Goal: Check status: Check status

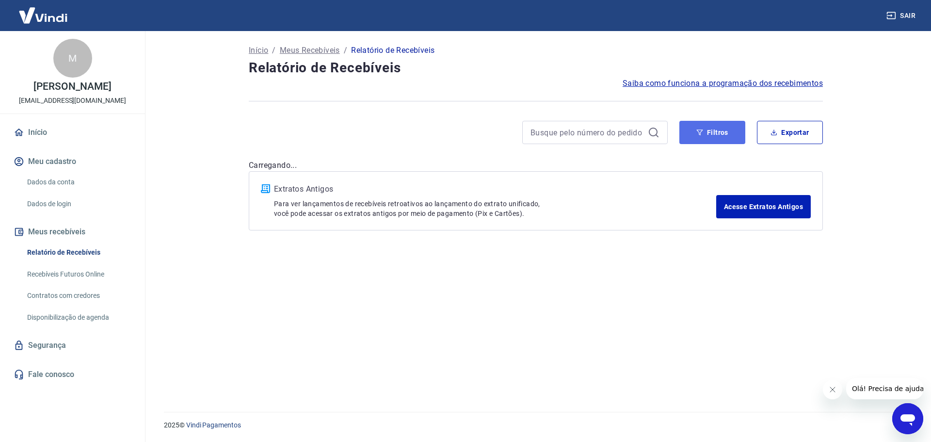
click at [717, 127] on button "Filtros" at bounding box center [712, 132] width 66 height 23
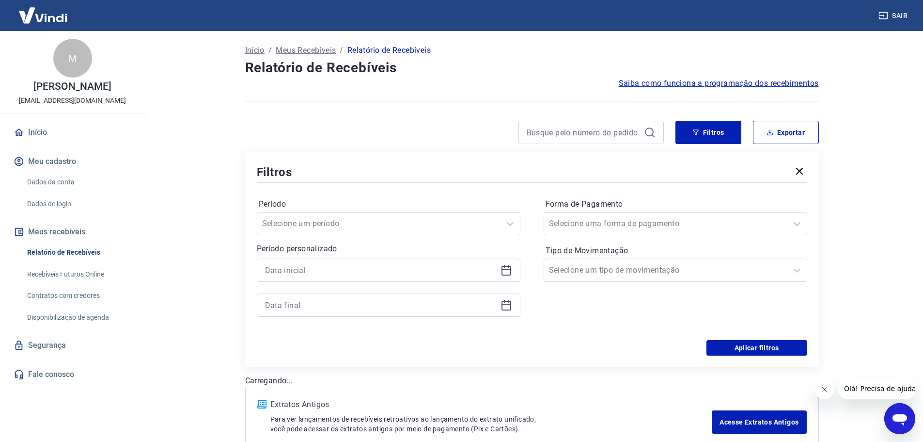
click at [505, 270] on icon at bounding box center [507, 270] width 12 height 12
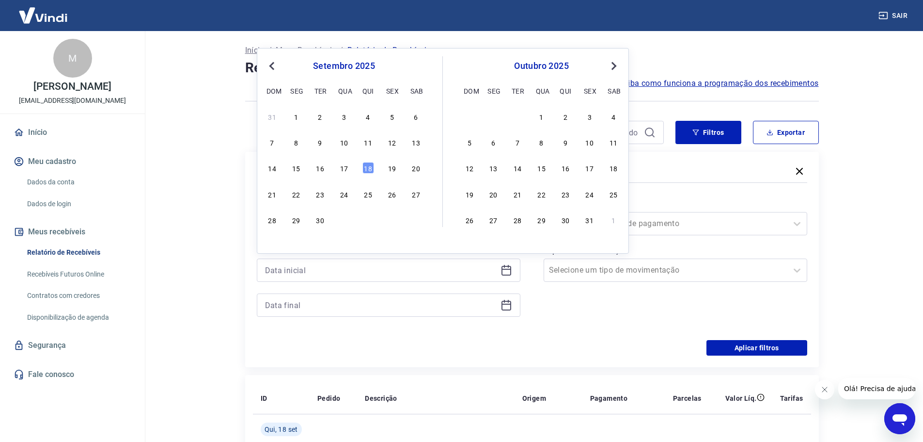
click at [273, 67] on span "Previous Month" at bounding box center [273, 65] width 0 height 11
click at [271, 70] on button "Previous Month" at bounding box center [272, 66] width 12 height 12
click at [365, 118] on div "1" at bounding box center [369, 117] width 12 height 12
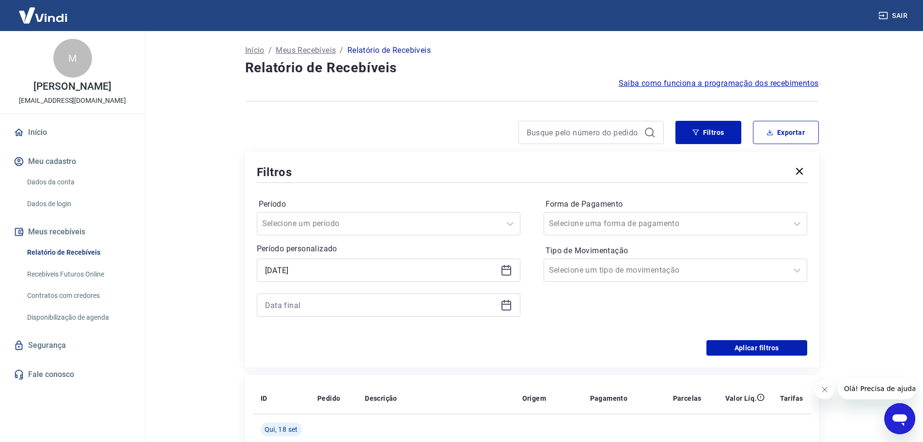
type input "[DATE]"
click at [506, 309] on icon at bounding box center [507, 306] width 10 height 10
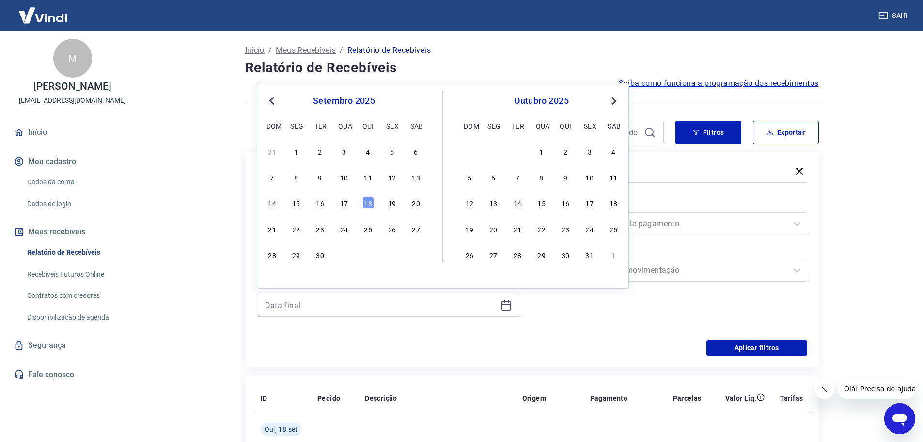
click at [273, 99] on span "Previous Month" at bounding box center [273, 100] width 0 height 11
click at [496, 252] on div "30" at bounding box center [494, 255] width 12 height 12
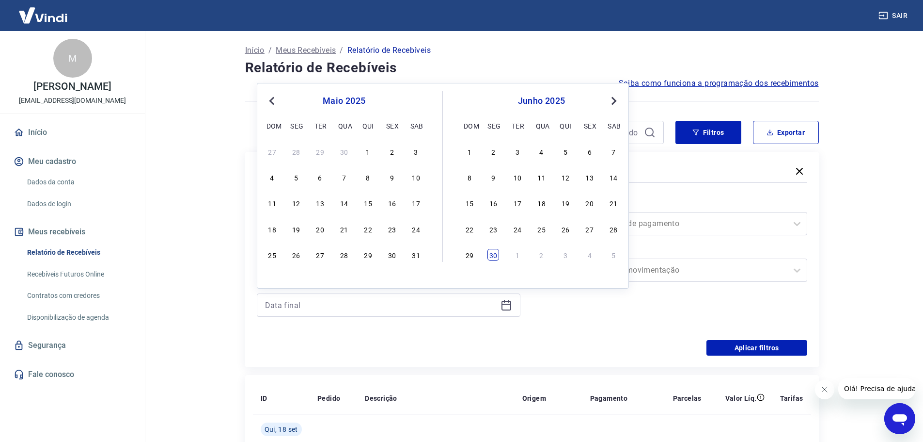
type input "[DATE]"
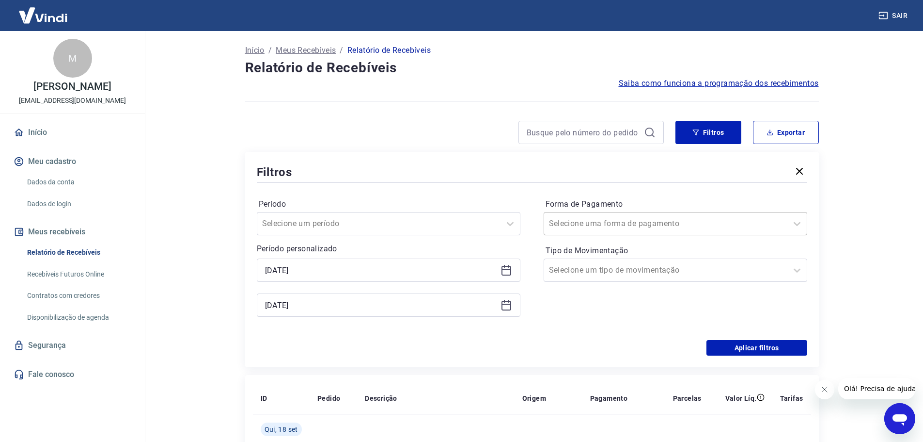
click at [652, 230] on div at bounding box center [666, 224] width 234 height 14
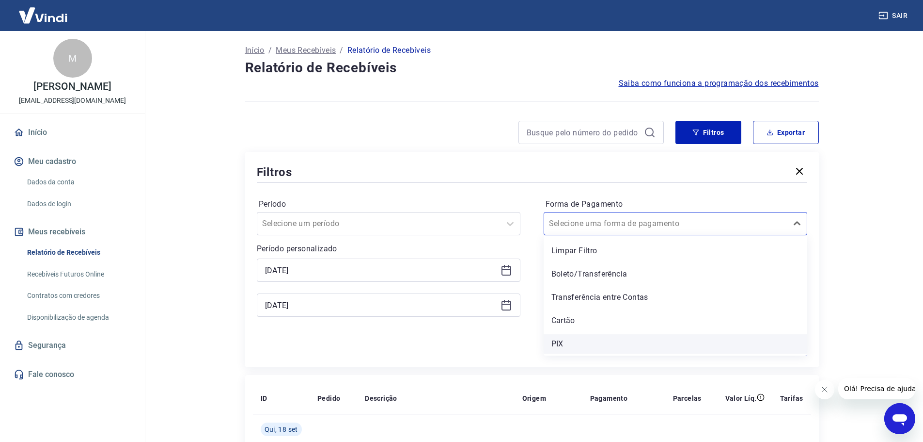
click at [579, 343] on div "PIX" at bounding box center [676, 343] width 264 height 19
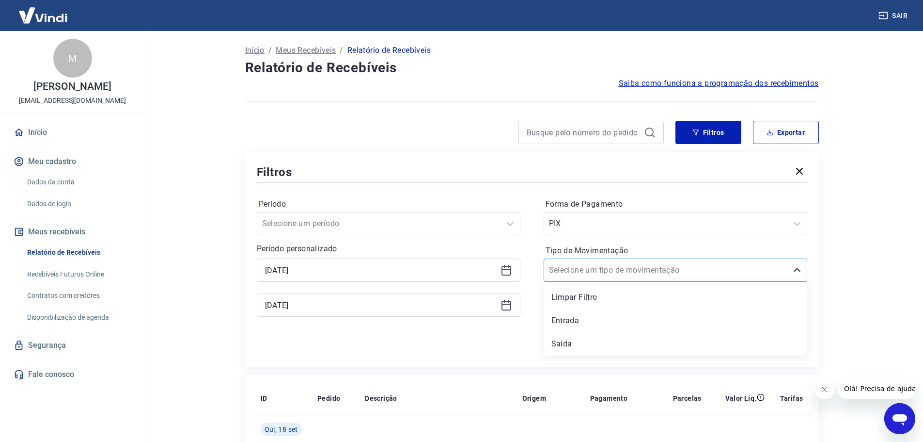
click at [600, 272] on input "Tipo de Movimentação" at bounding box center [598, 270] width 98 height 12
click at [592, 322] on div "Entrada" at bounding box center [676, 320] width 264 height 19
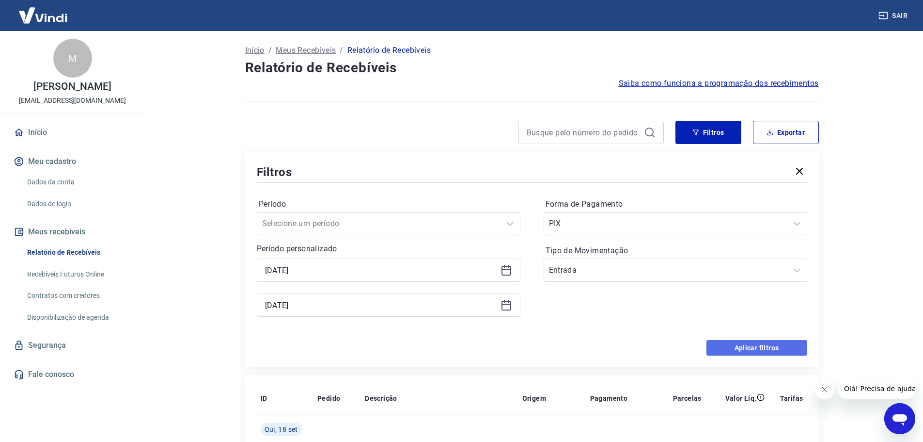
click at [725, 352] on button "Aplicar filtros" at bounding box center [757, 348] width 101 height 16
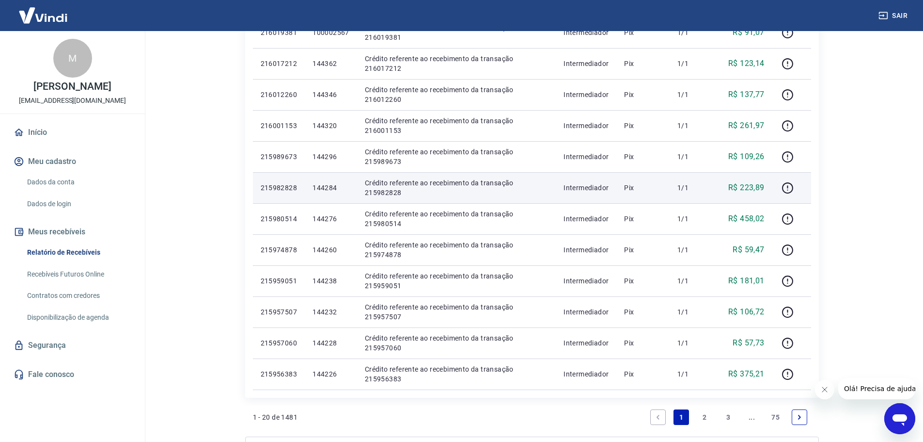
scroll to position [485, 0]
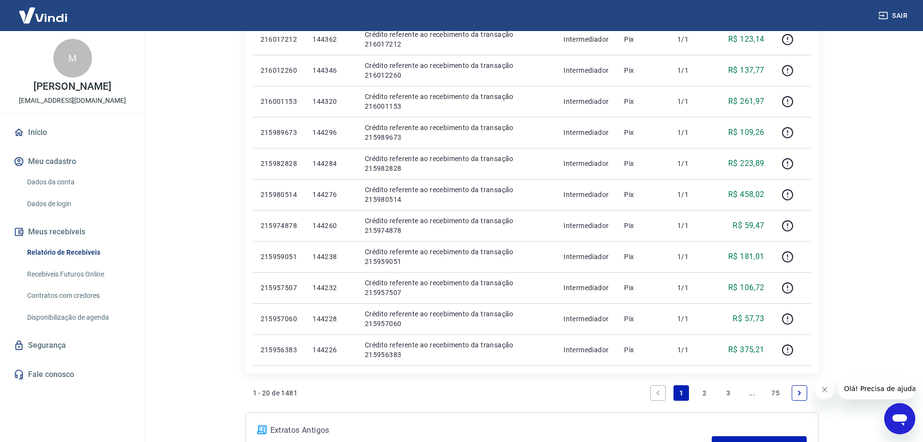
click at [707, 389] on link "2" at bounding box center [706, 393] width 16 height 16
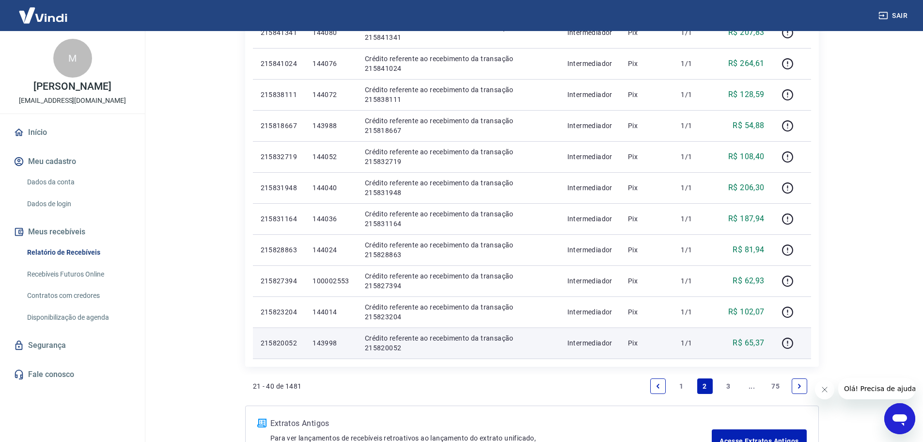
scroll to position [533, 0]
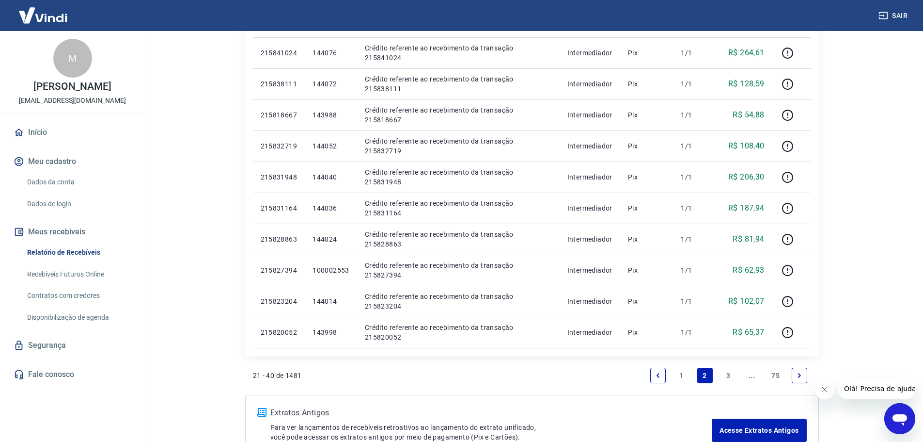
click at [731, 375] on link "3" at bounding box center [729, 375] width 16 height 16
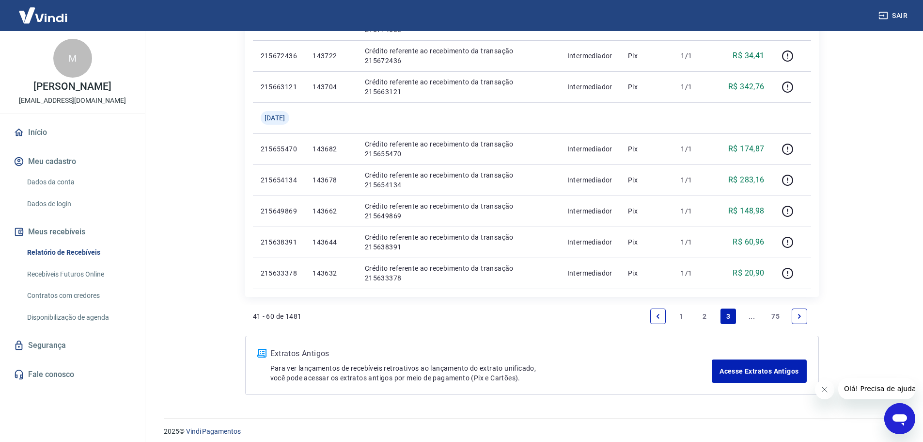
scroll to position [630, 0]
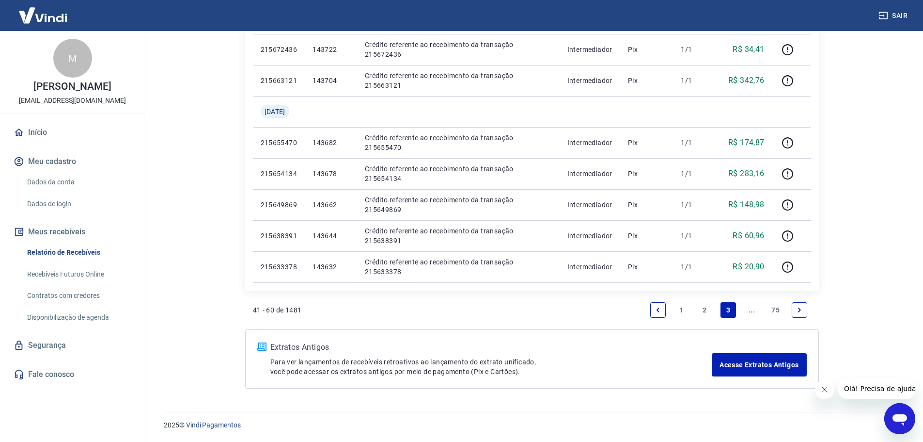
click at [751, 310] on link "..." at bounding box center [753, 310] width 16 height 16
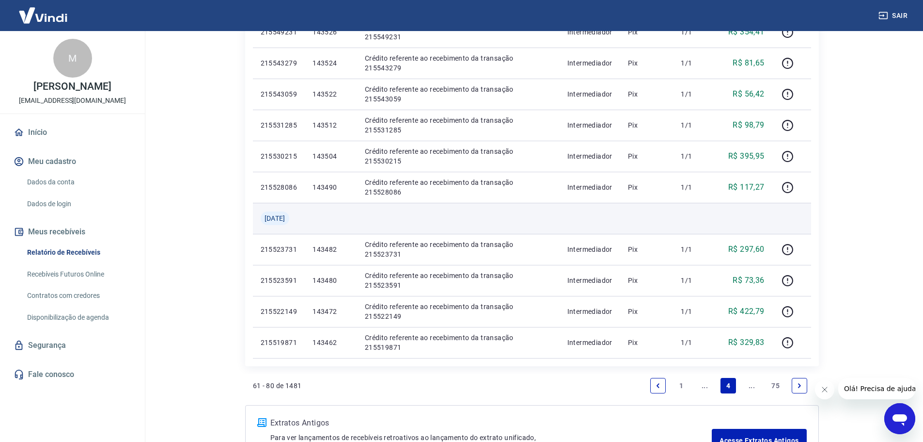
scroll to position [582, 0]
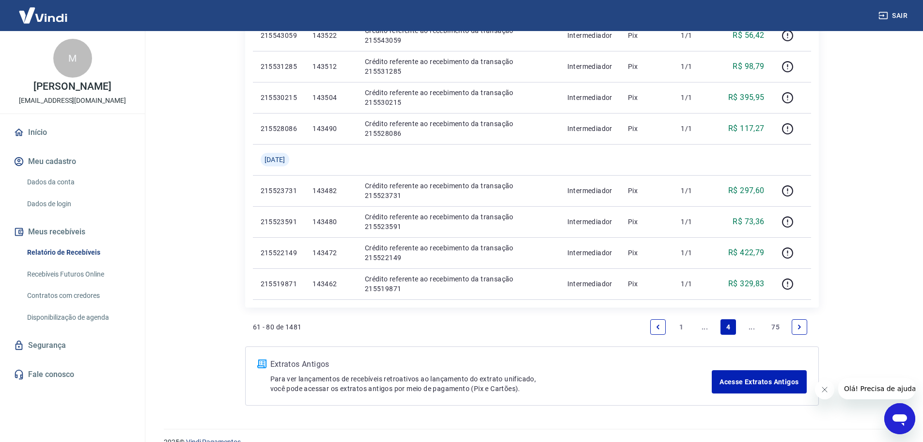
click at [747, 327] on link "..." at bounding box center [753, 327] width 16 height 16
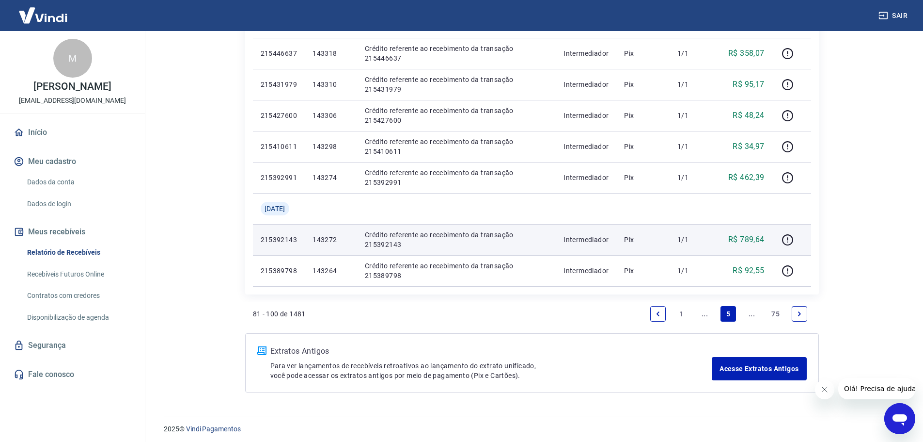
scroll to position [599, 0]
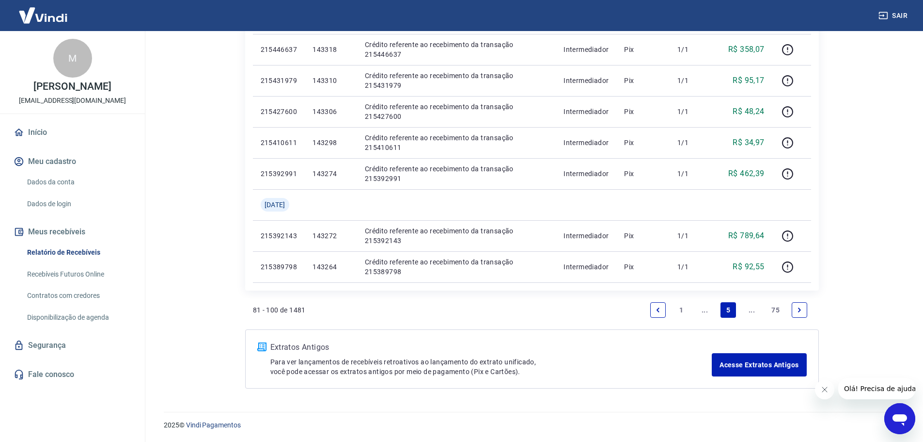
click at [749, 308] on link "..." at bounding box center [753, 310] width 16 height 16
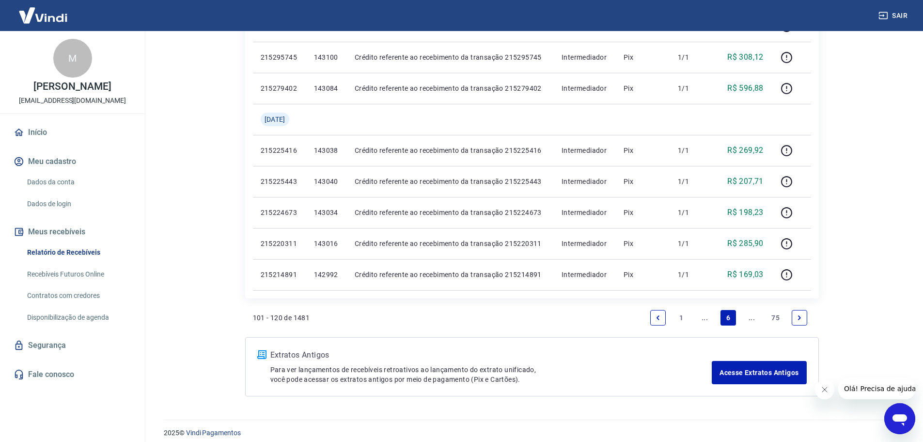
scroll to position [599, 0]
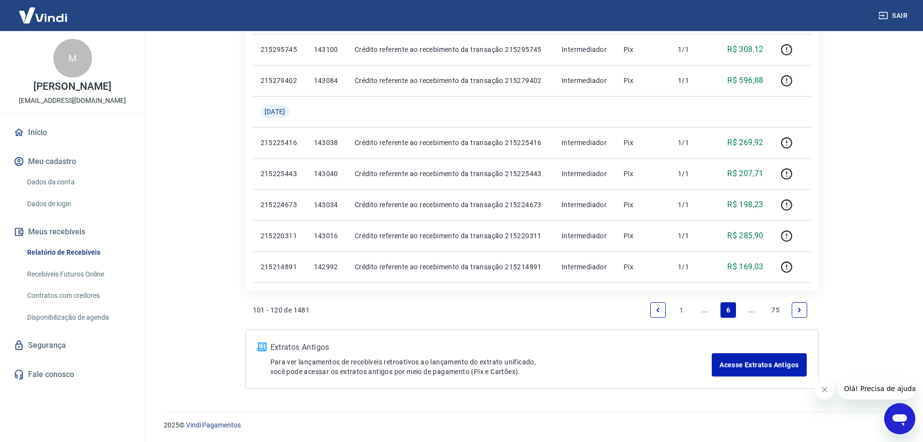
click at [753, 309] on link "..." at bounding box center [753, 310] width 16 height 16
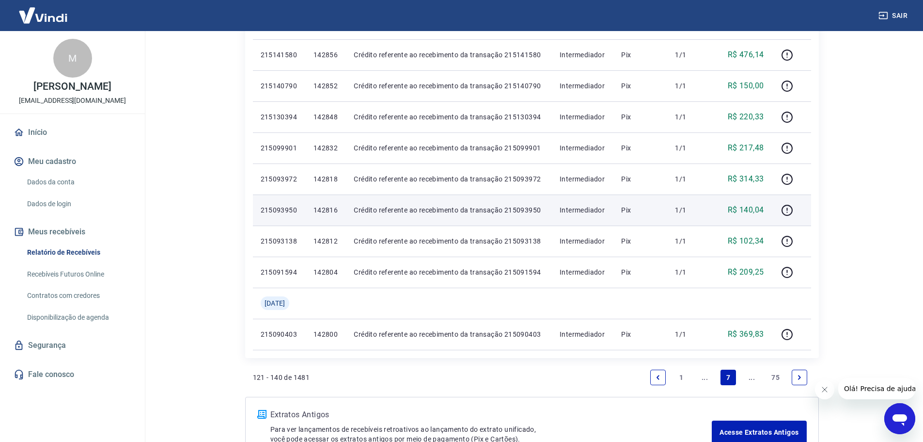
scroll to position [599, 0]
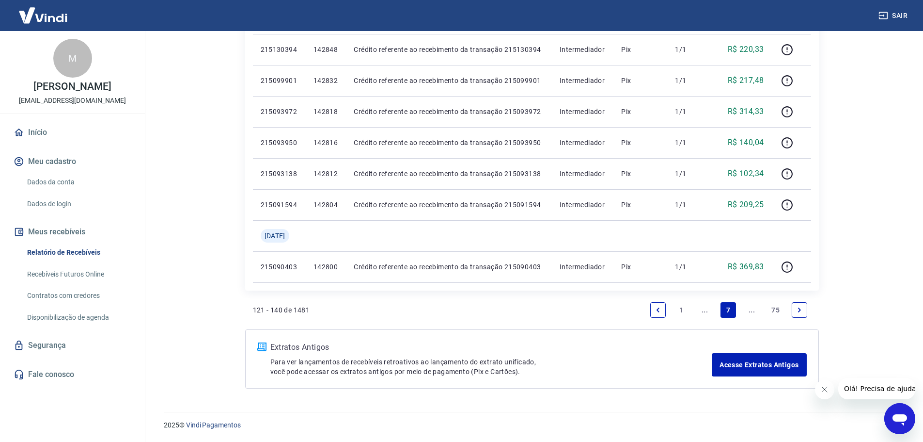
click at [752, 310] on link "..." at bounding box center [753, 310] width 16 height 16
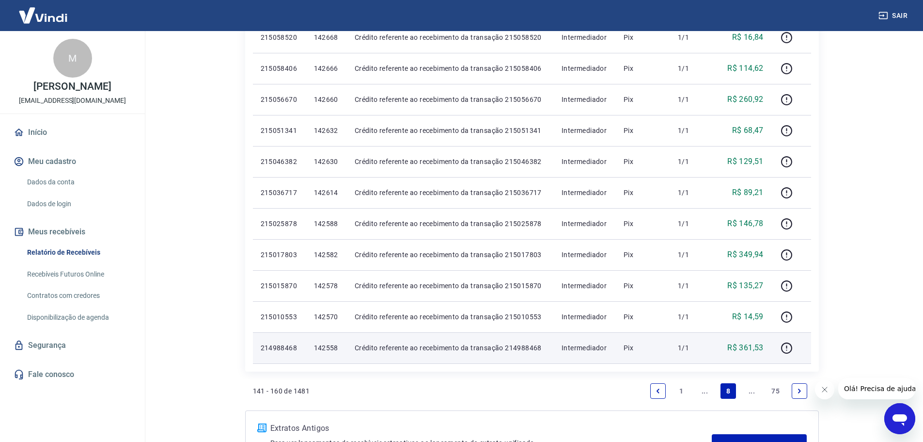
scroll to position [568, 0]
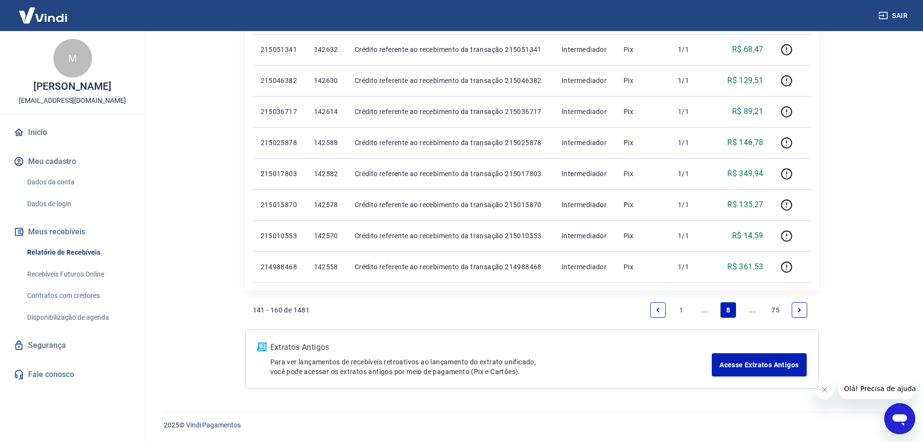
click at [750, 310] on link "..." at bounding box center [753, 310] width 16 height 16
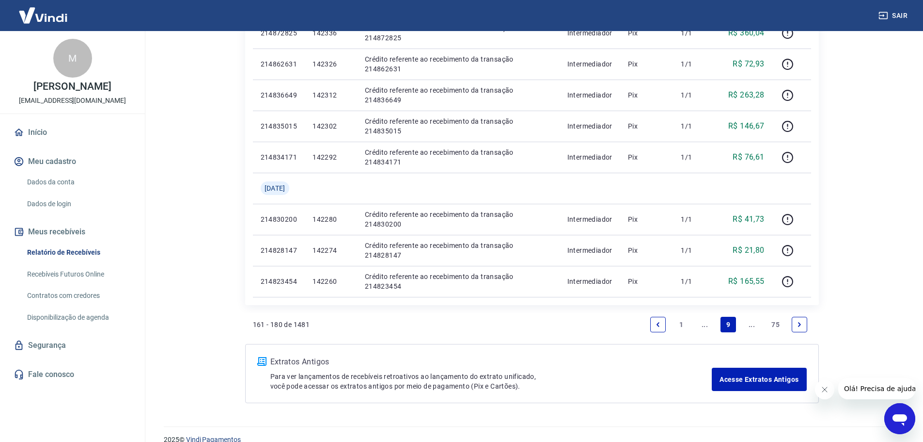
scroll to position [630, 0]
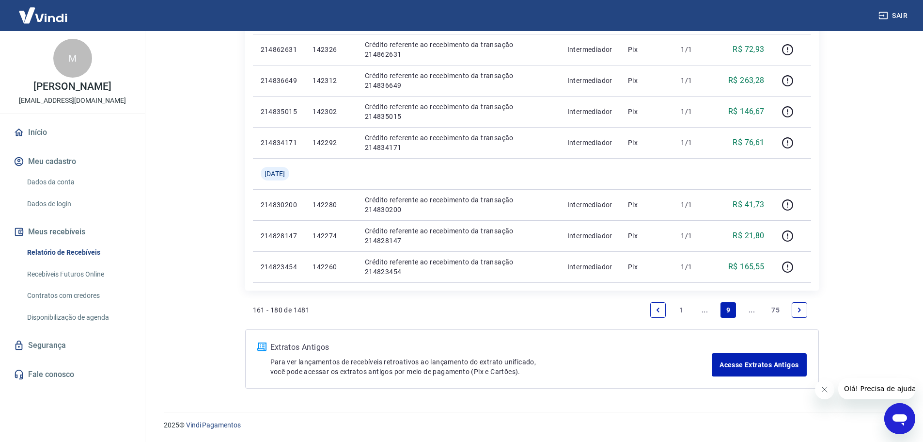
click at [753, 310] on link "..." at bounding box center [753, 310] width 16 height 16
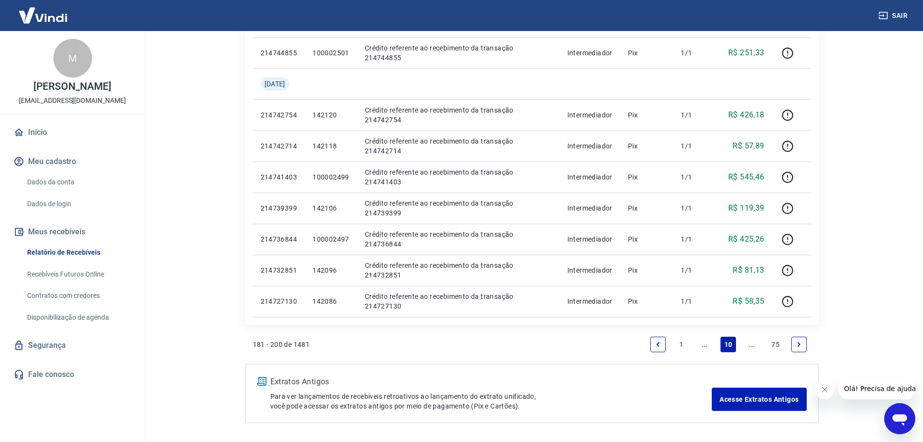
scroll to position [582, 0]
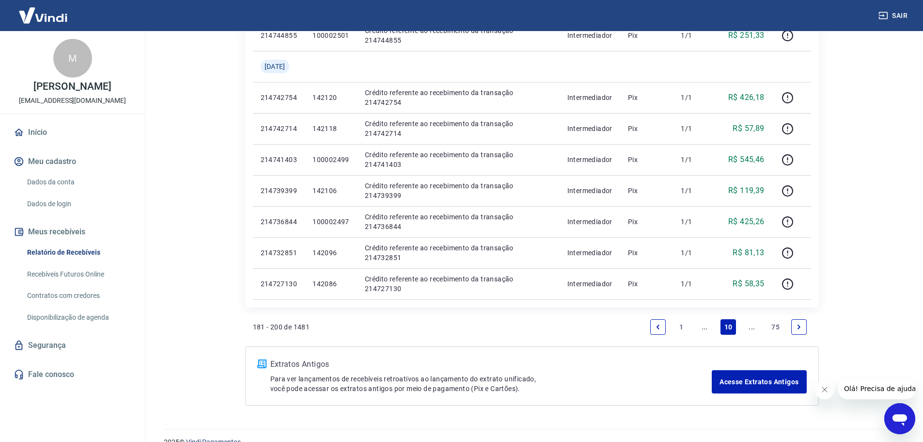
click at [748, 325] on link "..." at bounding box center [753, 327] width 16 height 16
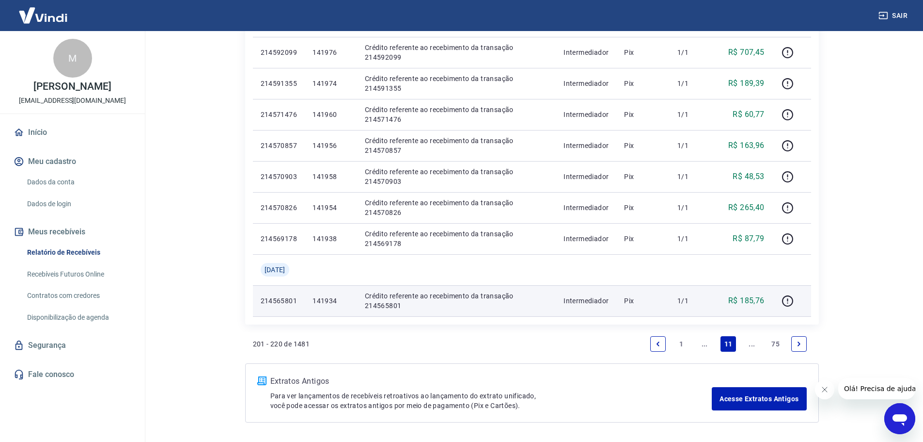
scroll to position [582, 0]
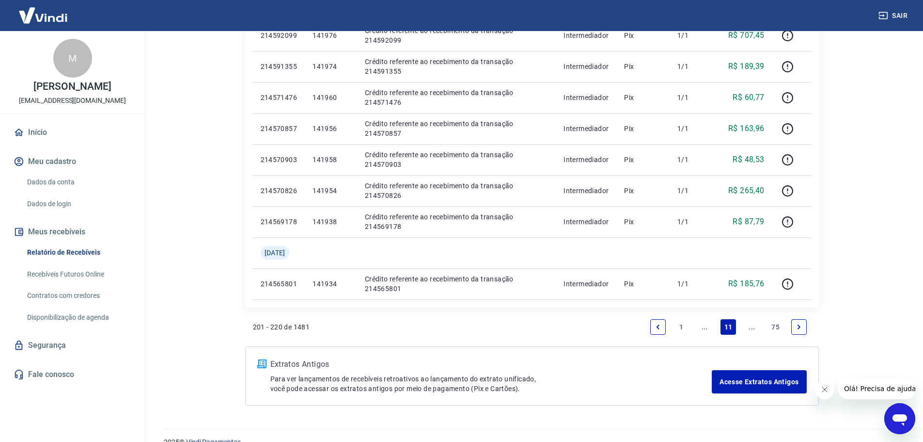
click at [751, 327] on link "..." at bounding box center [753, 327] width 16 height 16
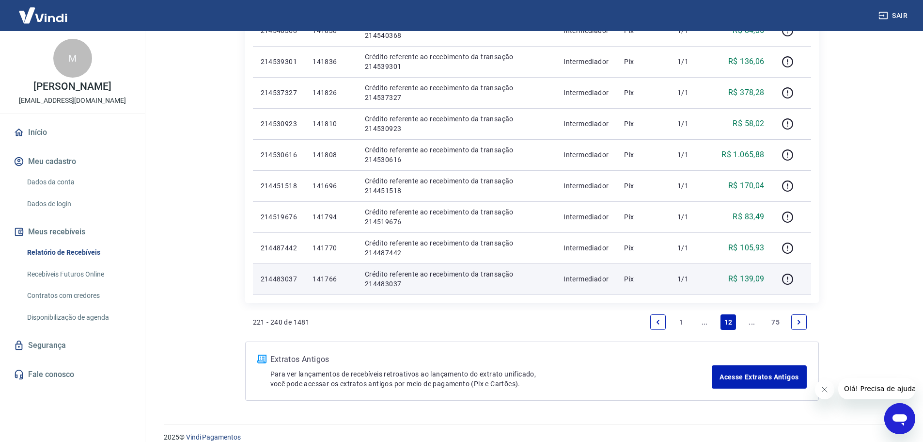
scroll to position [568, 0]
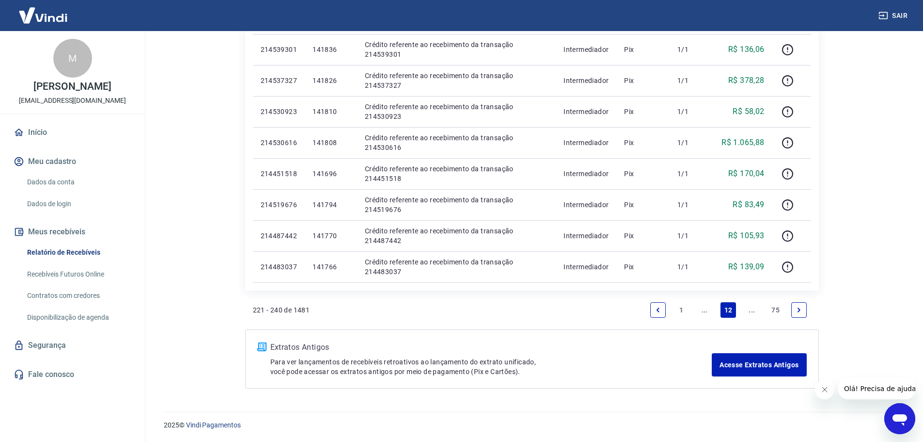
click at [755, 309] on link "..." at bounding box center [753, 310] width 16 height 16
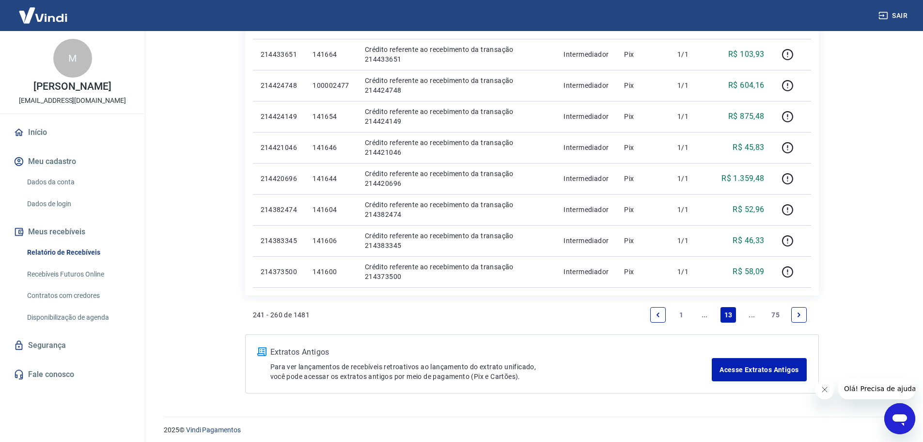
scroll to position [599, 0]
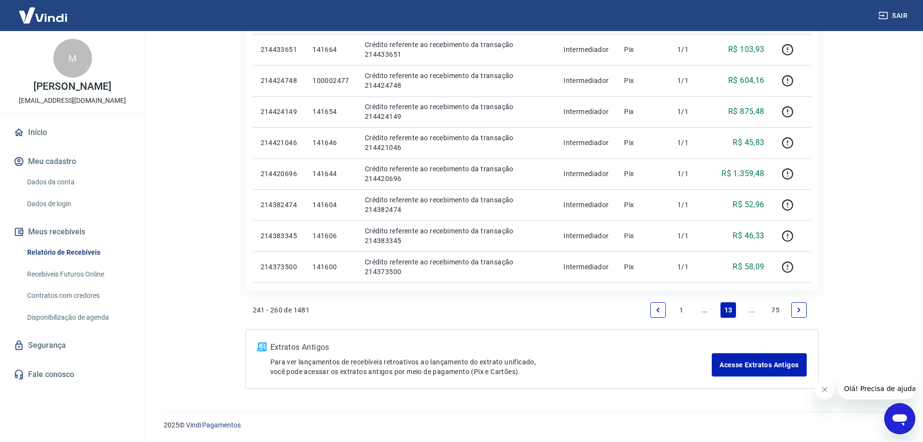
click at [754, 309] on link "..." at bounding box center [753, 310] width 16 height 16
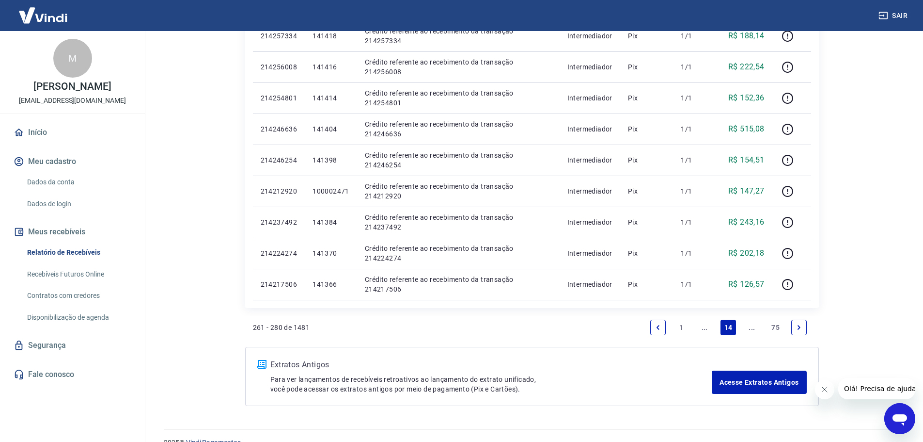
scroll to position [582, 0]
click at [746, 325] on link "..." at bounding box center [753, 327] width 16 height 16
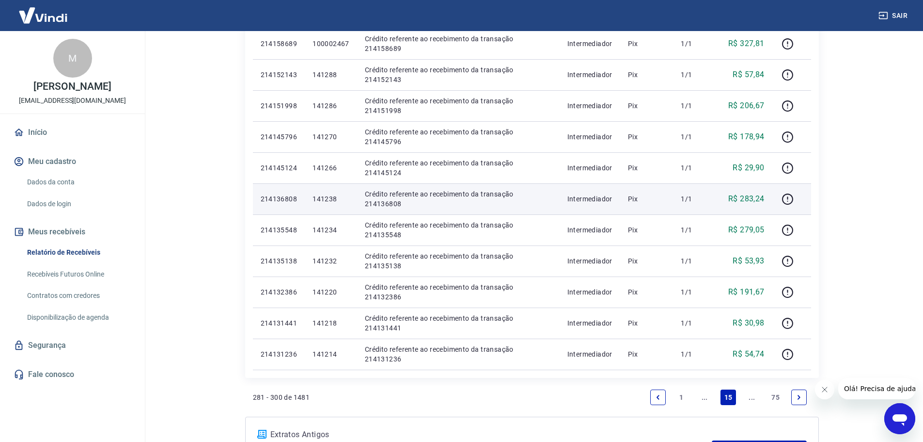
scroll to position [533, 0]
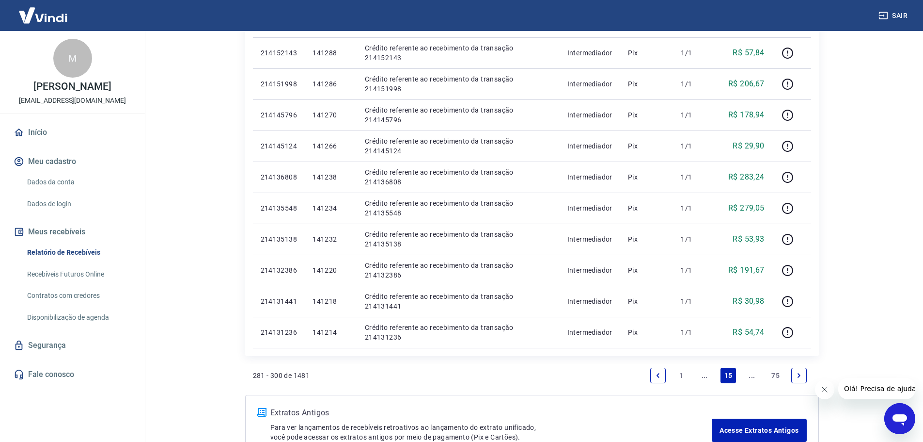
click at [749, 377] on link "..." at bounding box center [753, 375] width 16 height 16
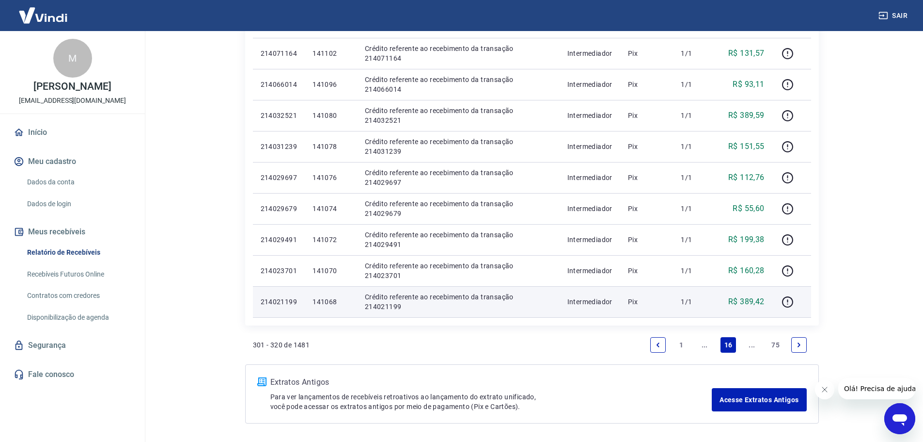
scroll to position [533, 0]
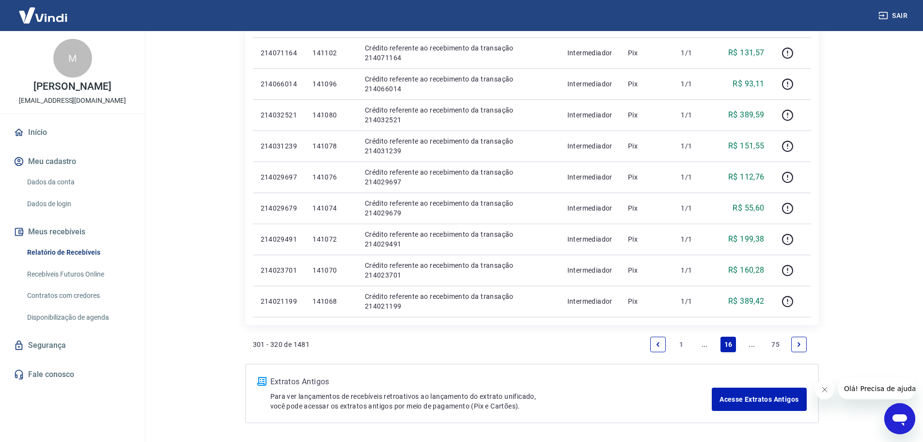
click at [748, 344] on link "..." at bounding box center [753, 344] width 16 height 16
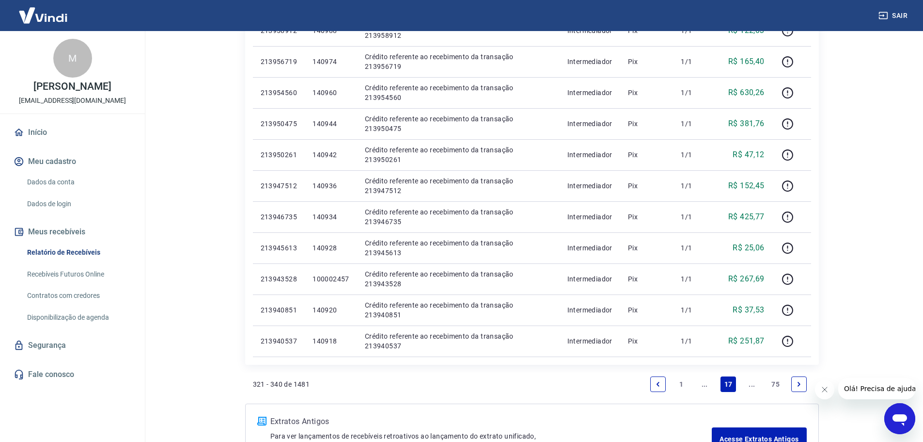
scroll to position [582, 0]
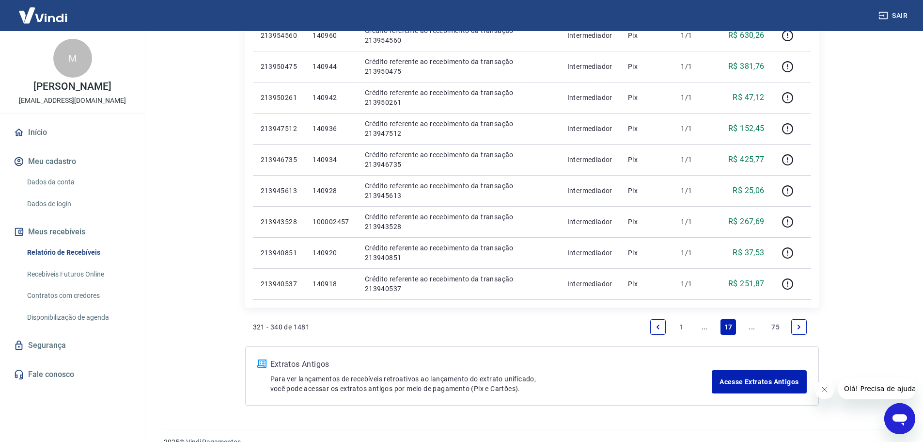
click at [754, 324] on link "..." at bounding box center [753, 327] width 16 height 16
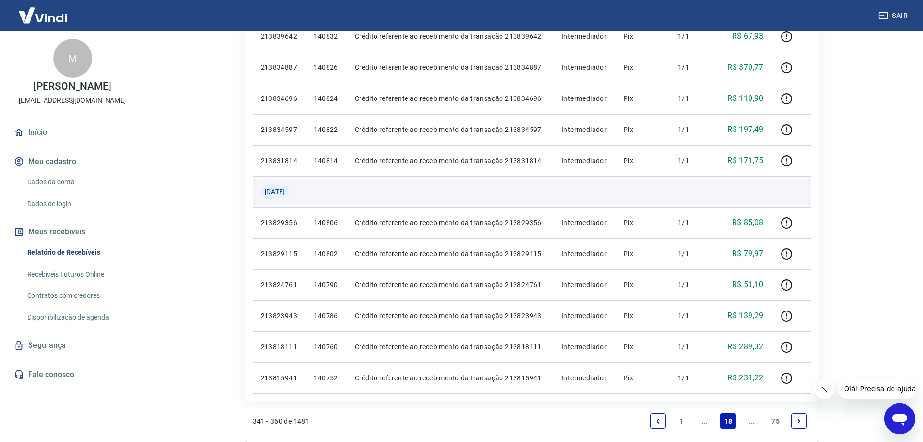
scroll to position [582, 0]
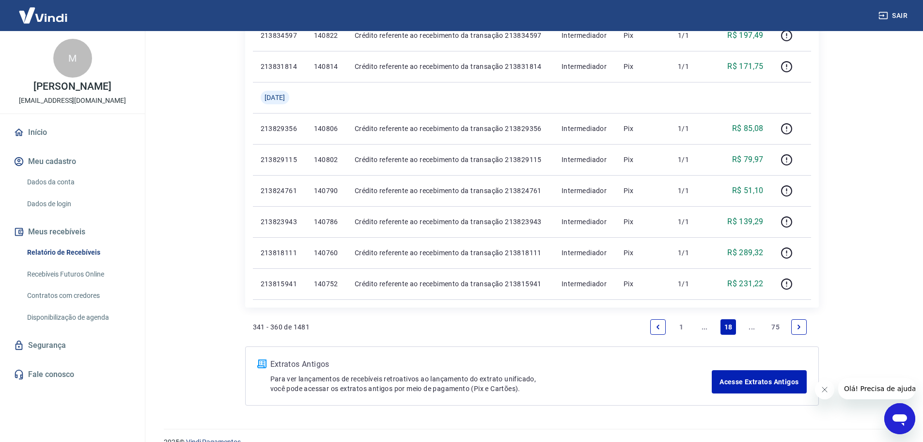
click at [747, 321] on link "..." at bounding box center [753, 327] width 16 height 16
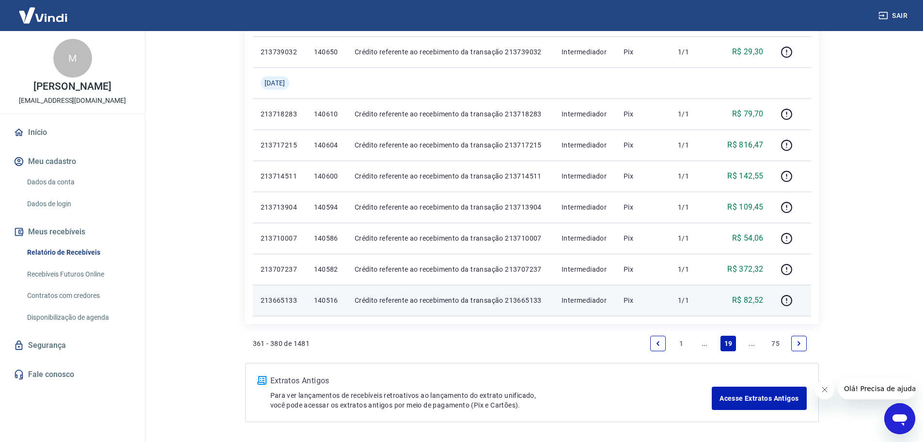
scroll to position [599, 0]
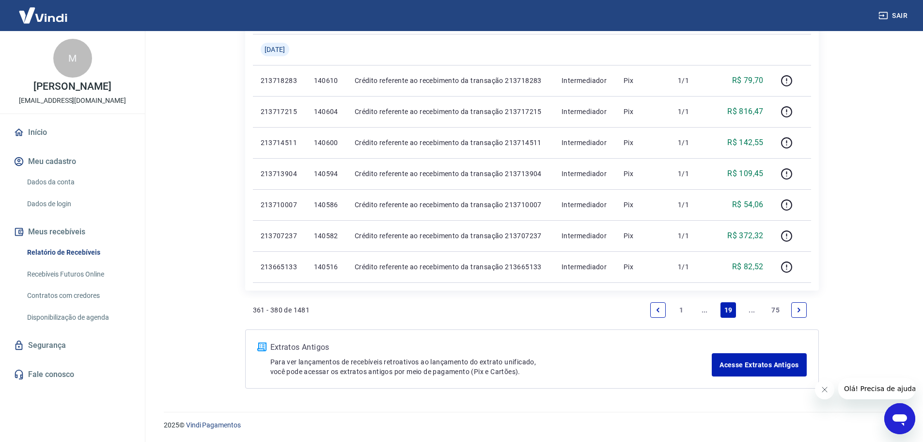
click at [752, 309] on link "..." at bounding box center [753, 310] width 16 height 16
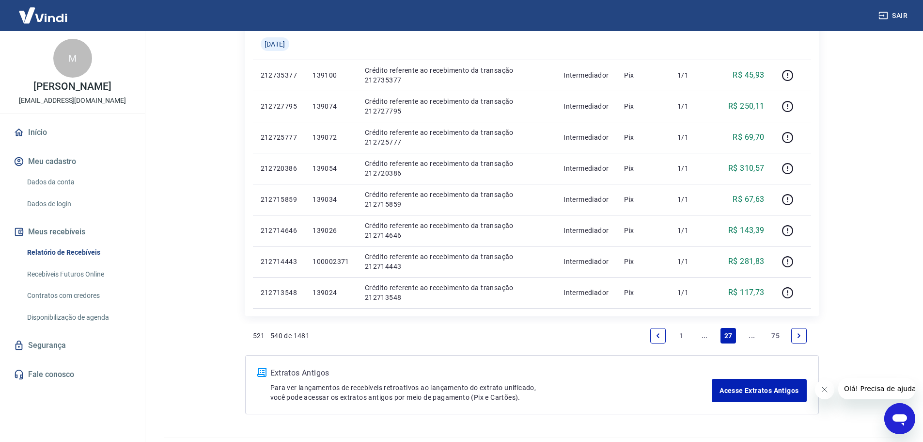
scroll to position [582, 0]
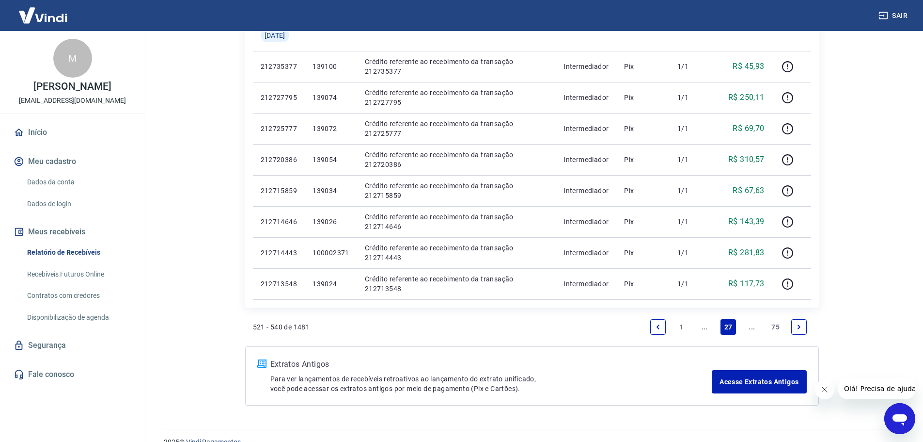
click at [756, 325] on link "..." at bounding box center [753, 327] width 16 height 16
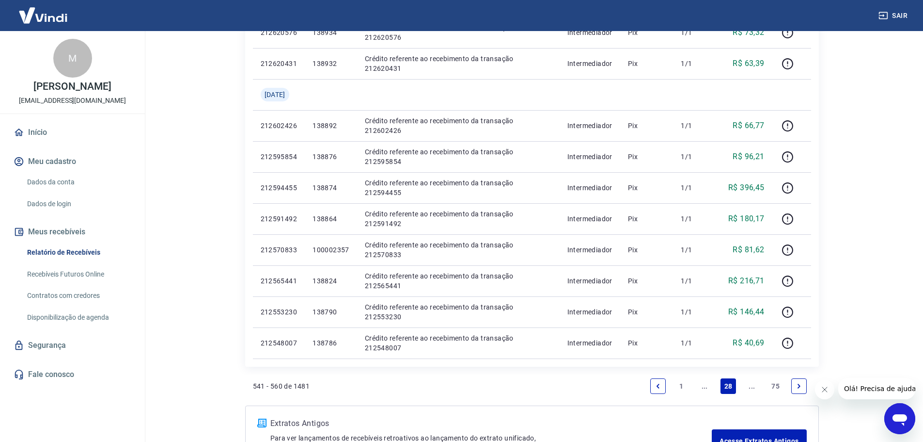
scroll to position [582, 0]
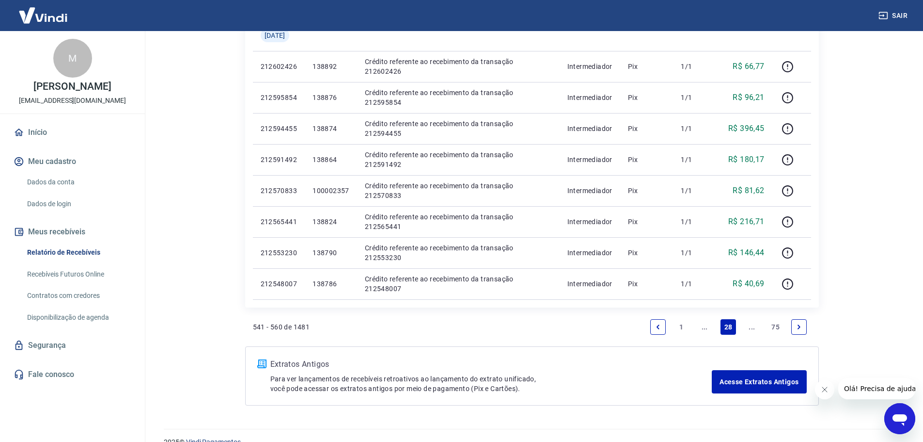
click at [755, 327] on link "..." at bounding box center [753, 327] width 16 height 16
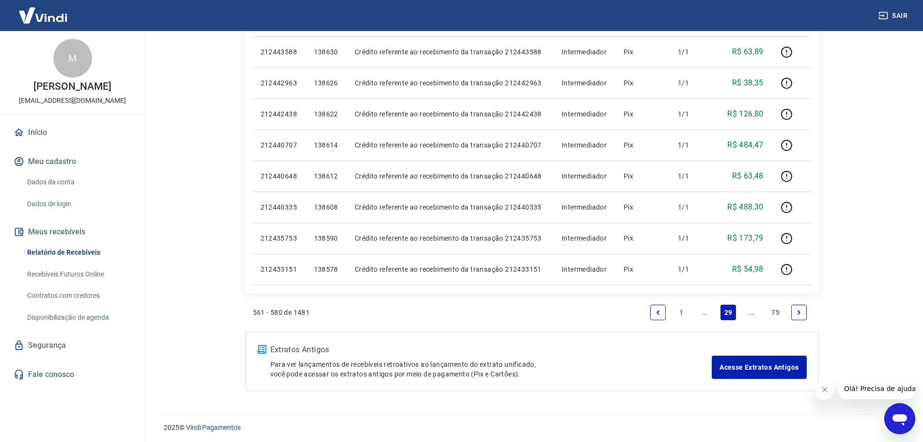
scroll to position [599, 0]
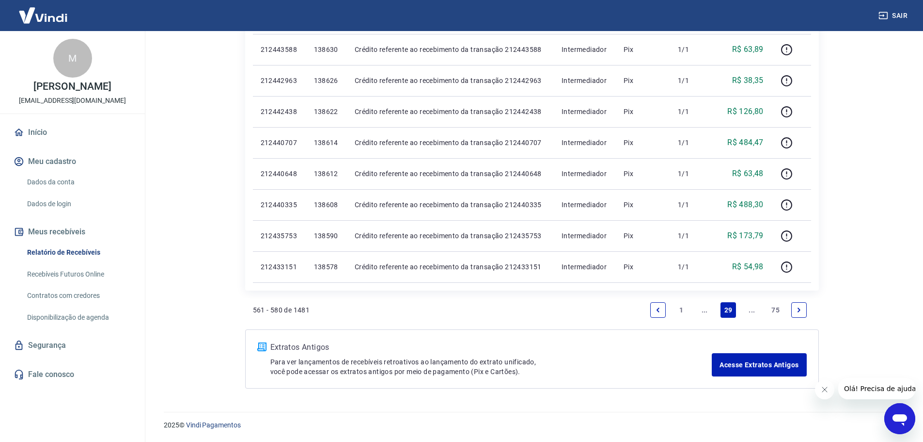
click at [752, 309] on link "..." at bounding box center [753, 310] width 16 height 16
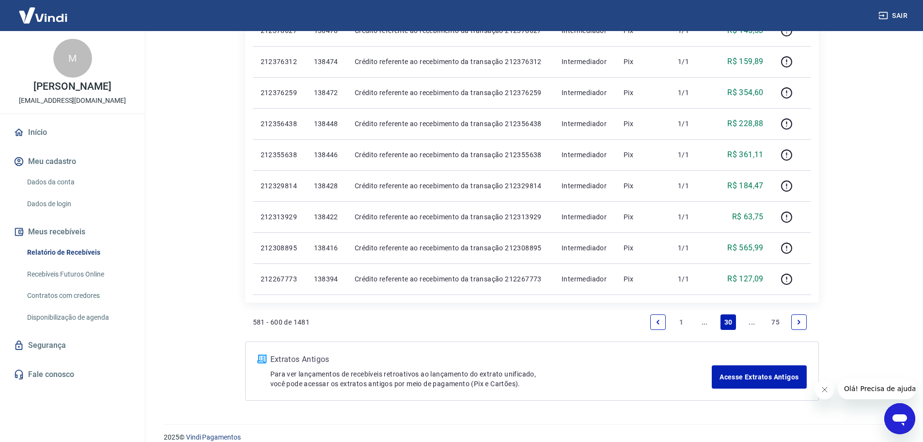
scroll to position [568, 0]
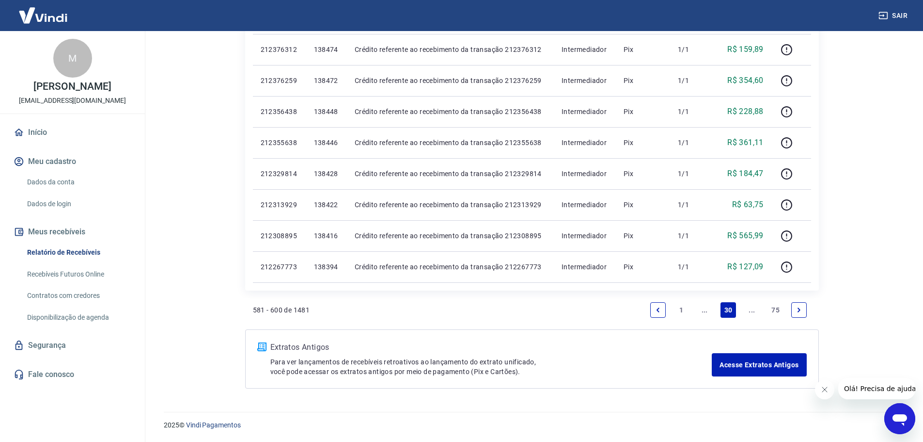
click at [748, 307] on link "..." at bounding box center [753, 310] width 16 height 16
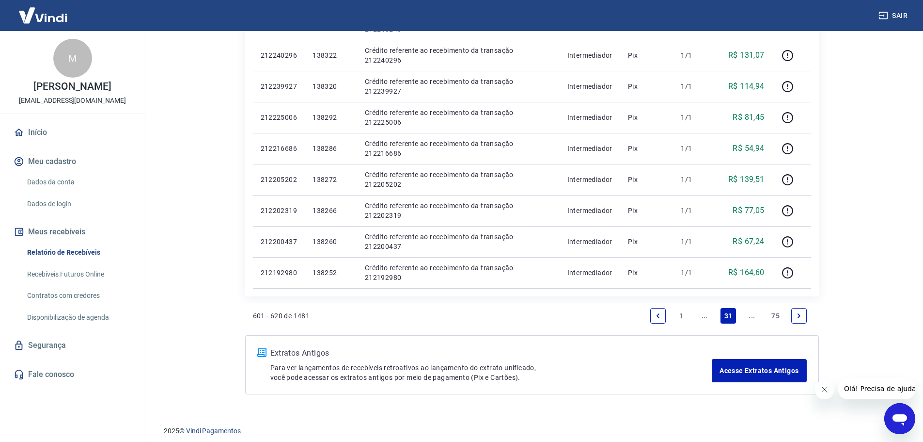
scroll to position [599, 0]
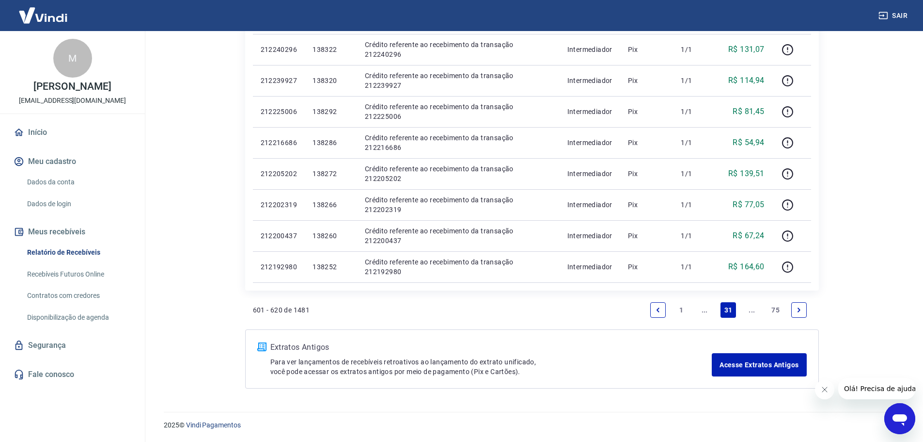
click at [749, 312] on link "..." at bounding box center [753, 310] width 16 height 16
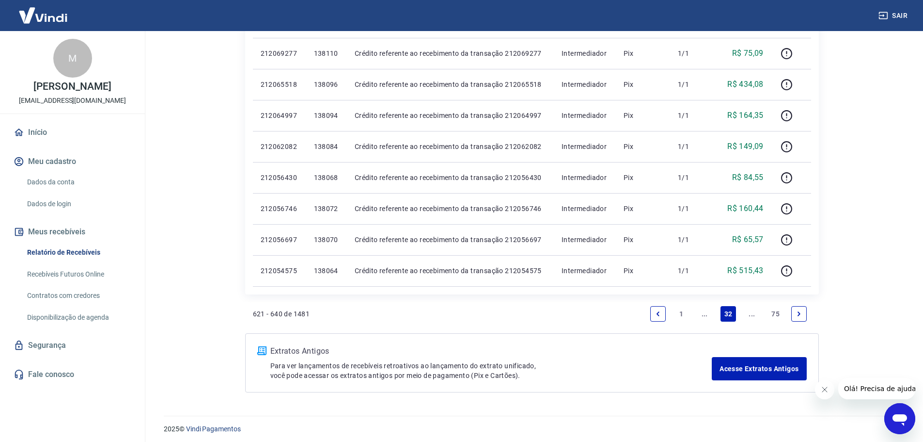
scroll to position [599, 0]
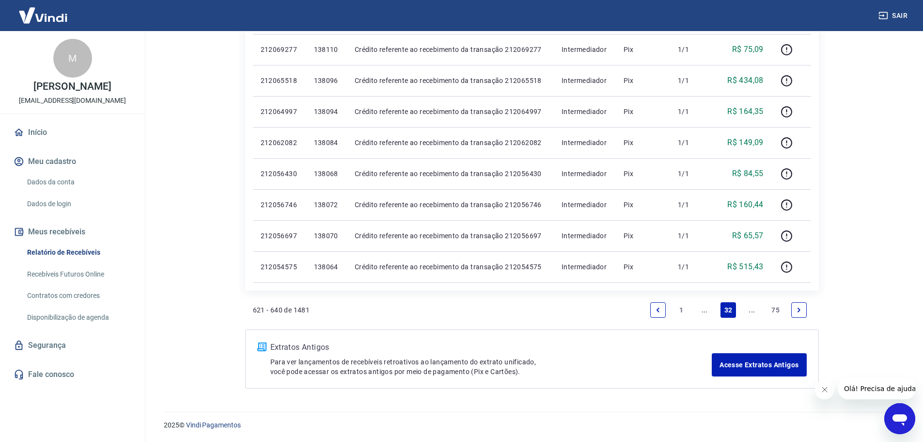
click at [751, 313] on link "..." at bounding box center [753, 310] width 16 height 16
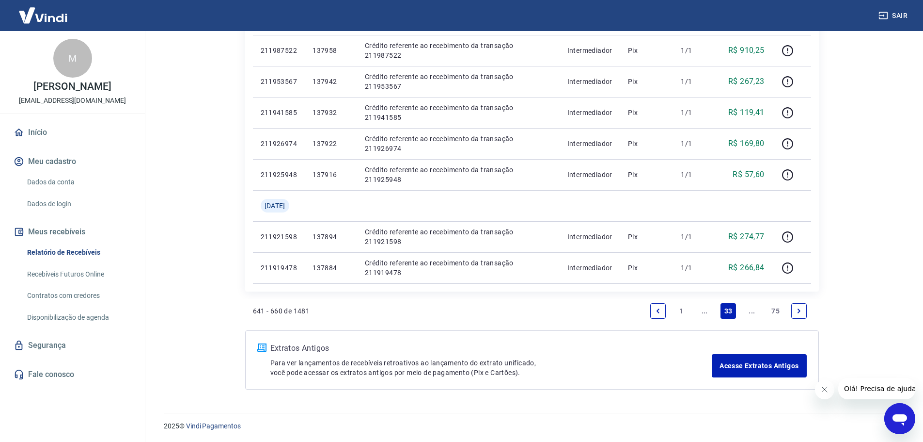
scroll to position [599, 0]
click at [755, 308] on link "..." at bounding box center [753, 310] width 16 height 16
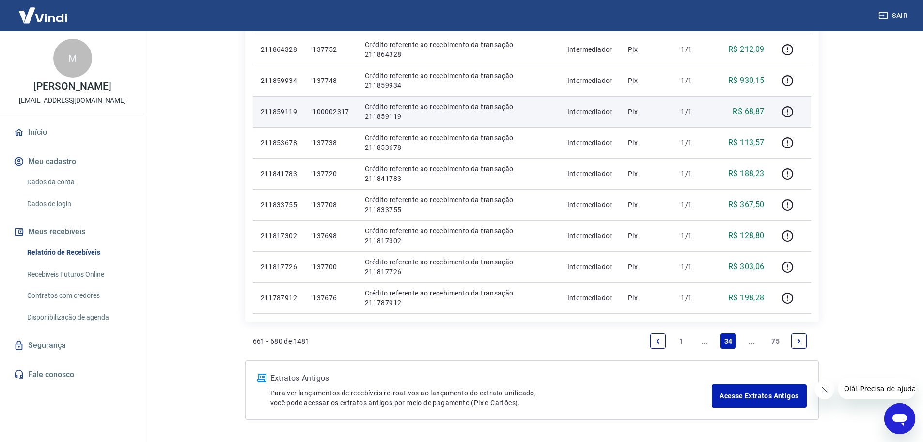
scroll to position [568, 0]
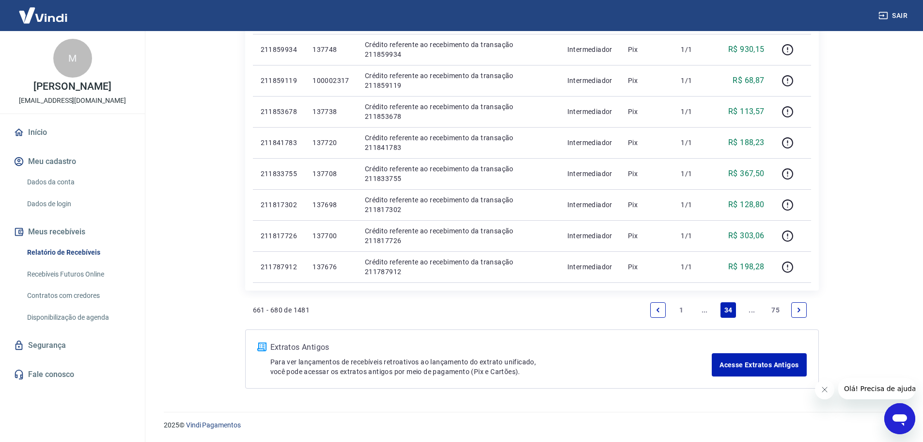
click at [751, 309] on link "..." at bounding box center [753, 310] width 16 height 16
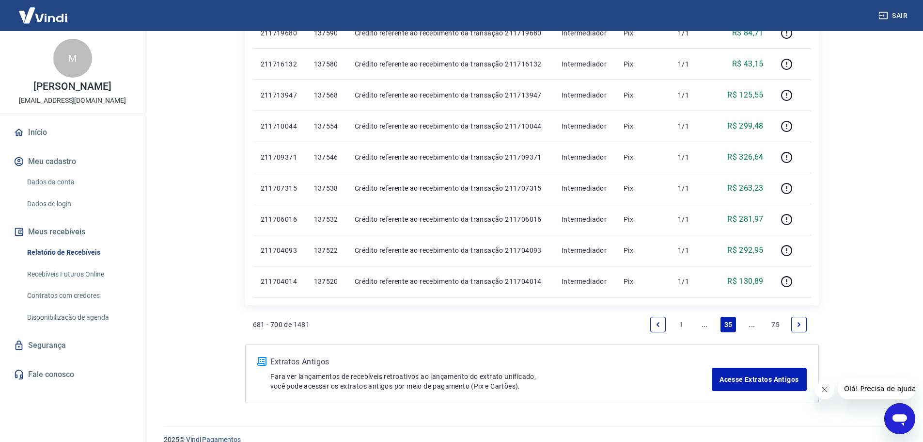
scroll to position [599, 0]
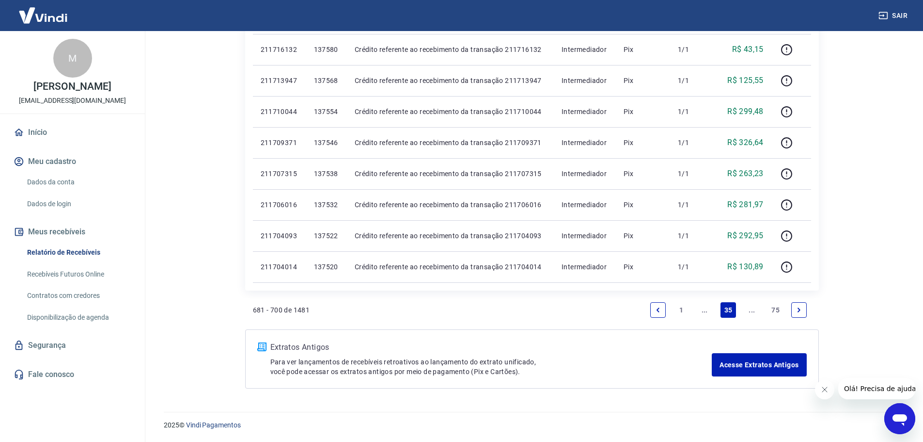
click at [755, 309] on link "..." at bounding box center [753, 310] width 16 height 16
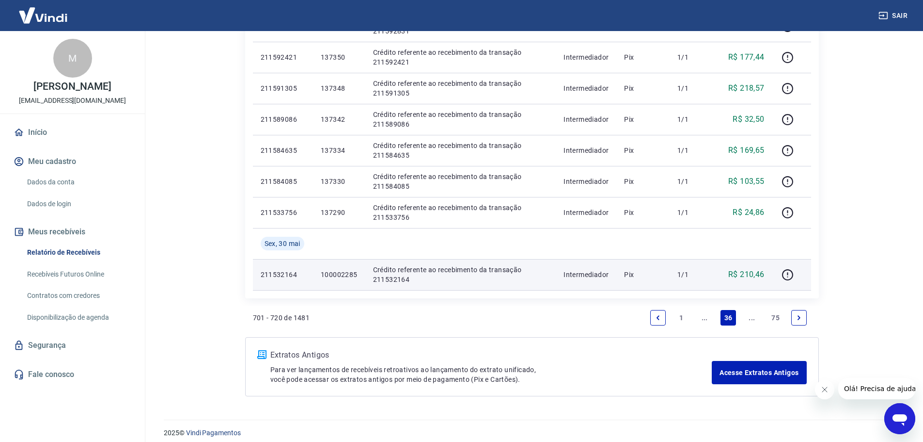
scroll to position [630, 0]
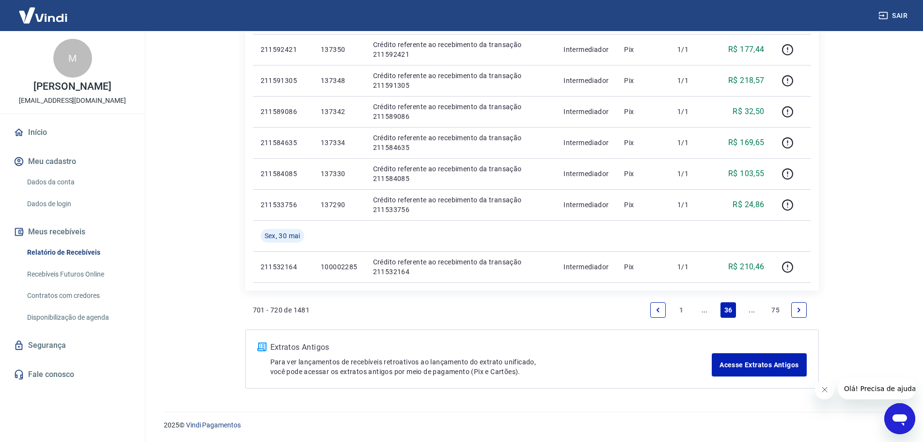
click at [752, 305] on link "..." at bounding box center [753, 310] width 16 height 16
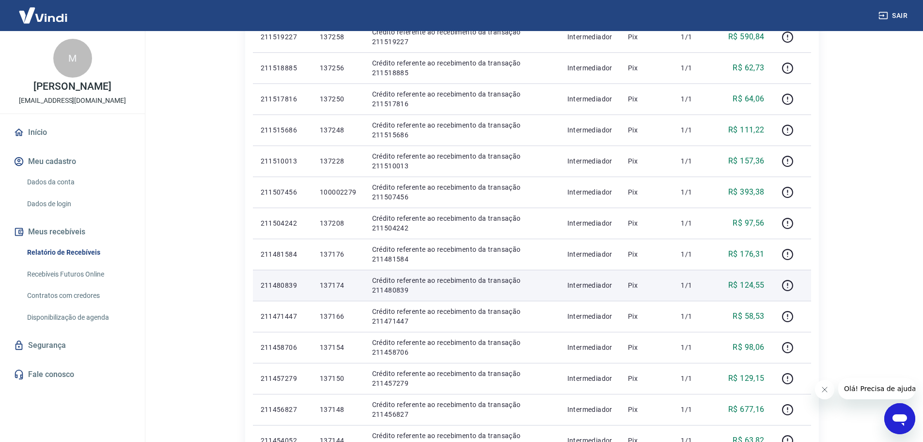
scroll to position [485, 0]
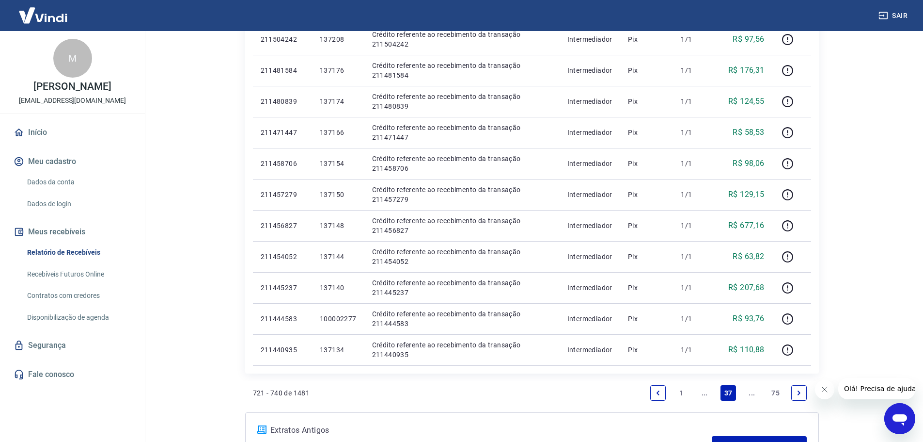
click at [753, 391] on link "..." at bounding box center [753, 393] width 16 height 16
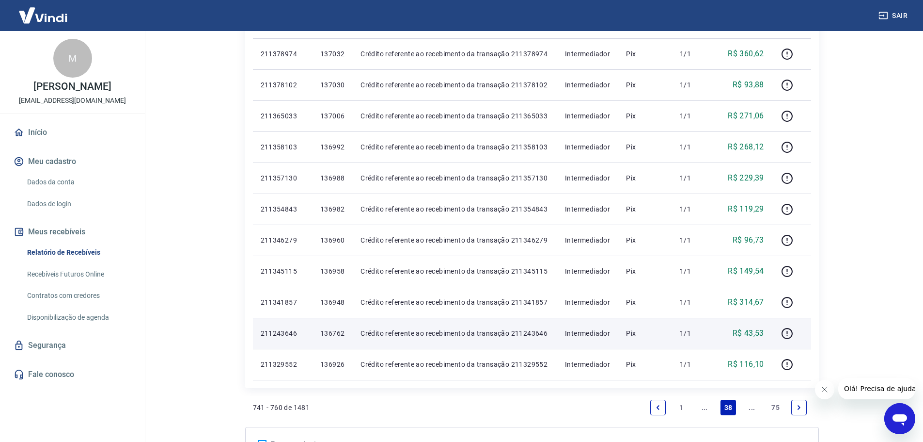
scroll to position [599, 0]
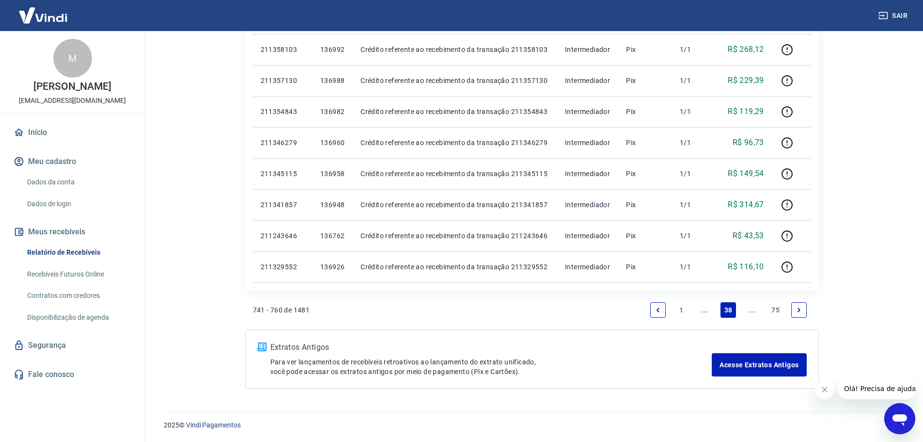
click at [774, 309] on link "75" at bounding box center [776, 310] width 16 height 16
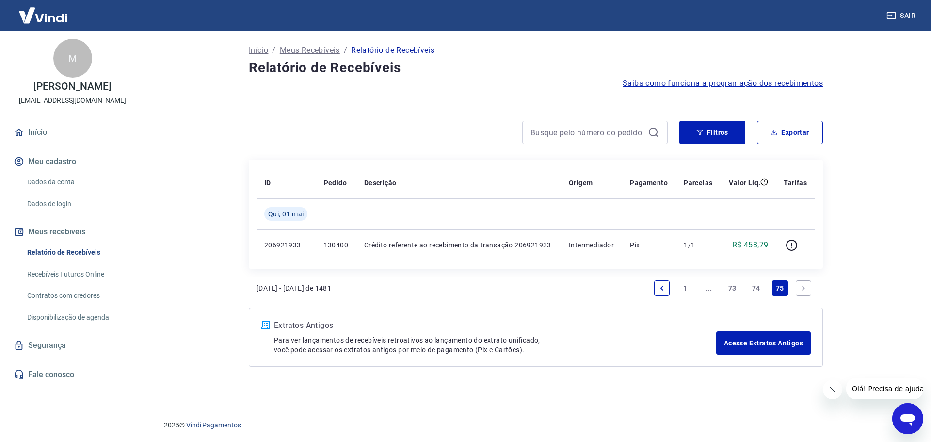
click at [754, 286] on link "74" at bounding box center [756, 288] width 16 height 16
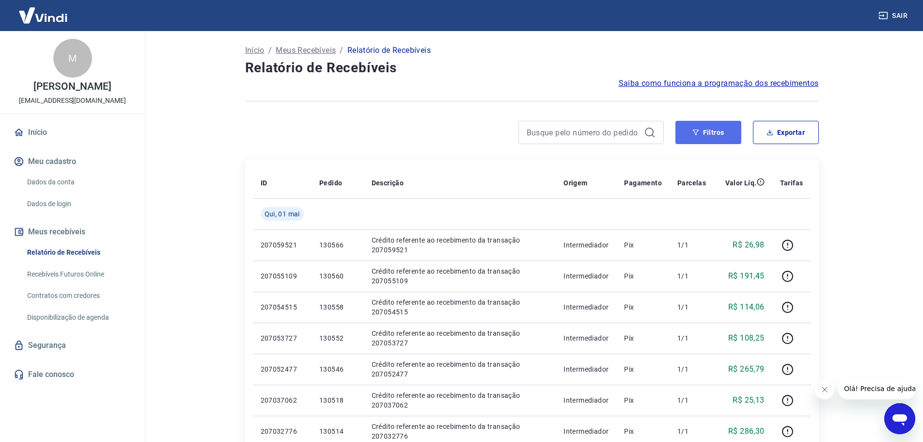
click at [701, 129] on button "Filtros" at bounding box center [709, 132] width 66 height 23
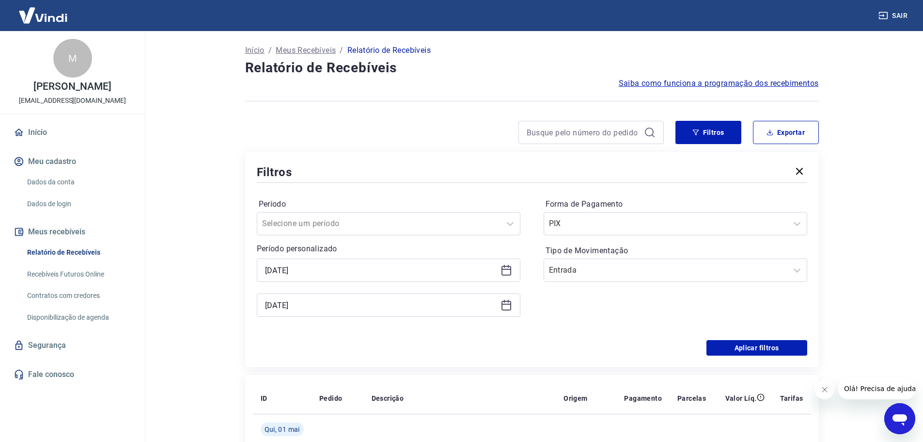
click at [326, 299] on div "30/06/2025" at bounding box center [389, 304] width 264 height 23
click at [381, 274] on input "01/05/2025" at bounding box center [381, 270] width 232 height 15
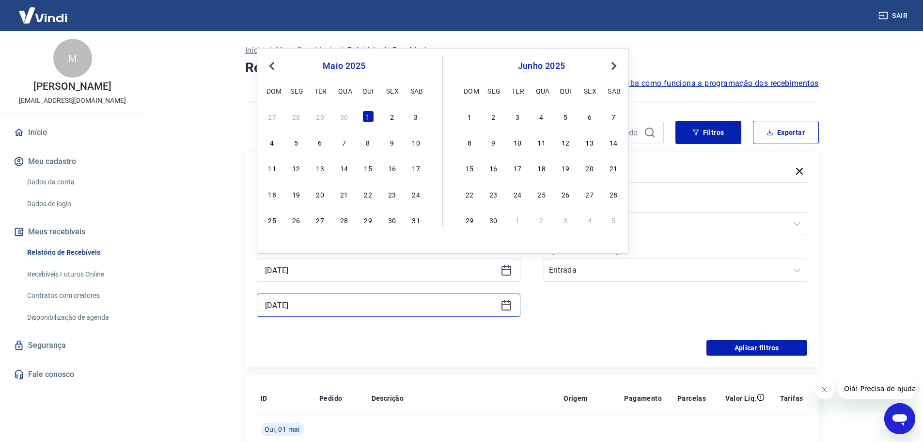
click at [343, 298] on input "30/06/2025" at bounding box center [381, 305] width 232 height 15
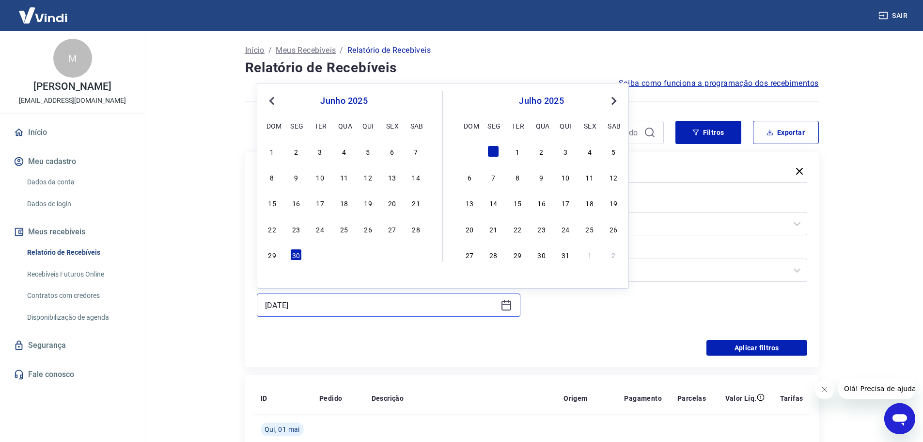
click at [340, 303] on input "30/06/2025" at bounding box center [381, 305] width 232 height 15
type input "10/05/2025"
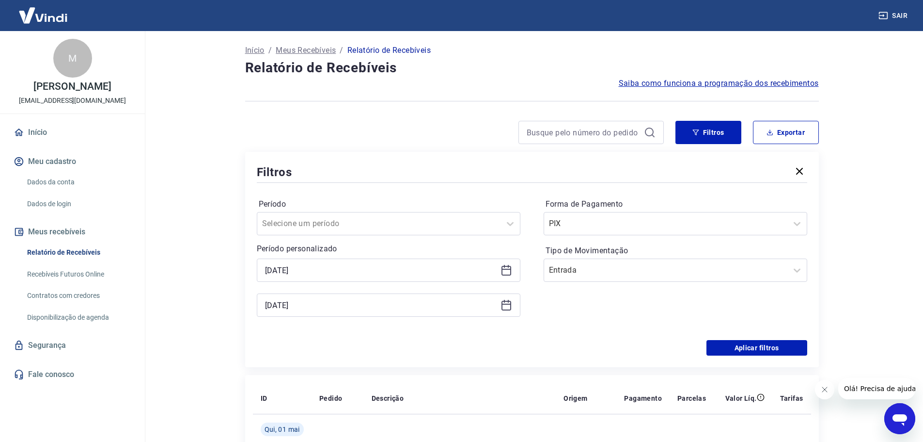
click at [730, 316] on div "Forma de Pagamento PIX Tipo de Movimentação Entrada" at bounding box center [676, 262] width 264 height 132
click at [746, 347] on button "Aplicar filtros" at bounding box center [757, 348] width 101 height 16
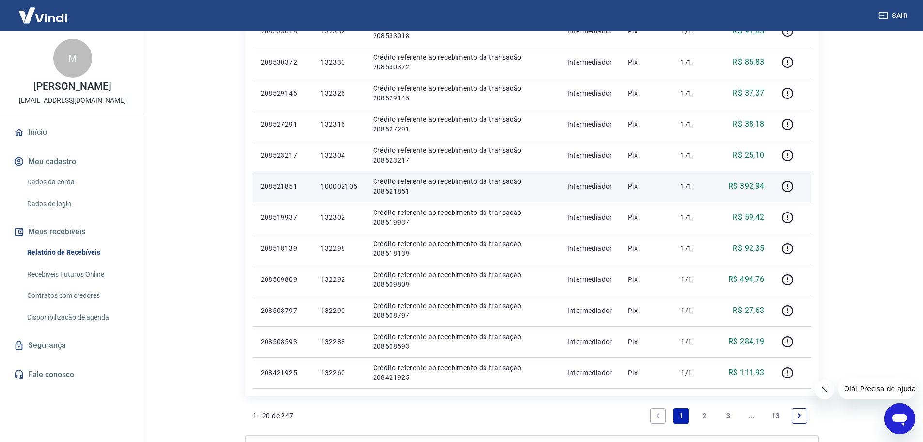
scroll to position [485, 0]
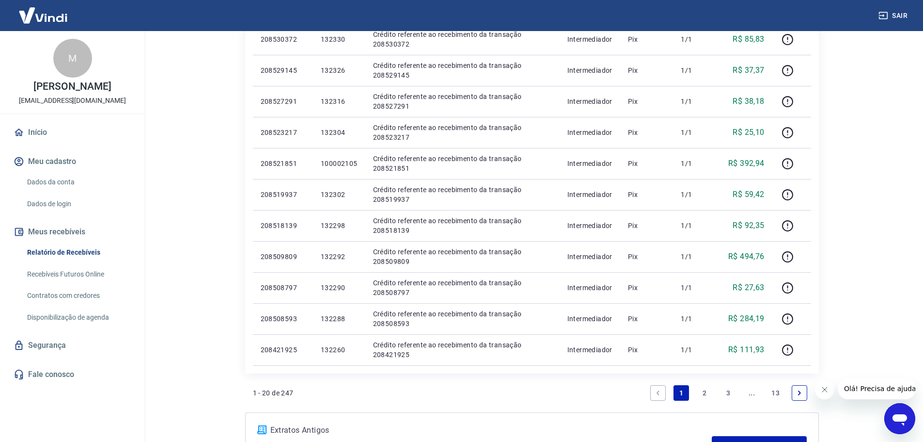
click at [703, 393] on link "2" at bounding box center [706, 393] width 16 height 16
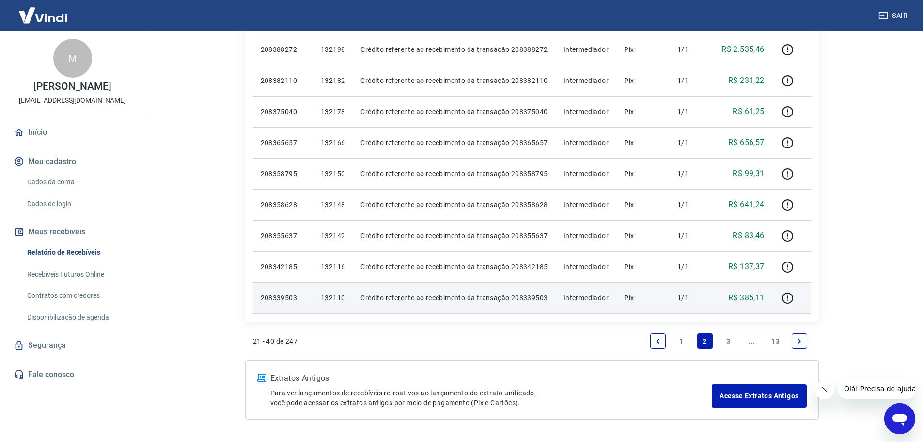
scroll to position [599, 0]
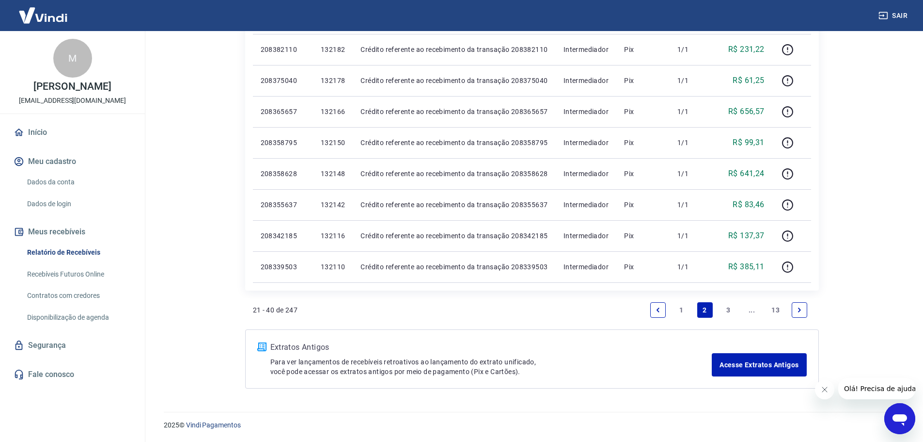
click at [730, 307] on link "3" at bounding box center [729, 310] width 16 height 16
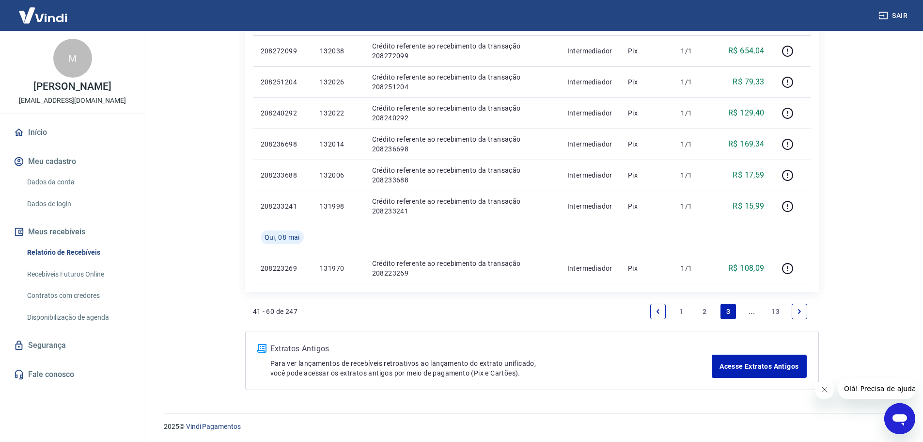
scroll to position [599, 0]
click at [750, 306] on link "..." at bounding box center [753, 310] width 16 height 16
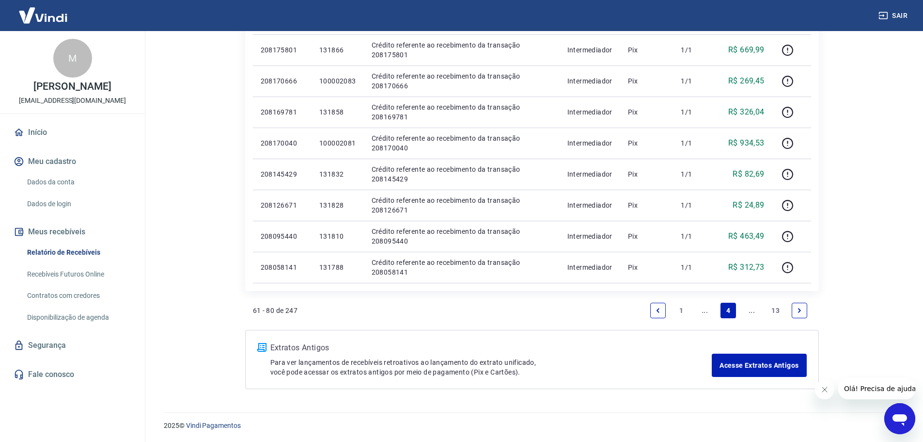
scroll to position [568, 0]
click at [750, 306] on link "..." at bounding box center [753, 310] width 16 height 16
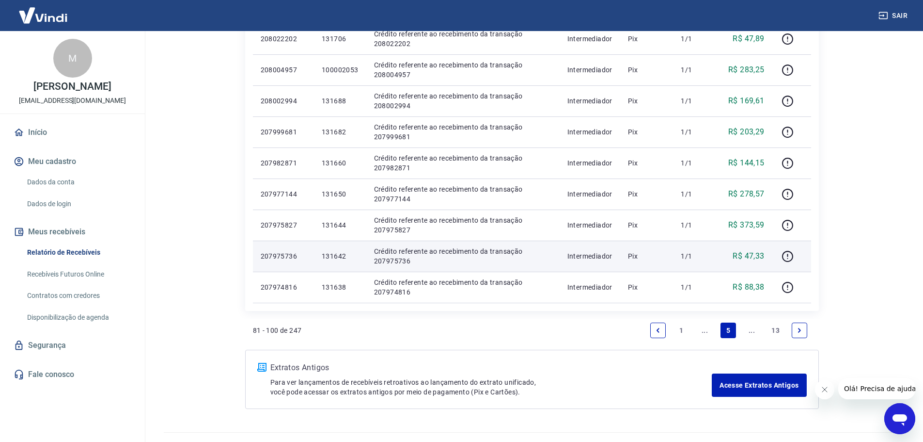
scroll to position [582, 0]
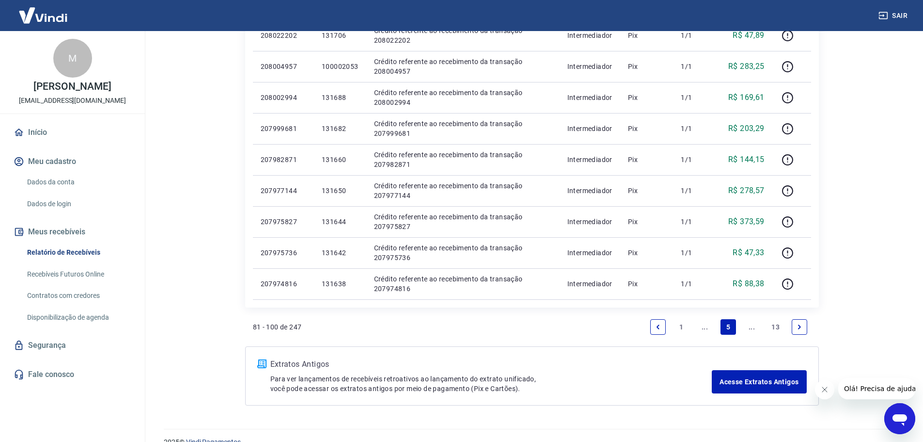
click at [751, 324] on link "..." at bounding box center [753, 327] width 16 height 16
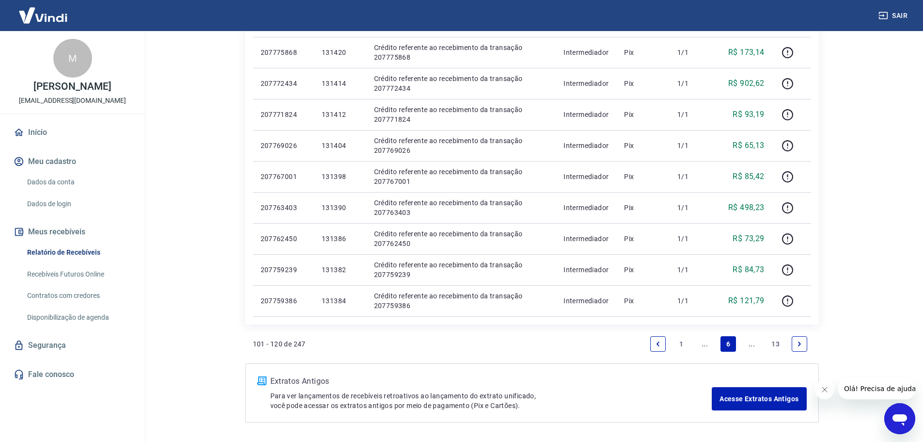
scroll to position [582, 0]
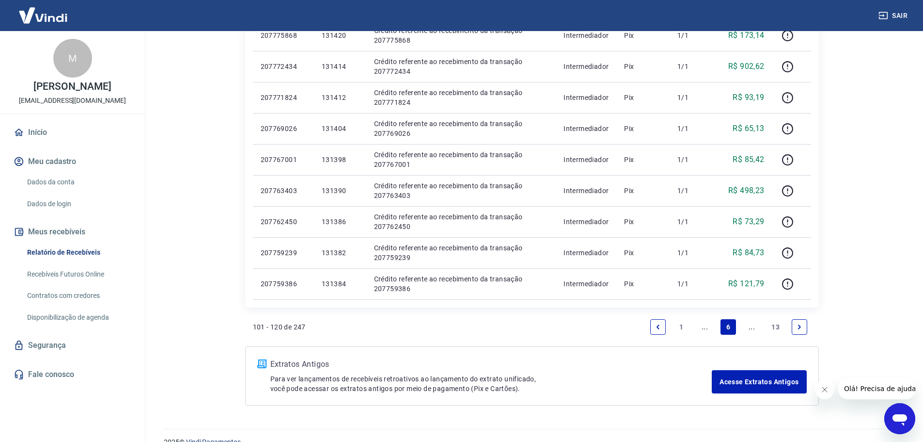
click at [752, 327] on link "..." at bounding box center [753, 327] width 16 height 16
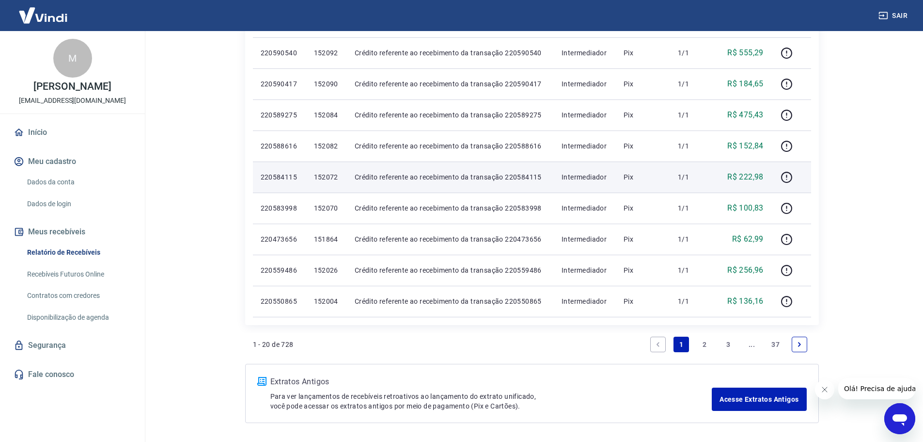
scroll to position [568, 0]
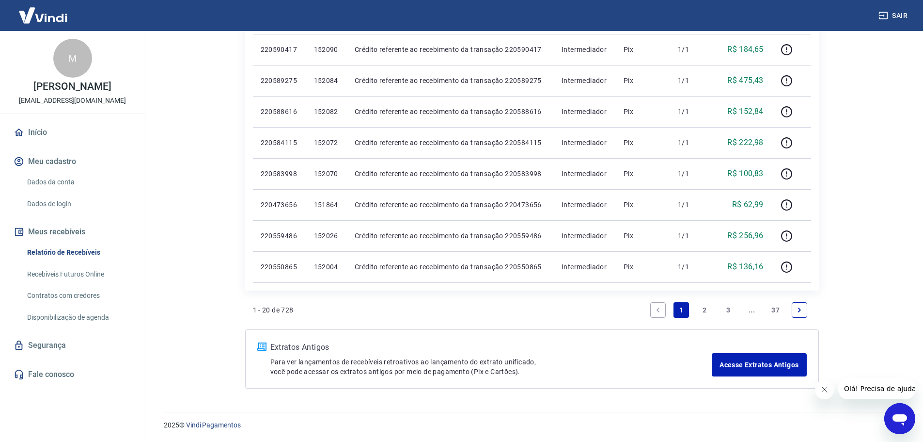
click at [705, 308] on link "2" at bounding box center [706, 310] width 16 height 16
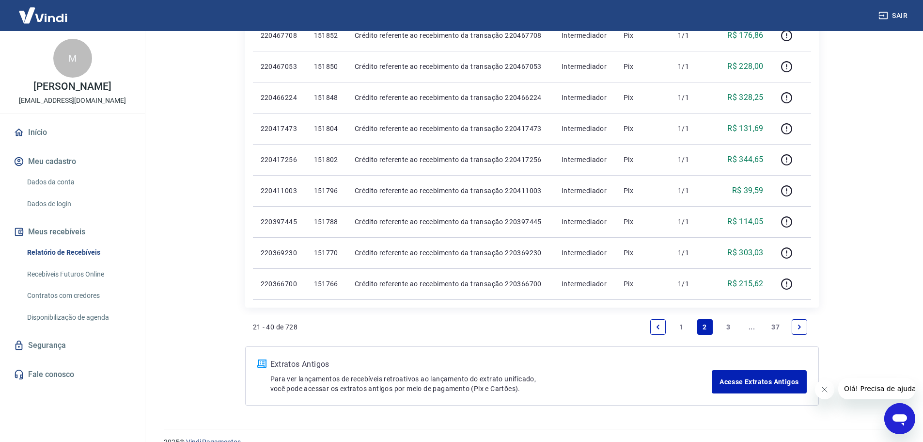
scroll to position [599, 0]
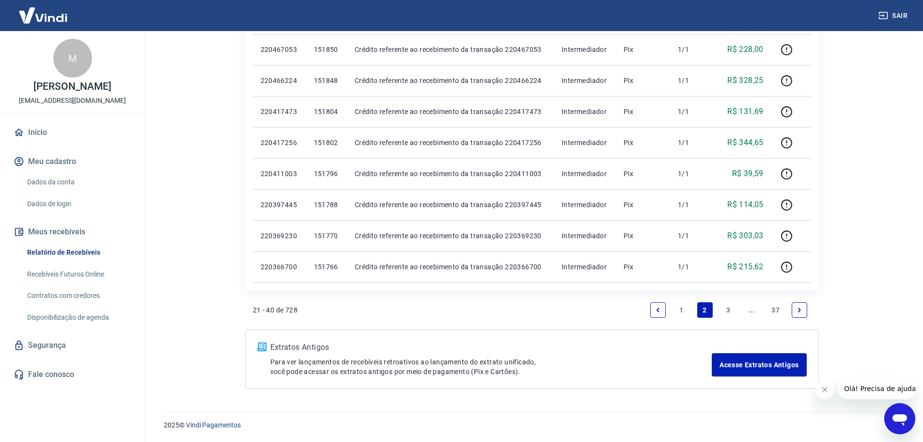
click at [727, 310] on link "3" at bounding box center [729, 310] width 16 height 16
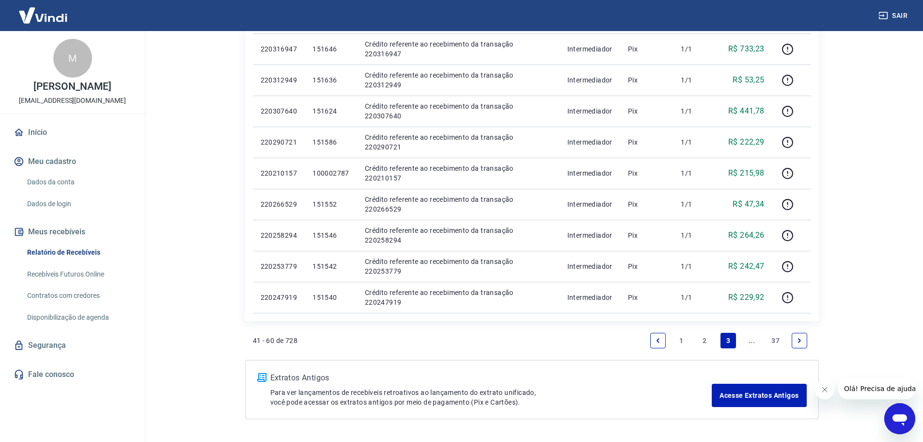
scroll to position [582, 0]
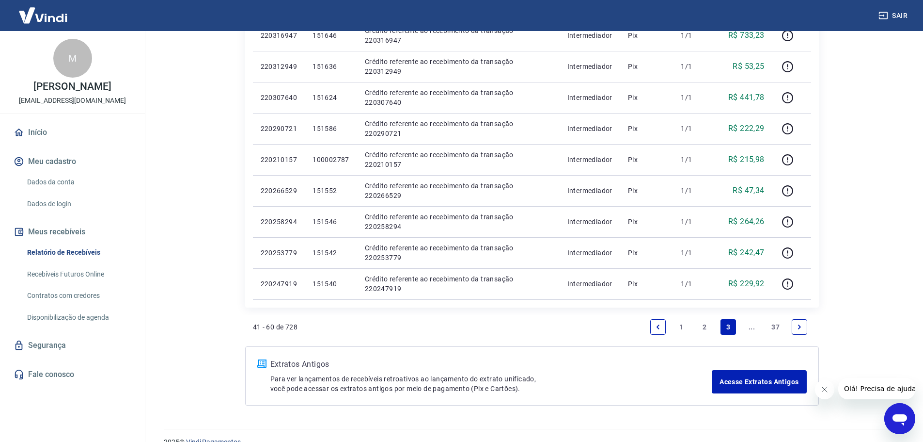
click at [756, 324] on link "..." at bounding box center [753, 327] width 16 height 16
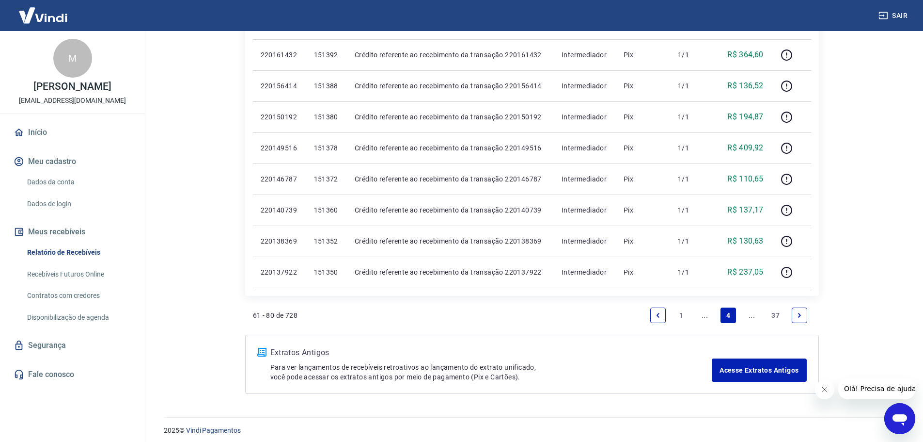
scroll to position [599, 0]
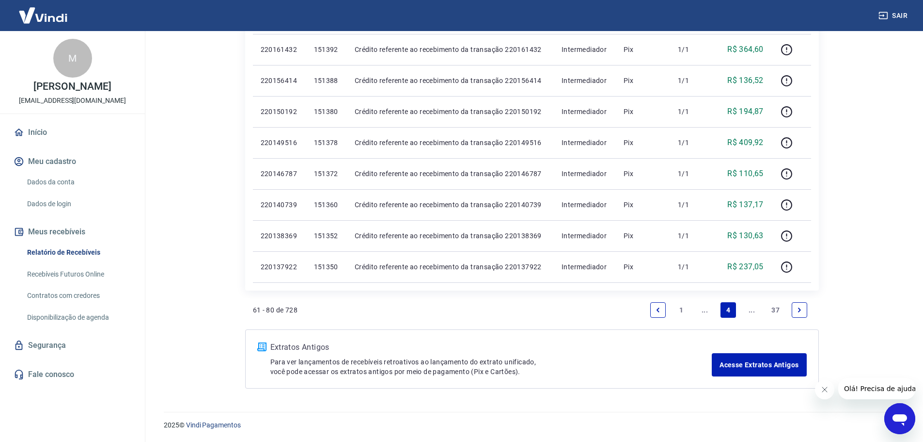
click at [748, 308] on link "..." at bounding box center [753, 310] width 16 height 16
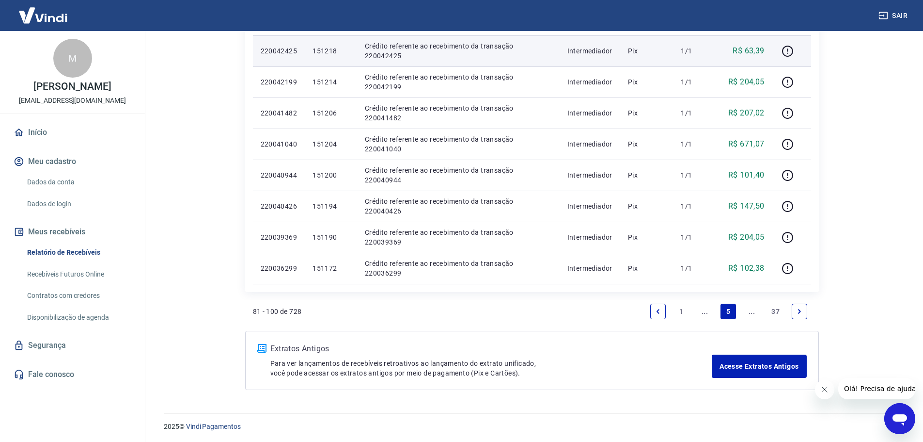
scroll to position [599, 0]
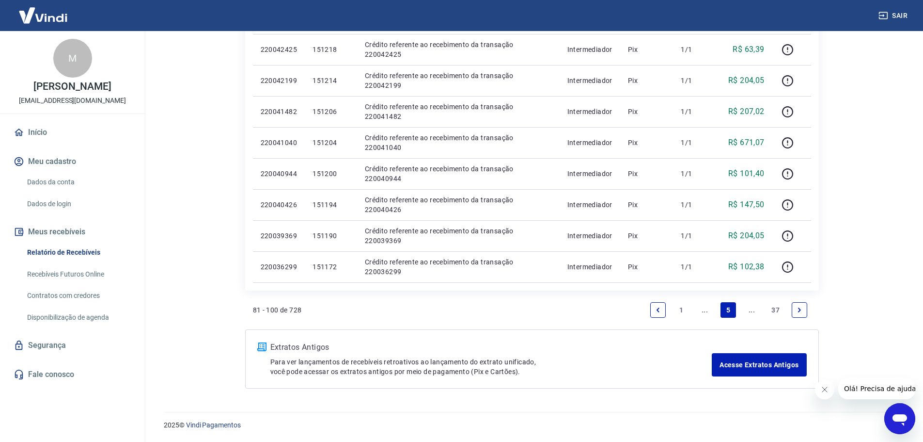
click at [751, 308] on link "..." at bounding box center [753, 310] width 16 height 16
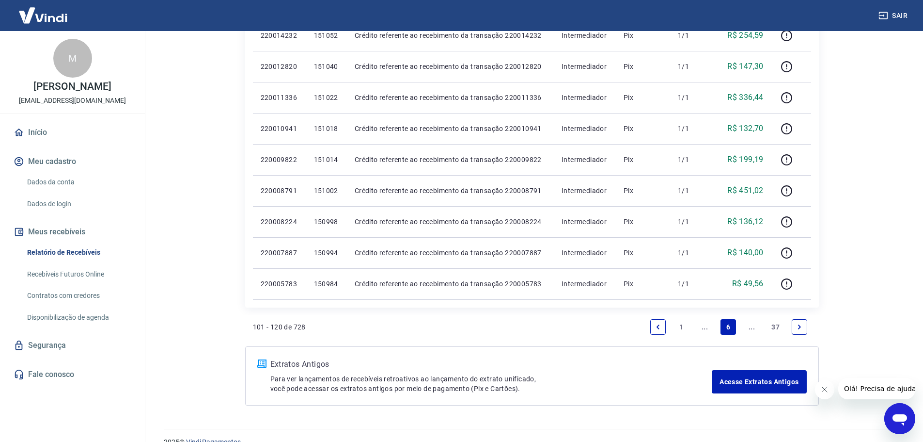
scroll to position [568, 0]
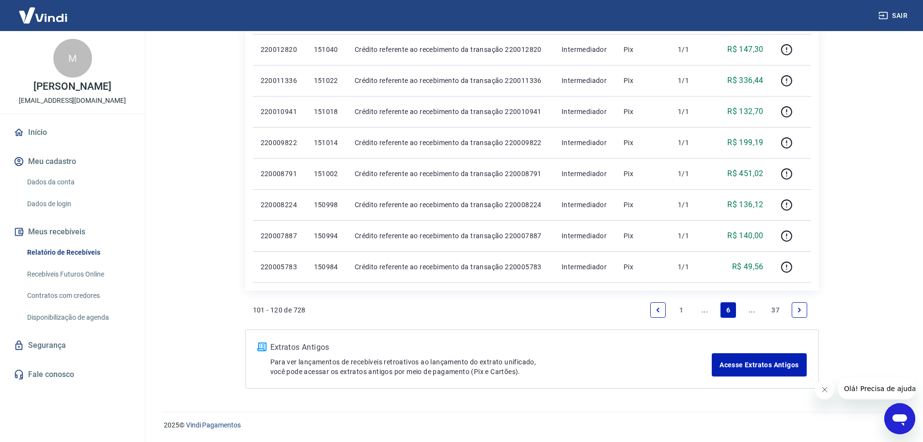
click at [749, 308] on link "..." at bounding box center [753, 310] width 16 height 16
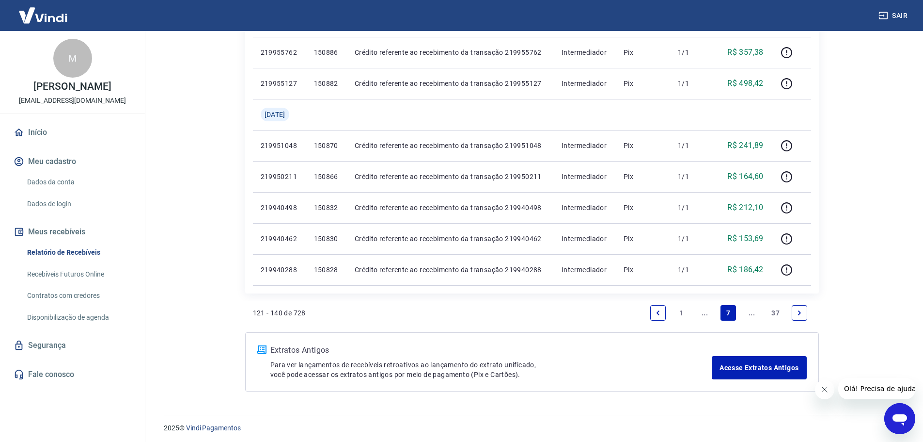
scroll to position [599, 0]
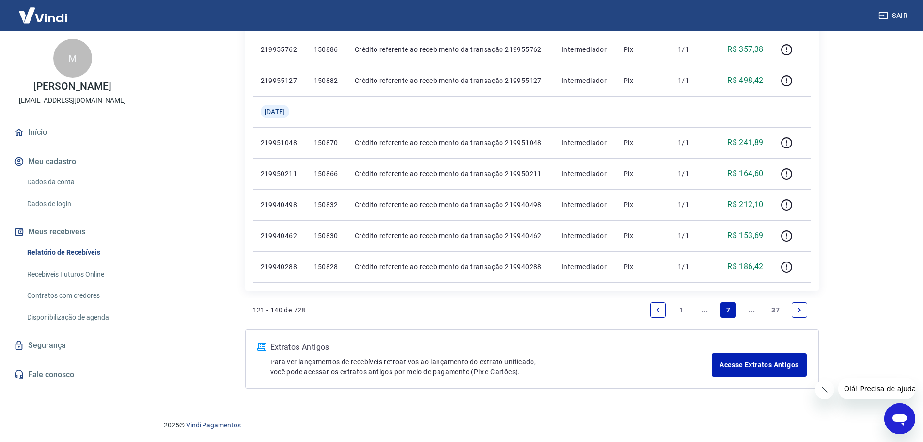
click at [753, 310] on link "..." at bounding box center [753, 310] width 16 height 16
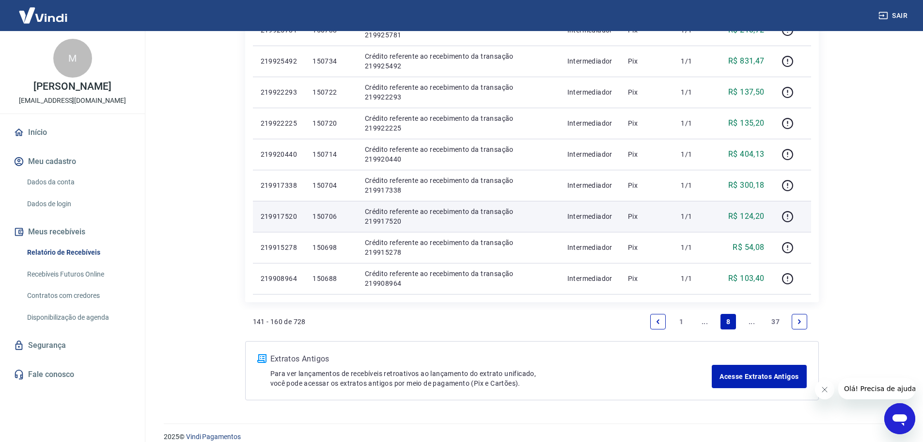
scroll to position [568, 0]
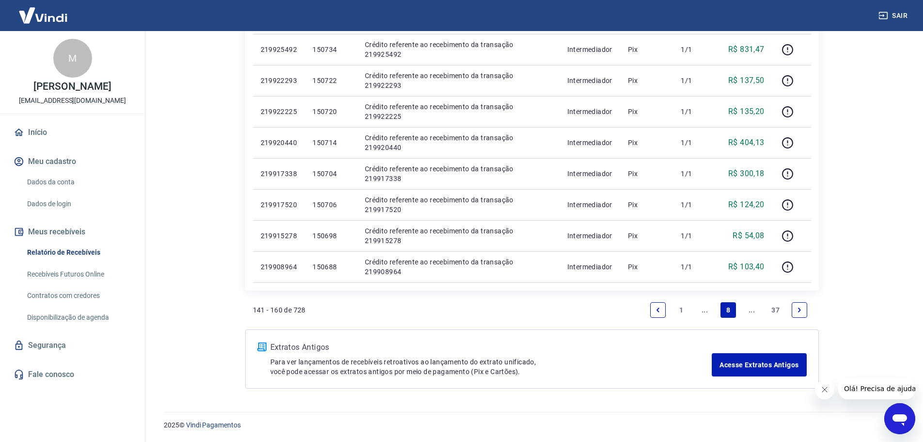
click at [752, 308] on link "..." at bounding box center [753, 310] width 16 height 16
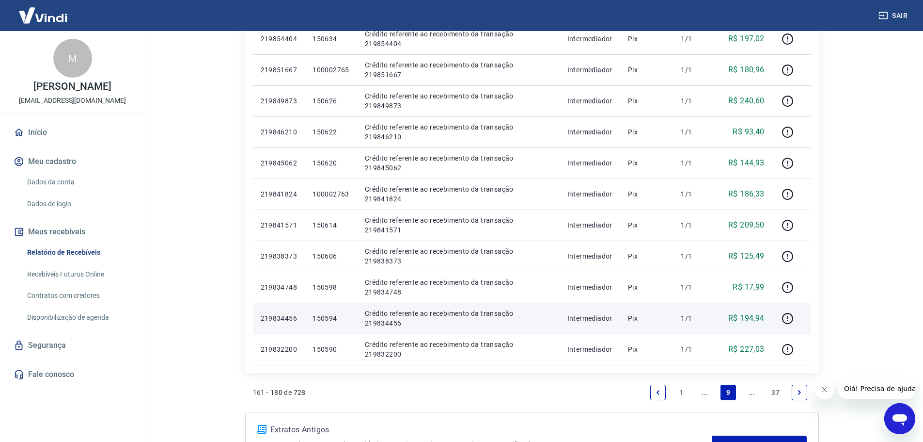
scroll to position [533, 0]
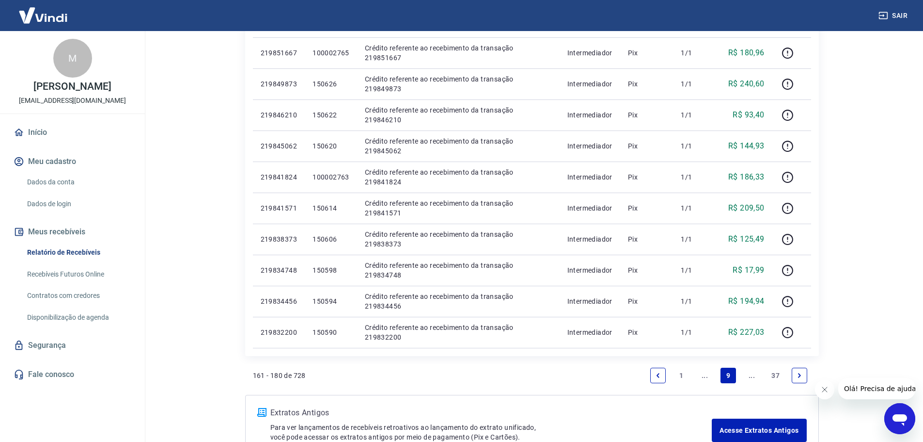
click at [754, 374] on link "..." at bounding box center [753, 375] width 16 height 16
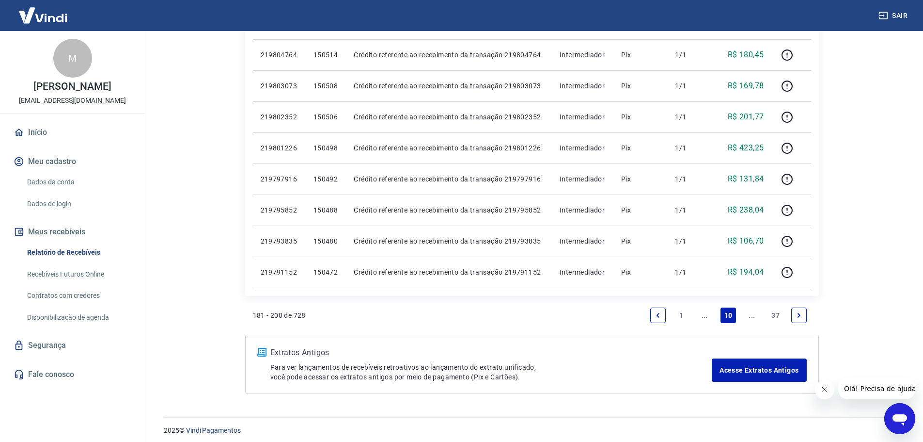
scroll to position [568, 0]
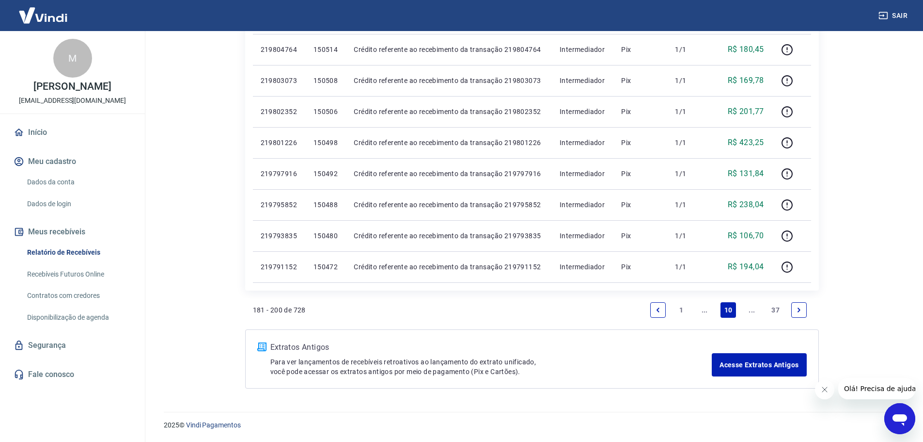
click at [751, 306] on link "..." at bounding box center [753, 310] width 16 height 16
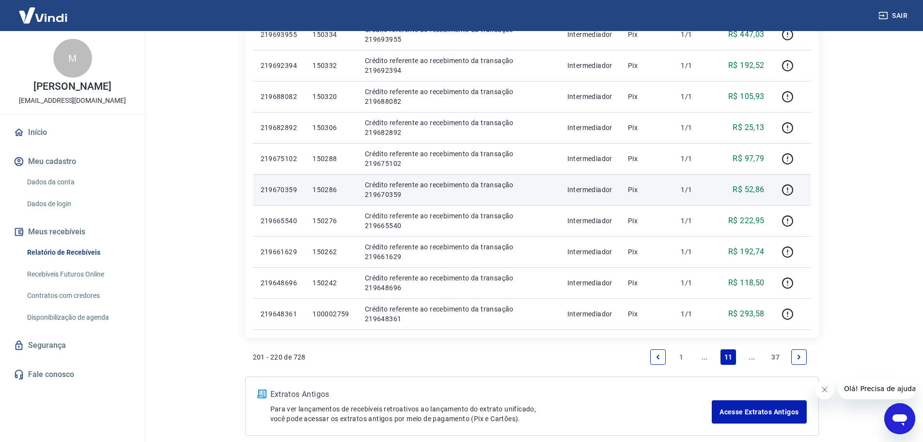
scroll to position [582, 0]
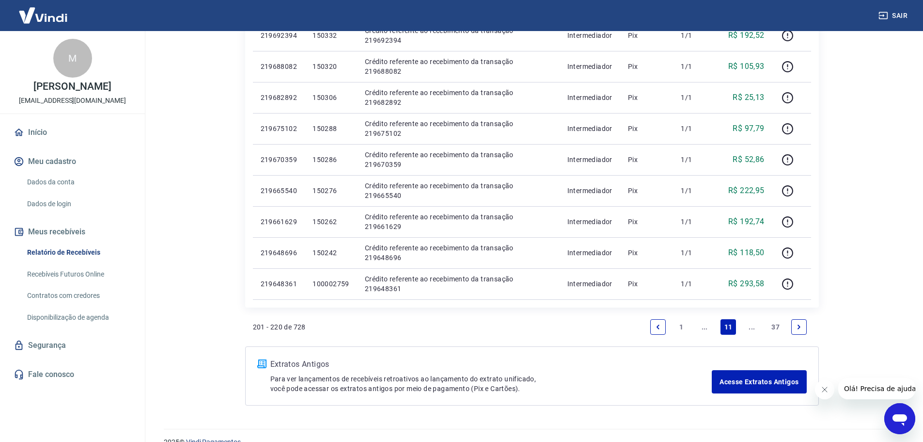
click at [753, 323] on link "..." at bounding box center [753, 327] width 16 height 16
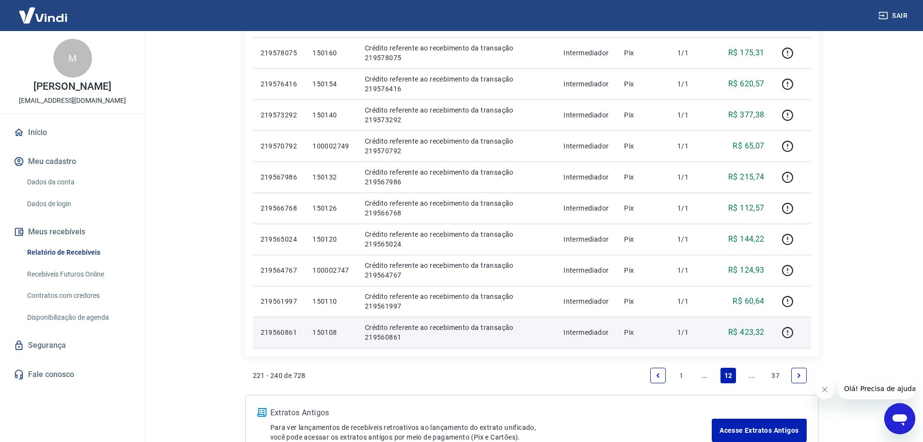
scroll to position [582, 0]
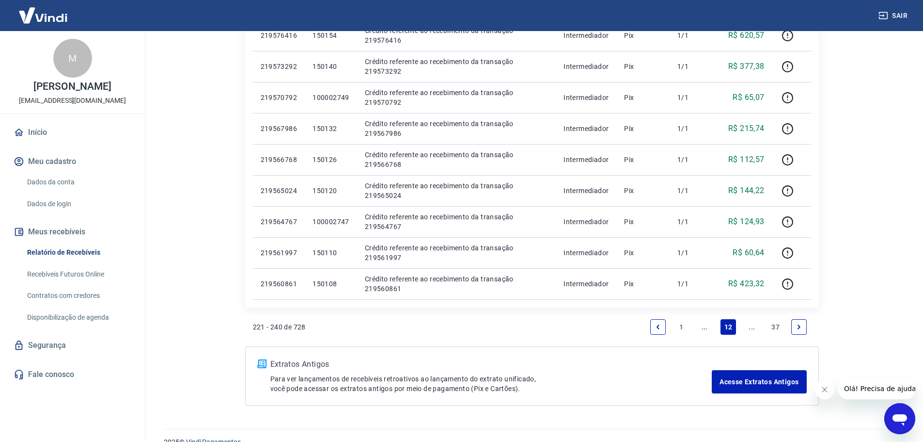
click at [750, 327] on link "..." at bounding box center [753, 327] width 16 height 16
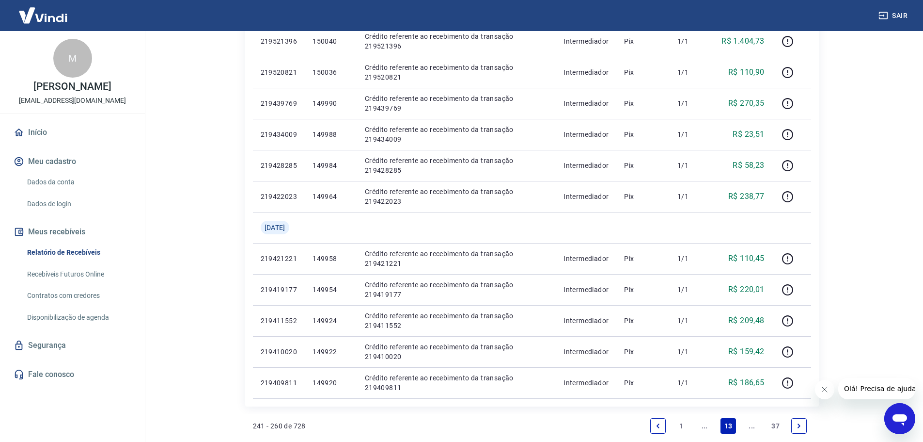
scroll to position [533, 0]
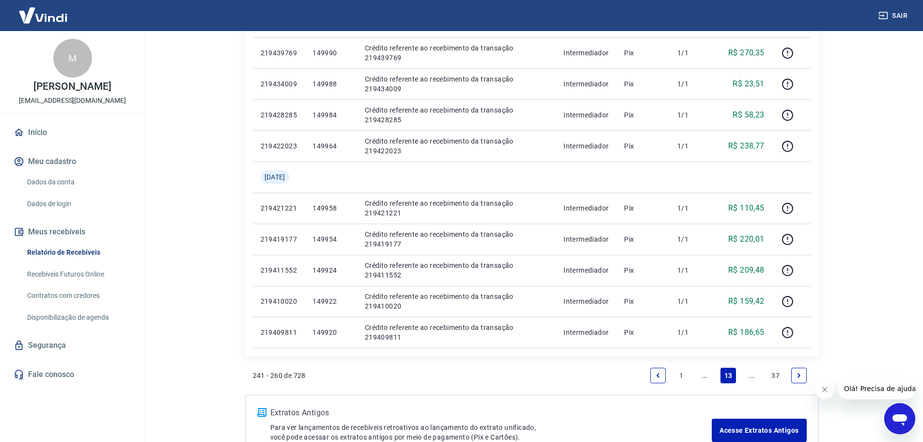
click at [753, 374] on link "..." at bounding box center [753, 375] width 16 height 16
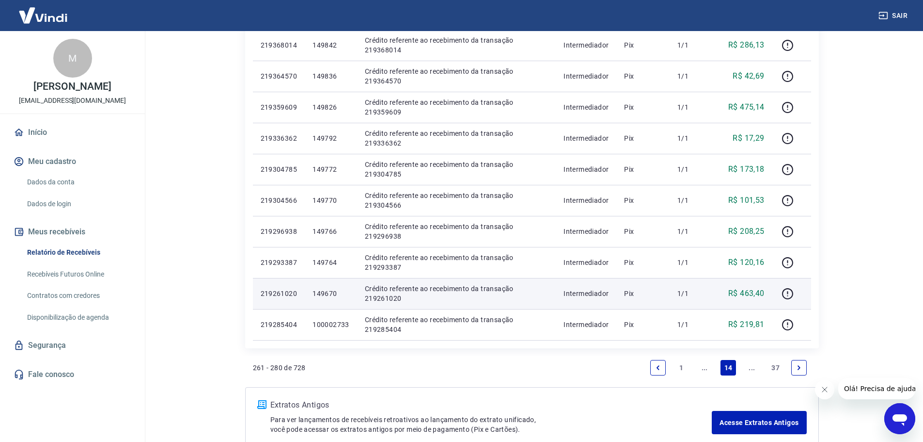
scroll to position [533, 0]
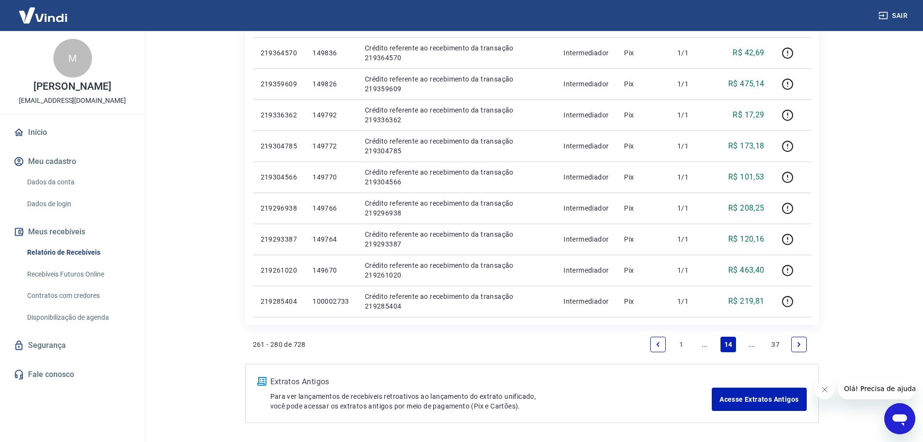
click at [747, 343] on link "..." at bounding box center [753, 344] width 16 height 16
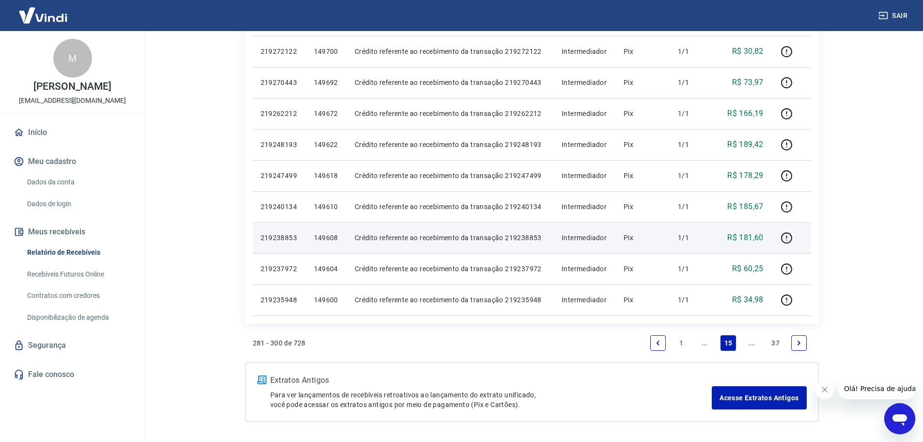
scroll to position [582, 0]
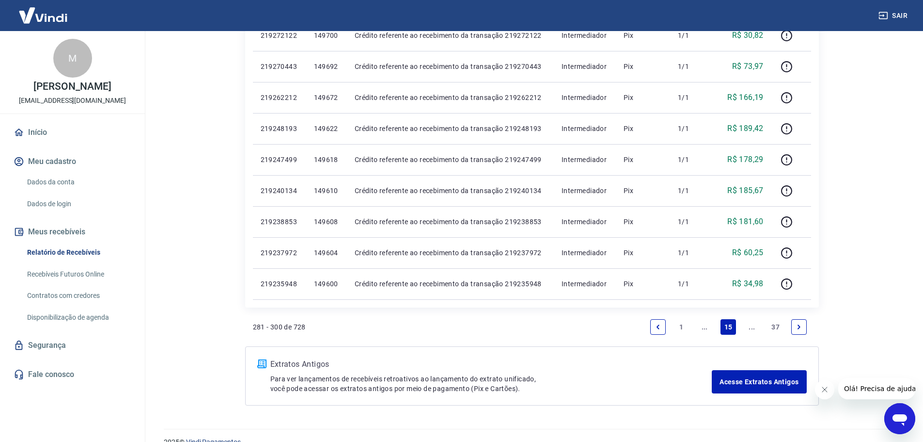
click at [752, 328] on link "..." at bounding box center [753, 327] width 16 height 16
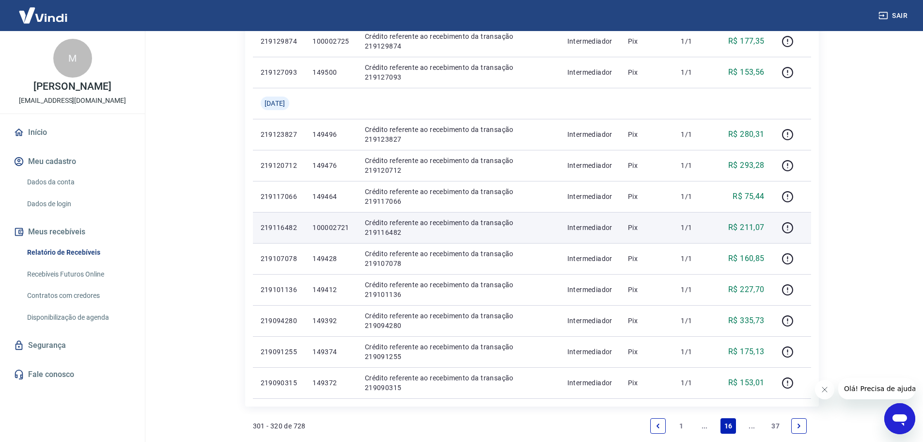
scroll to position [533, 0]
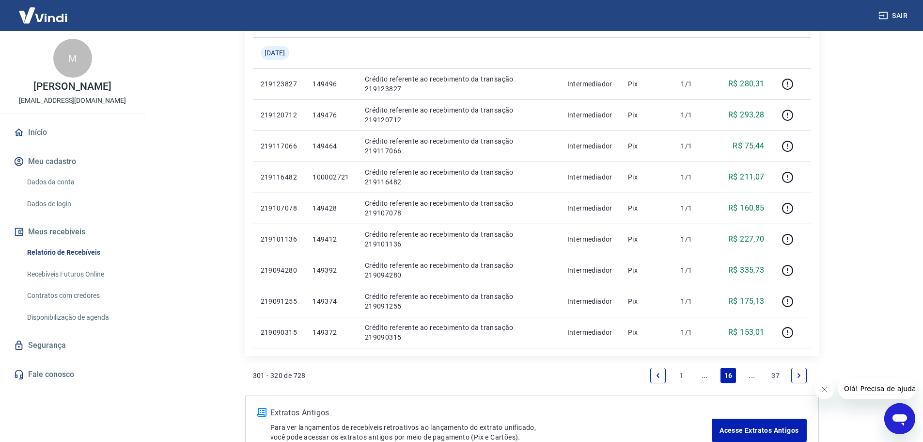
click at [752, 376] on link "..." at bounding box center [753, 375] width 16 height 16
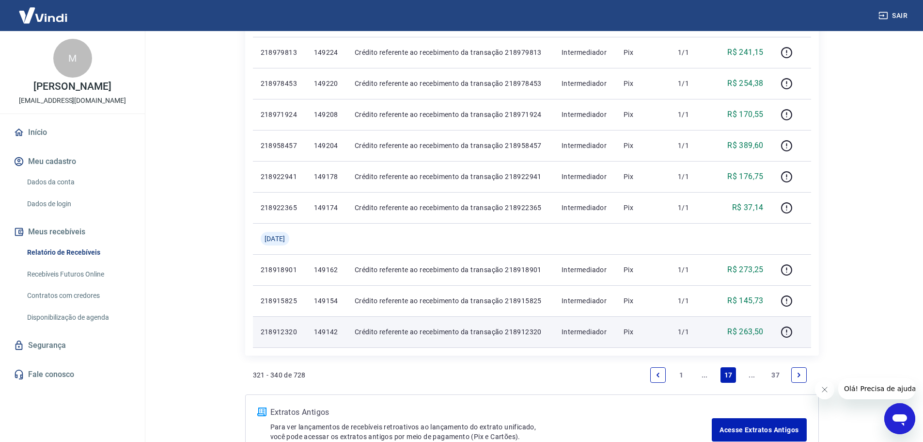
scroll to position [582, 0]
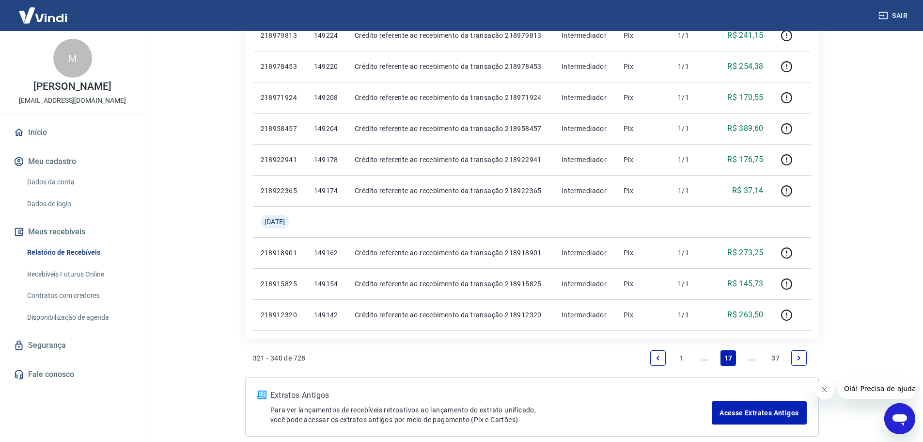
click at [752, 357] on link "..." at bounding box center [753, 358] width 16 height 16
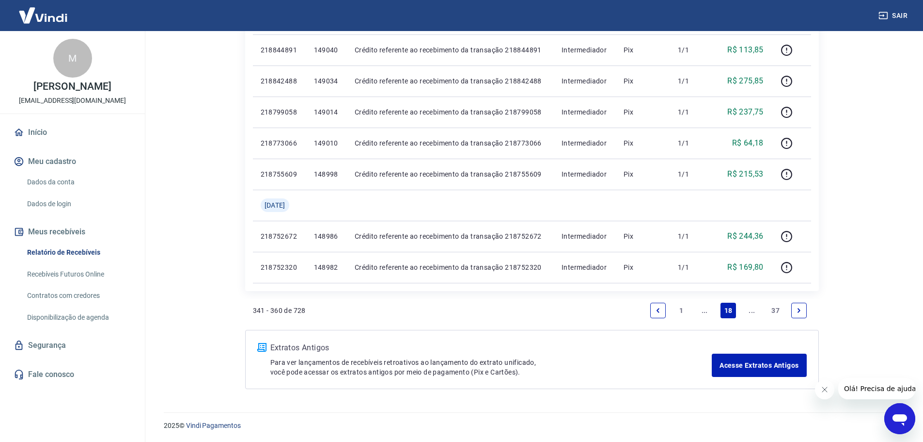
scroll to position [599, 0]
click at [752, 309] on link "..." at bounding box center [753, 310] width 16 height 16
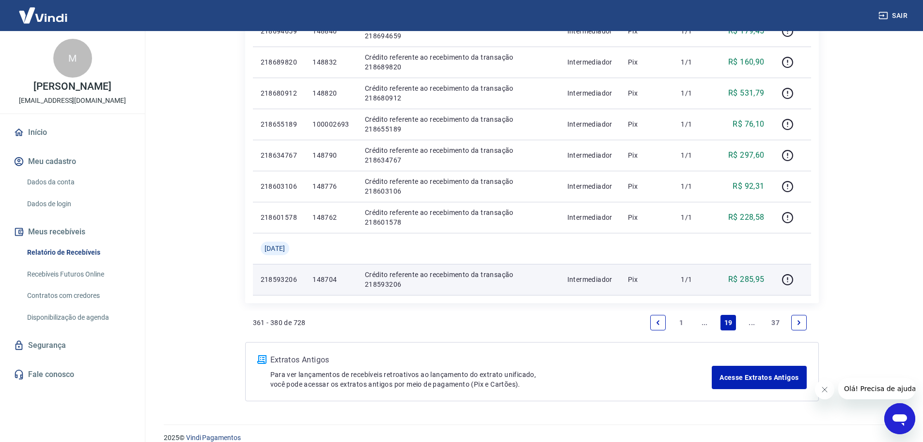
scroll to position [599, 0]
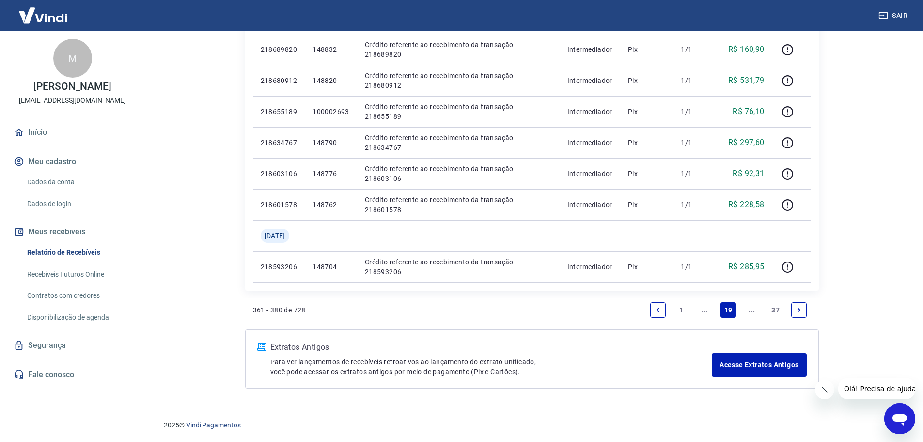
click at [752, 307] on link "..." at bounding box center [753, 310] width 16 height 16
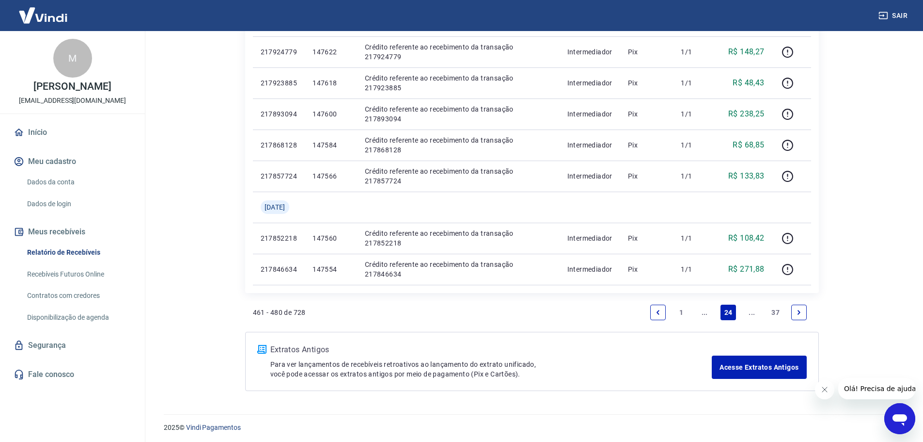
scroll to position [630, 0]
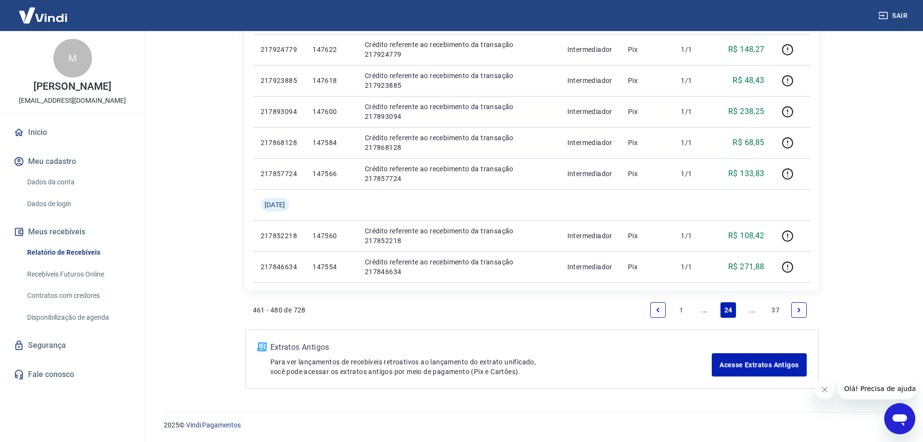
click at [747, 309] on link "..." at bounding box center [753, 310] width 16 height 16
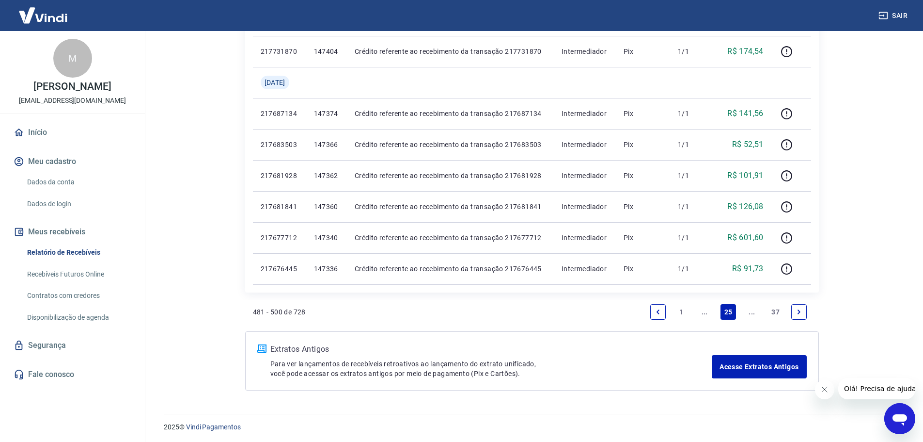
scroll to position [599, 0]
click at [747, 307] on link "..." at bounding box center [753, 310] width 16 height 16
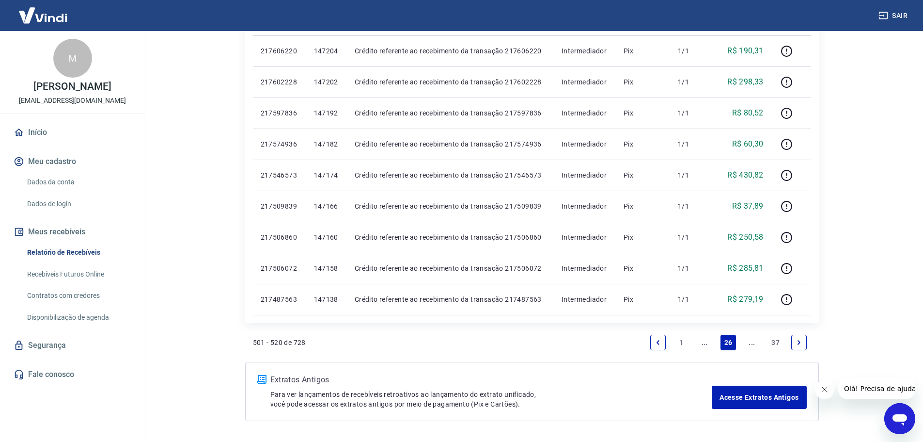
scroll to position [568, 0]
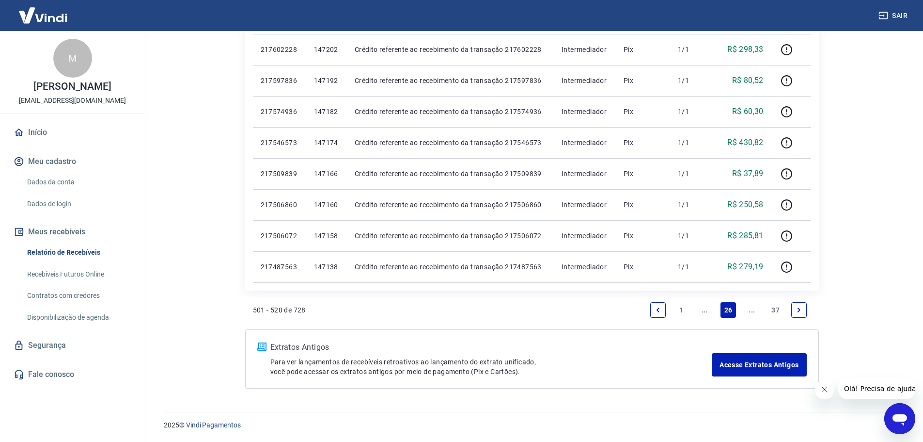
click at [751, 305] on link "..." at bounding box center [753, 310] width 16 height 16
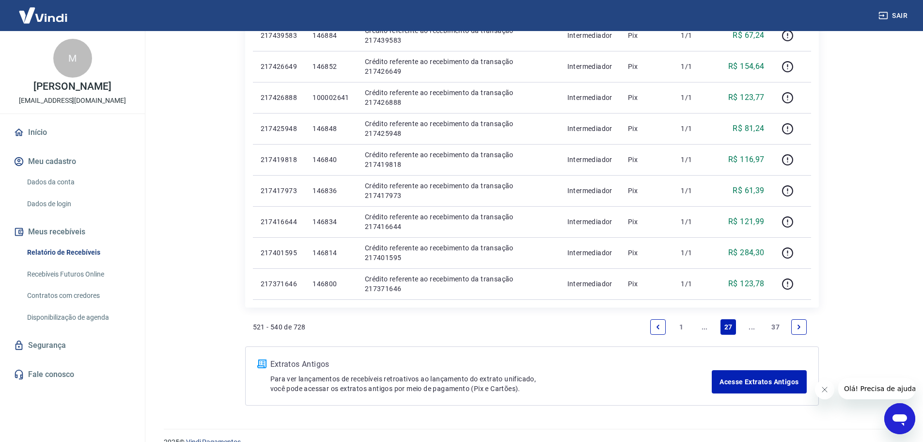
scroll to position [599, 0]
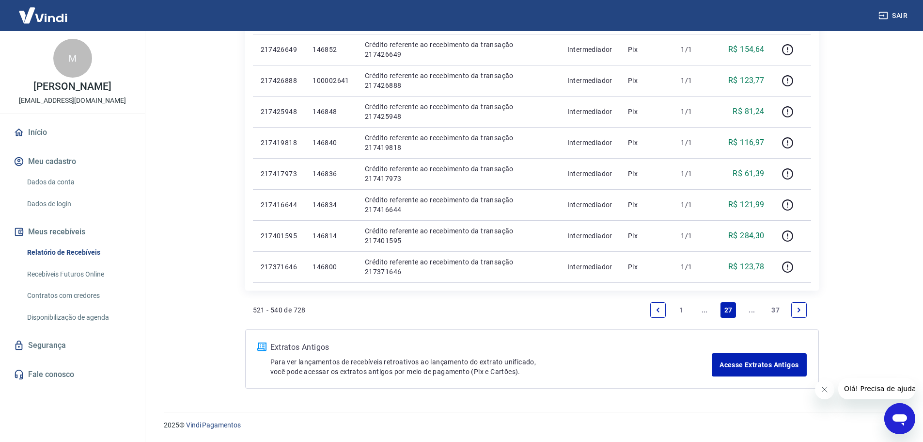
click at [752, 310] on link "..." at bounding box center [753, 310] width 16 height 16
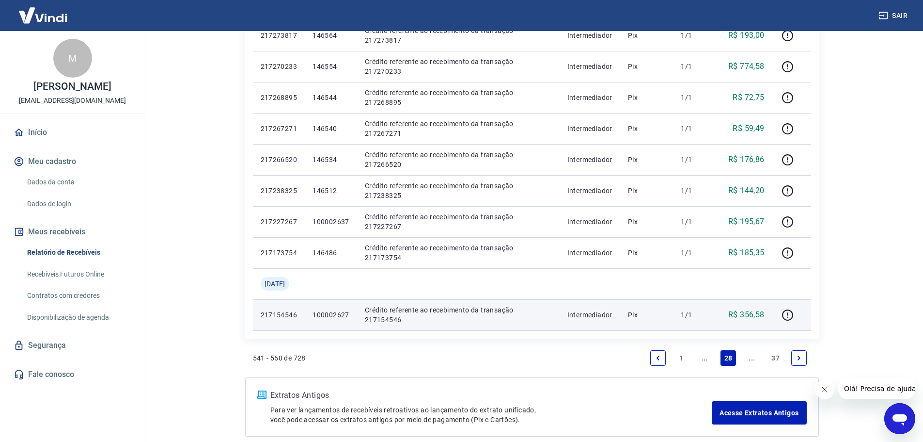
scroll to position [630, 0]
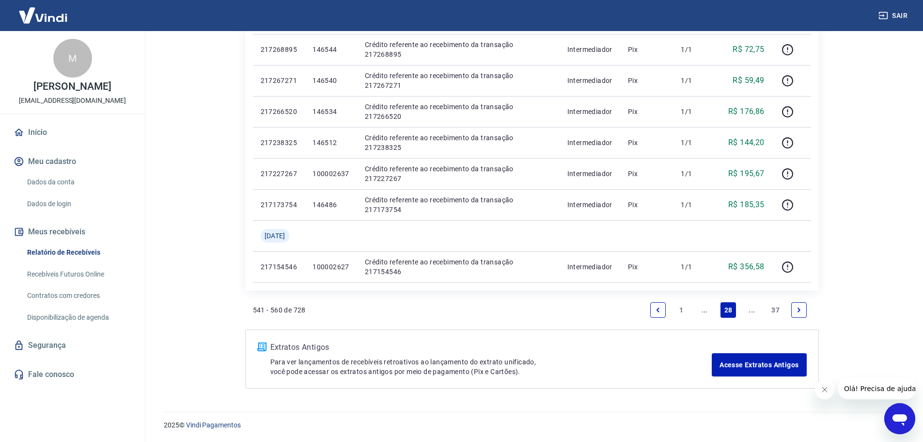
click at [754, 310] on link "..." at bounding box center [753, 310] width 16 height 16
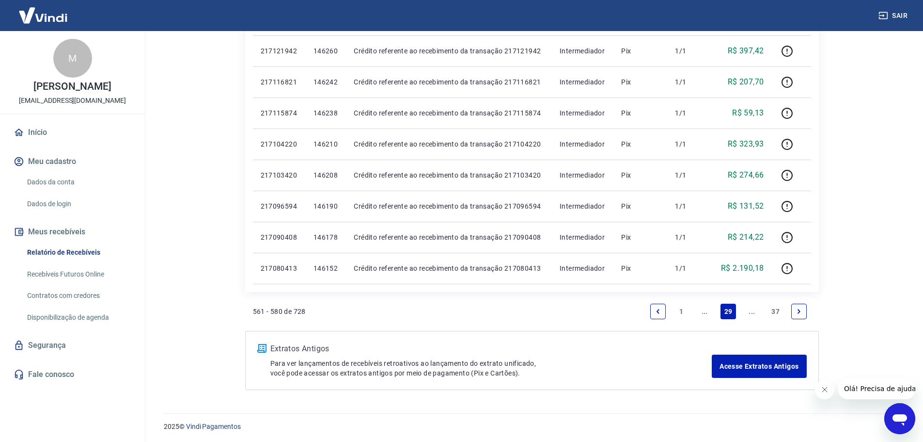
scroll to position [568, 0]
click at [747, 310] on link "..." at bounding box center [753, 310] width 16 height 16
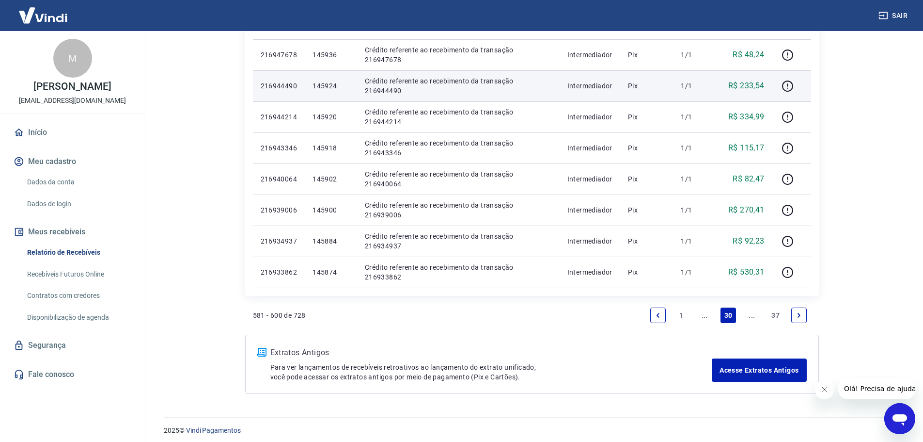
scroll to position [599, 0]
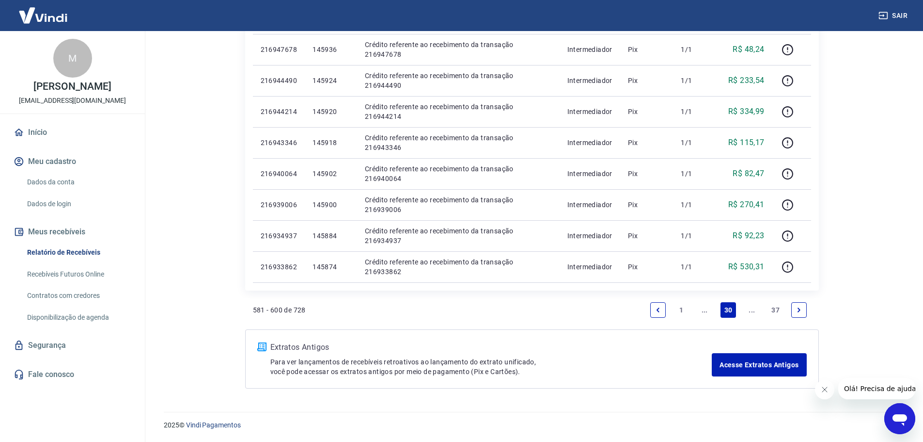
click at [751, 306] on link "..." at bounding box center [753, 310] width 16 height 16
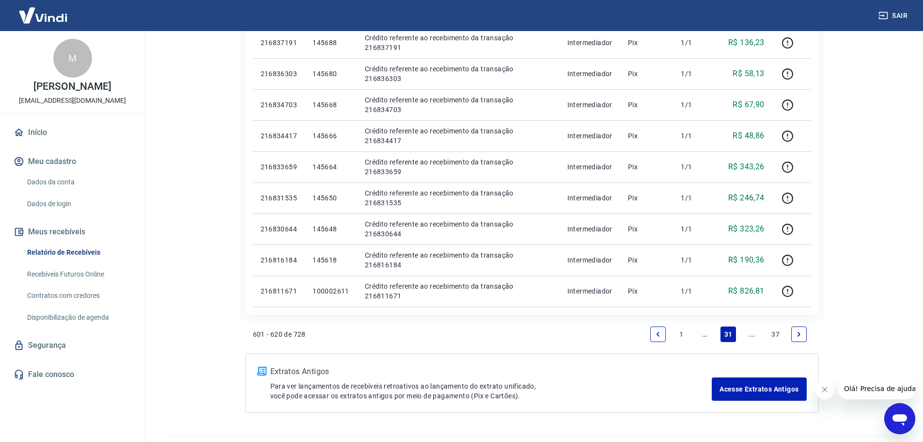
scroll to position [582, 0]
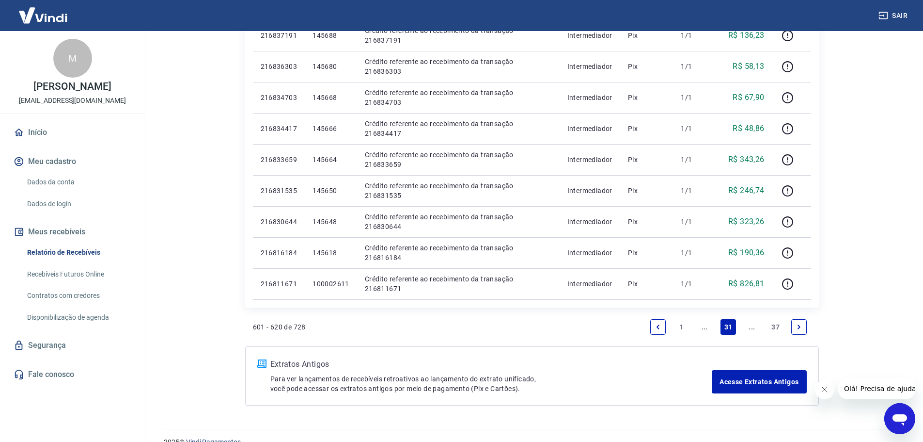
click at [750, 320] on link "..." at bounding box center [753, 327] width 16 height 16
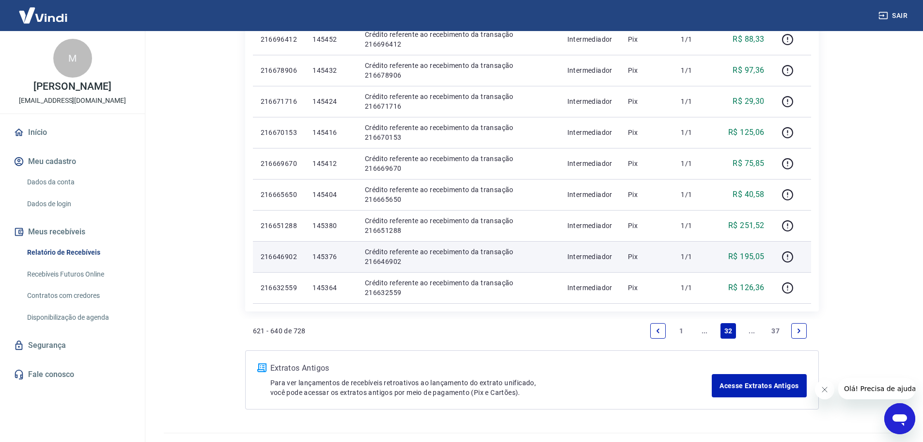
scroll to position [599, 0]
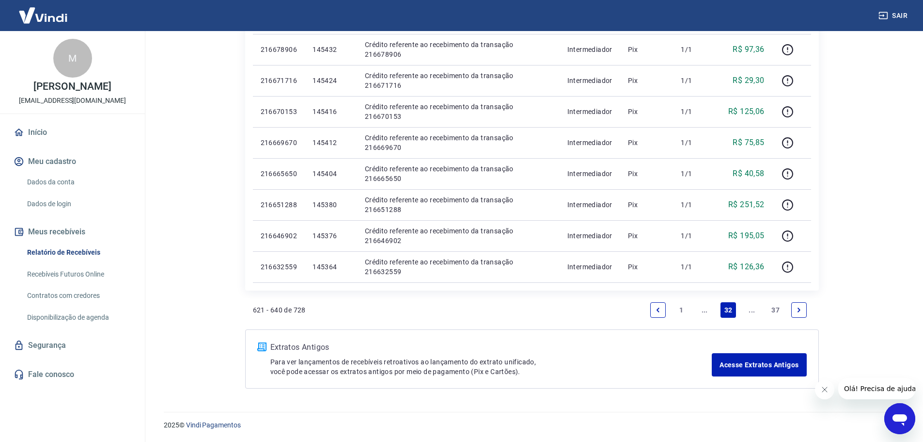
drag, startPoint x: 747, startPoint y: 304, endPoint x: 757, endPoint y: 315, distance: 14.8
click at [748, 305] on link "..." at bounding box center [753, 310] width 16 height 16
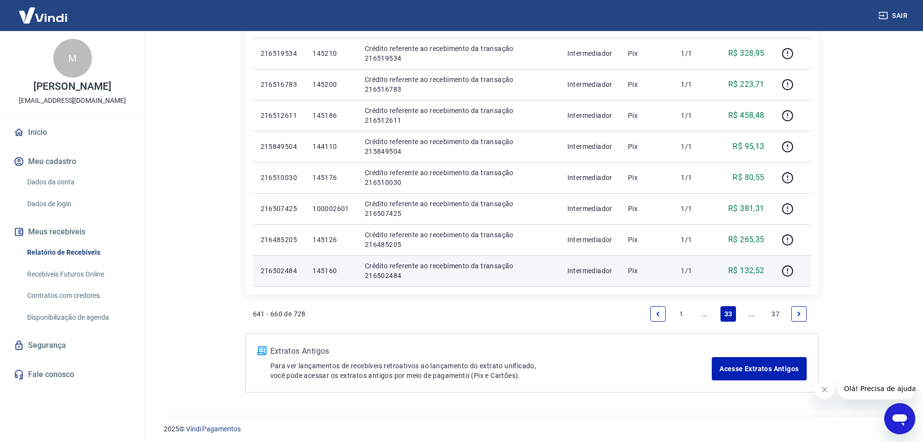
scroll to position [599, 0]
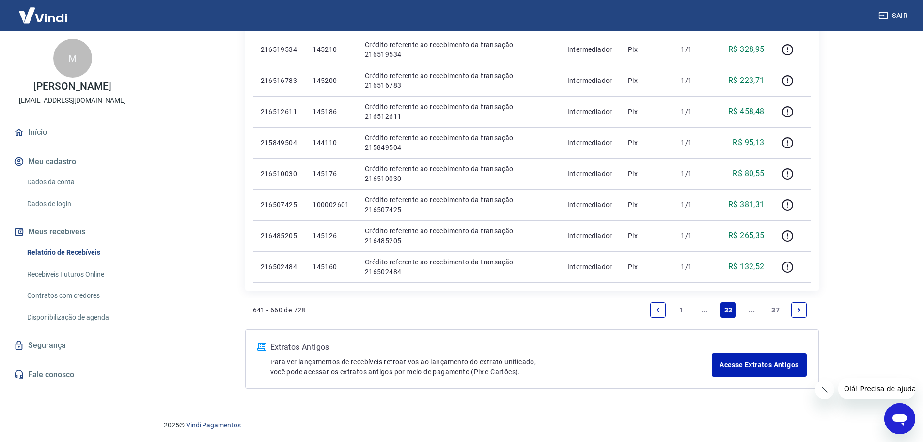
click at [755, 311] on link "..." at bounding box center [753, 310] width 16 height 16
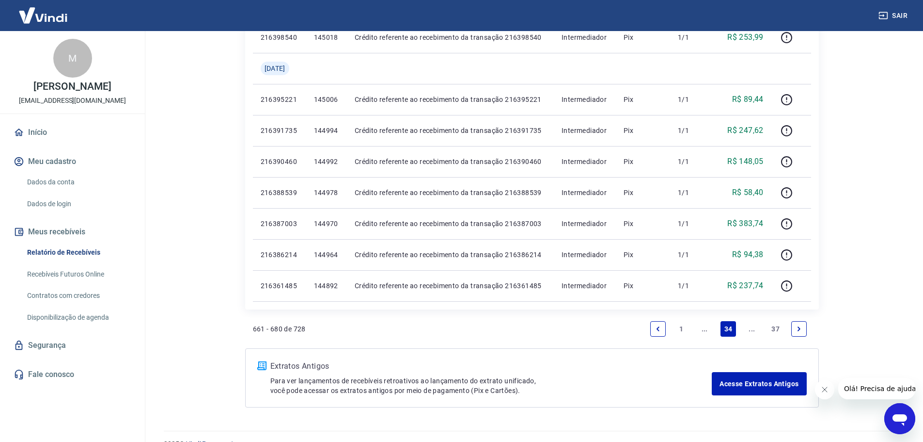
scroll to position [582, 0]
click at [752, 325] on link "..." at bounding box center [753, 327] width 16 height 16
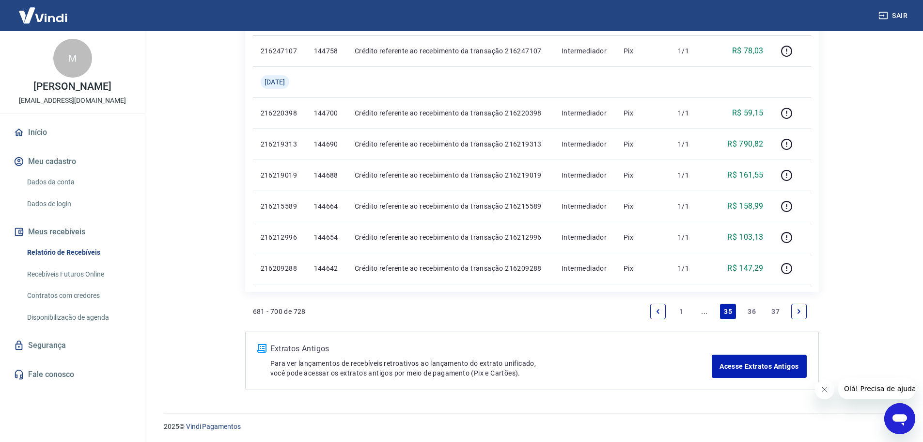
scroll to position [599, 0]
click at [753, 308] on link "36" at bounding box center [752, 310] width 16 height 16
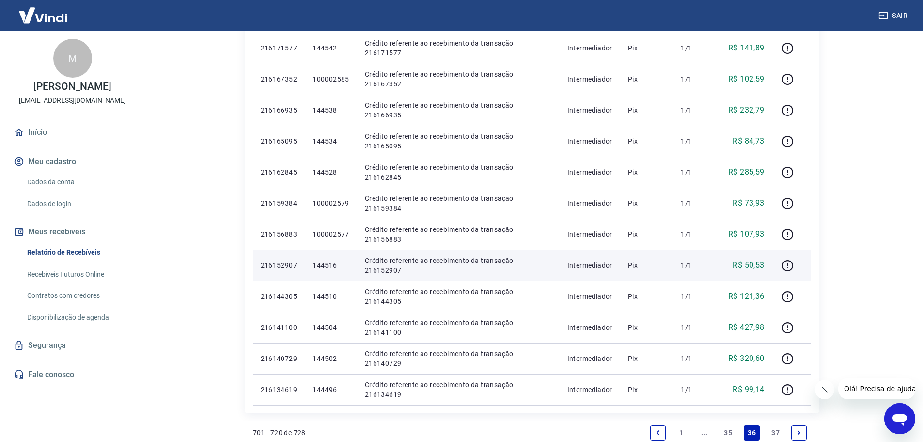
scroll to position [568, 0]
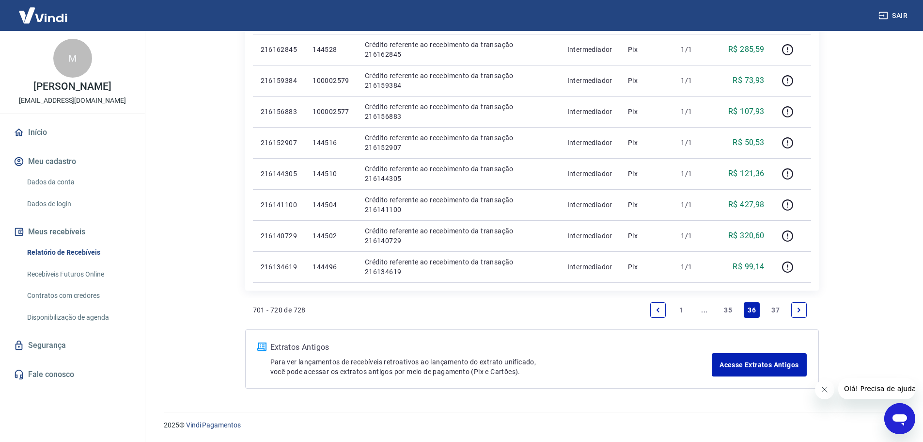
click at [779, 308] on link "37" at bounding box center [776, 310] width 16 height 16
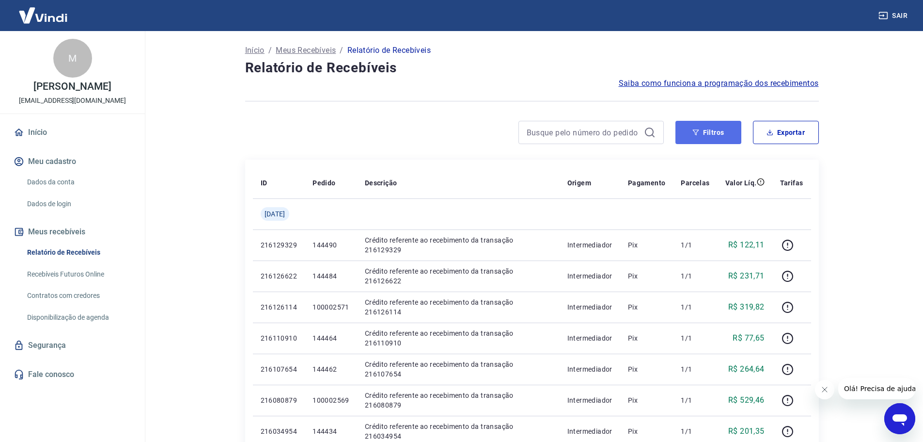
click at [706, 132] on button "Filtros" at bounding box center [709, 132] width 66 height 23
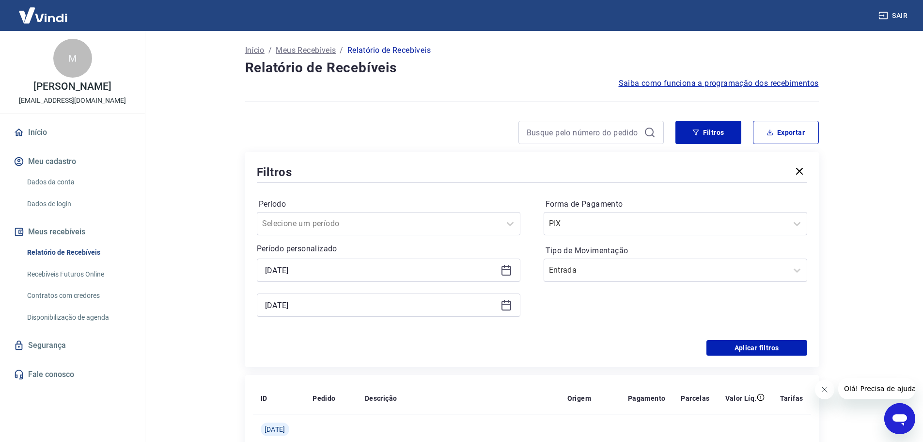
click at [511, 270] on icon at bounding box center [507, 270] width 12 height 12
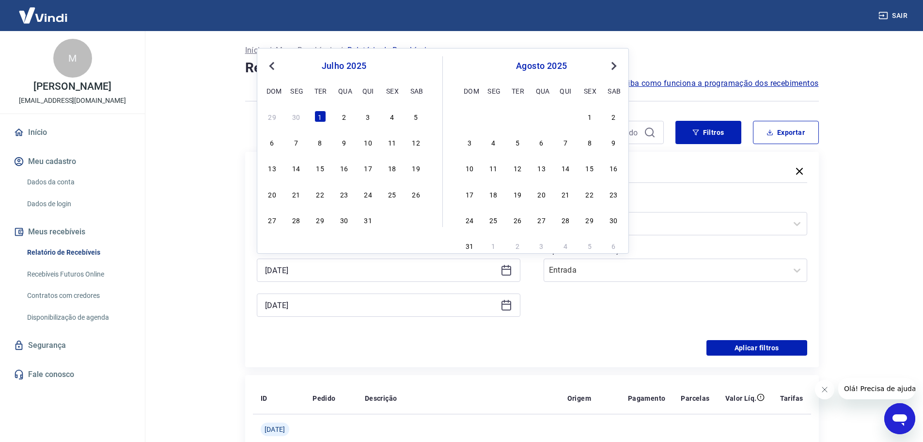
drag, startPoint x: 591, startPoint y: 117, endPoint x: 592, endPoint y: 138, distance: 20.9
click at [592, 117] on div "1" at bounding box center [590, 117] width 12 height 12
type input "01/08/2025"
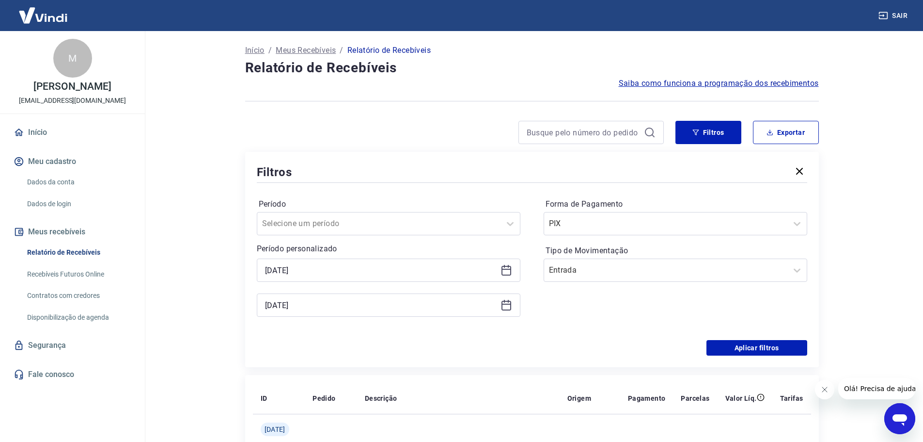
click at [507, 307] on icon at bounding box center [507, 305] width 12 height 12
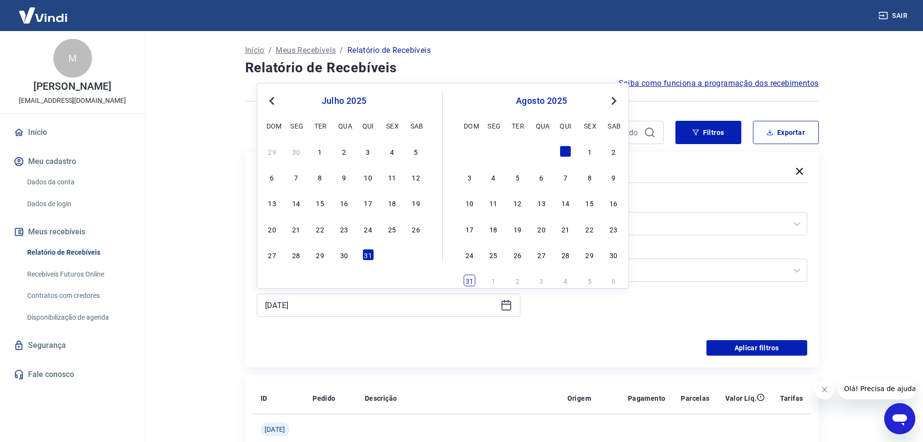
click at [472, 279] on div "31" at bounding box center [470, 280] width 12 height 12
type input "31/08/2025"
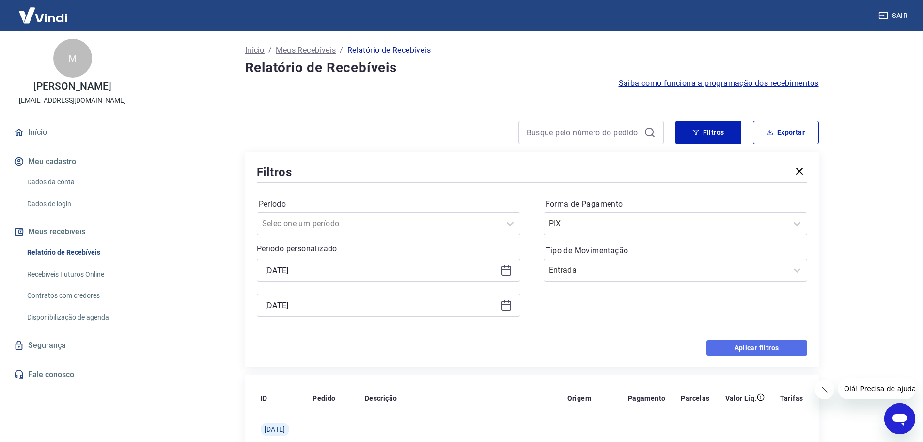
click at [722, 344] on button "Aplicar filtros" at bounding box center [757, 348] width 101 height 16
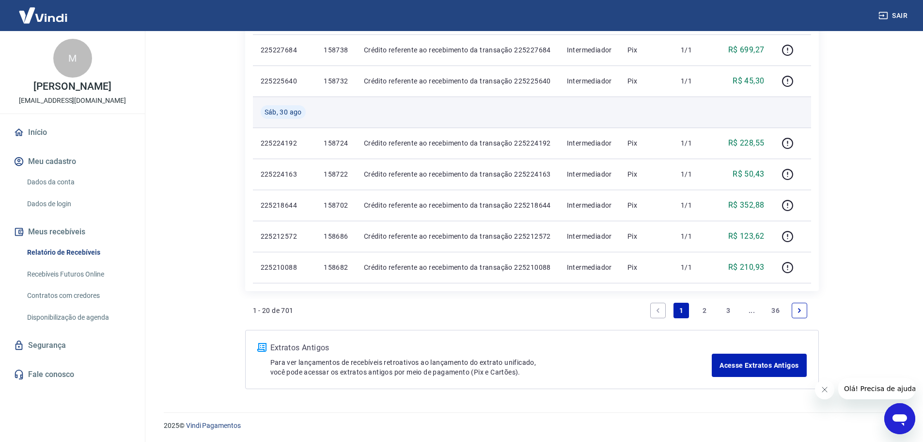
scroll to position [599, 0]
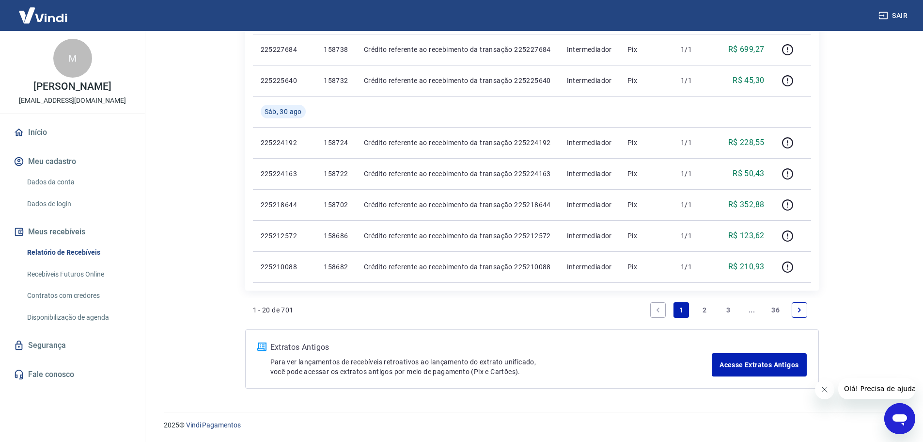
click at [706, 308] on link "2" at bounding box center [706, 310] width 16 height 16
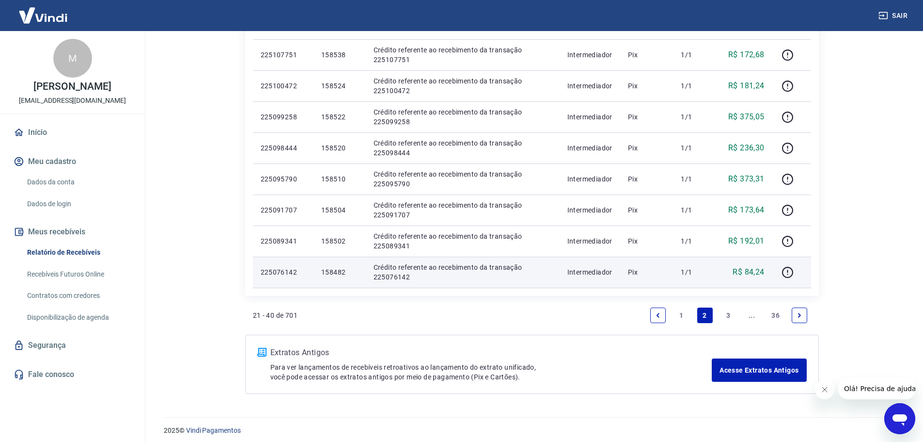
scroll to position [599, 0]
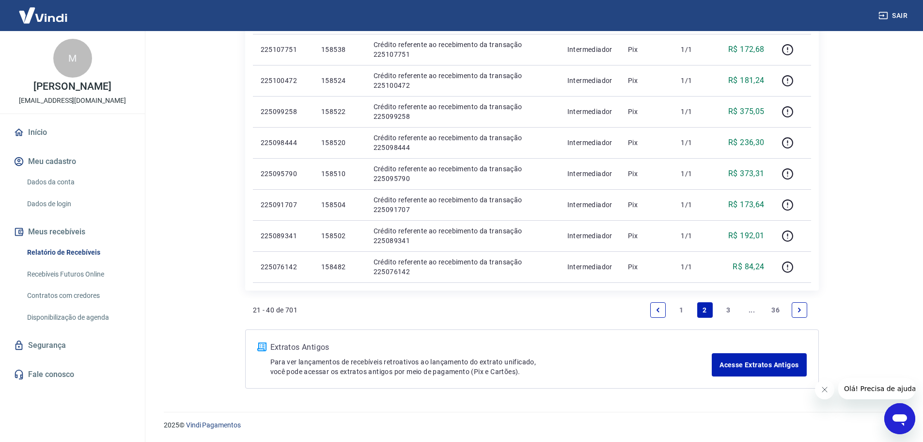
click at [727, 307] on link "3" at bounding box center [729, 310] width 16 height 16
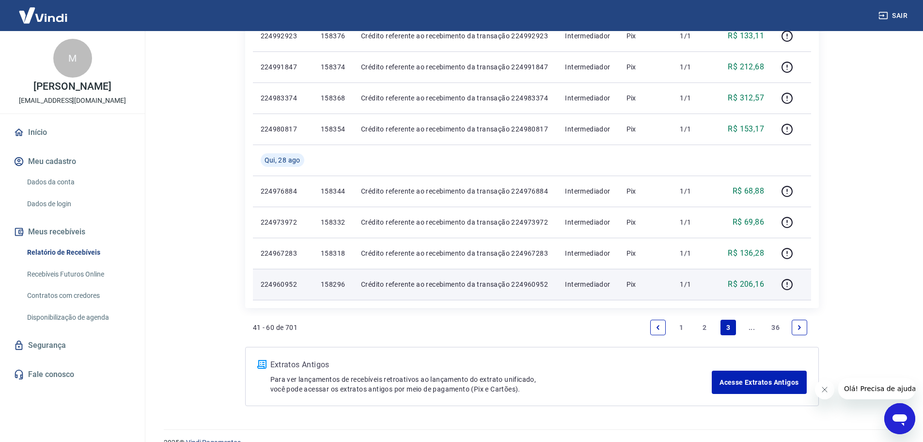
scroll to position [582, 0]
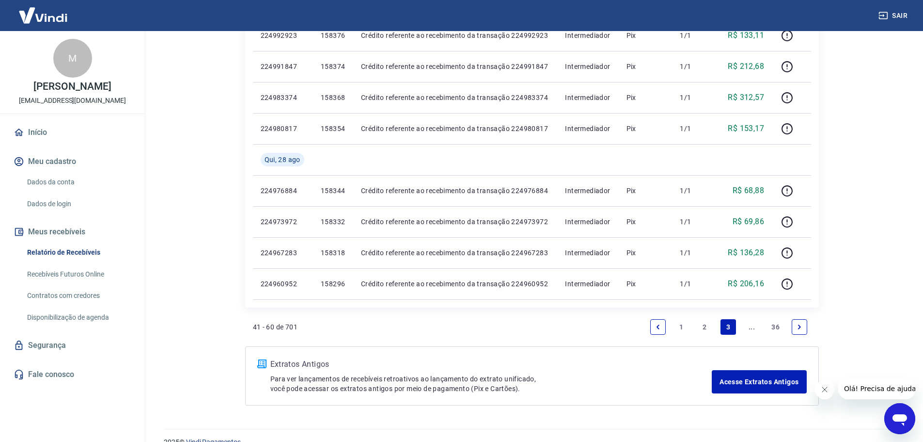
click at [753, 329] on link "..." at bounding box center [753, 327] width 16 height 16
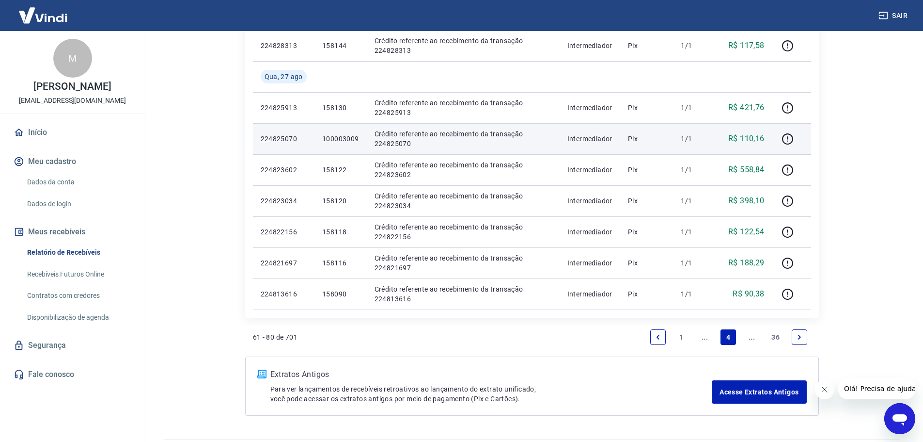
scroll to position [582, 0]
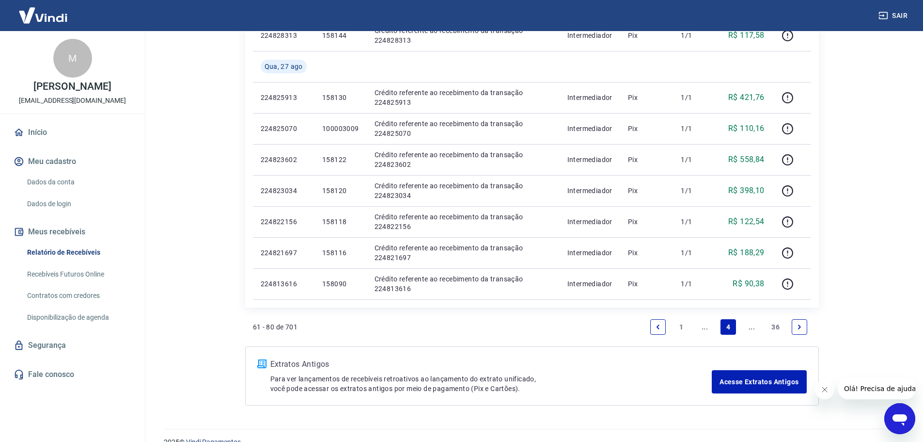
click at [755, 326] on link "..." at bounding box center [753, 327] width 16 height 16
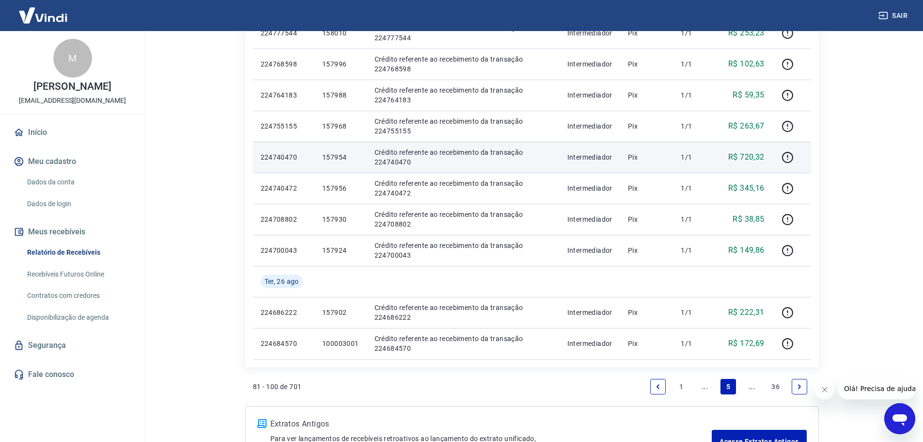
scroll to position [533, 0]
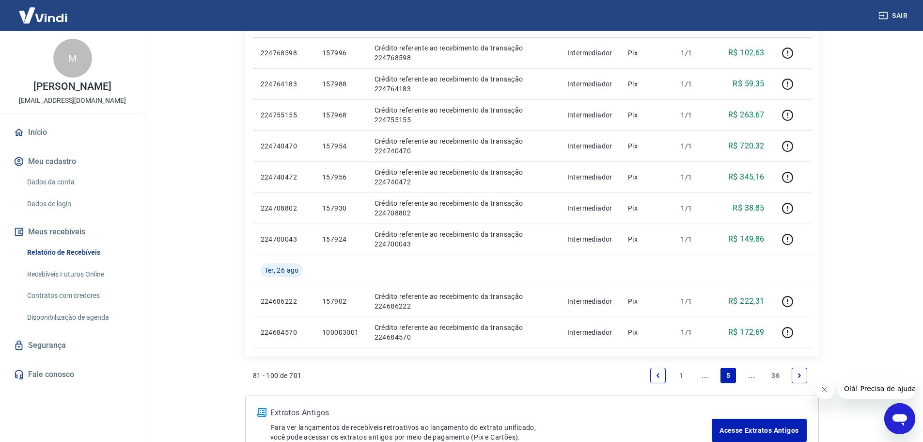
click at [754, 374] on link "..." at bounding box center [753, 375] width 16 height 16
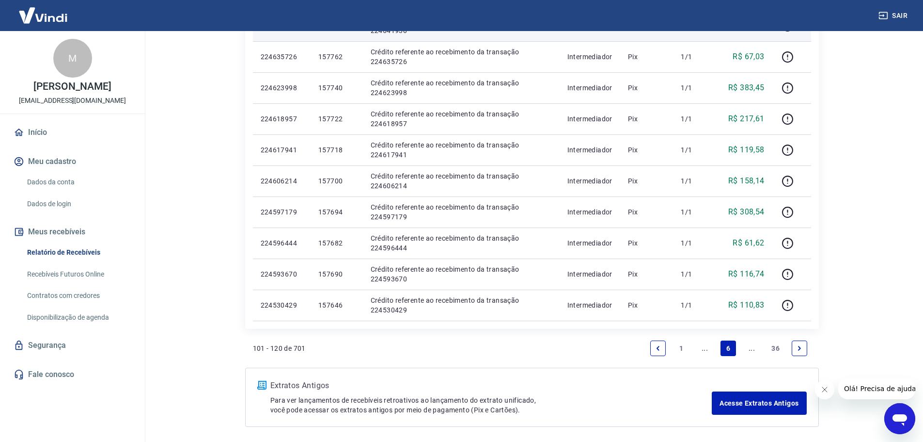
scroll to position [533, 0]
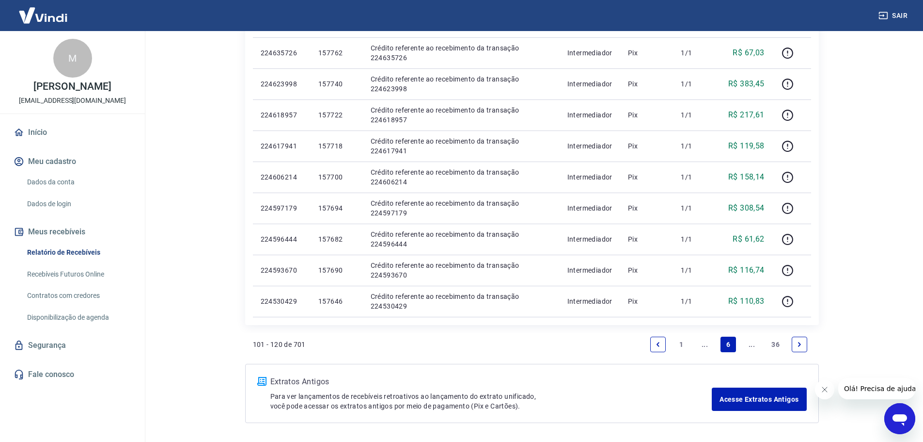
click at [751, 341] on link "..." at bounding box center [753, 344] width 16 height 16
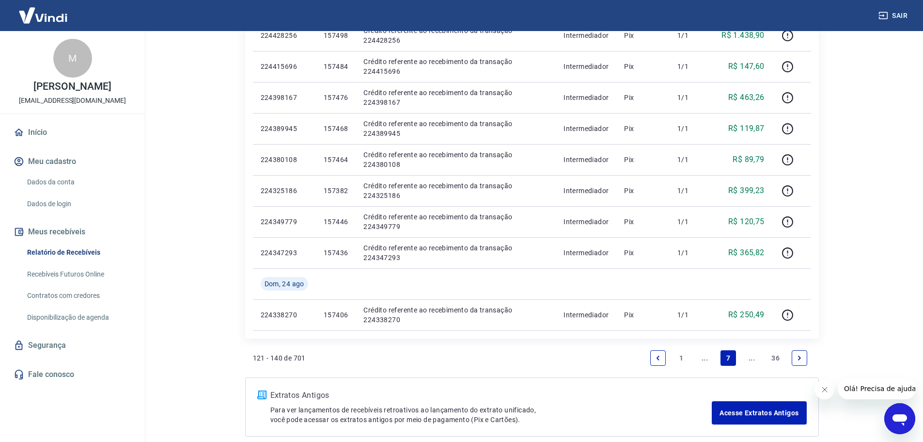
scroll to position [630, 0]
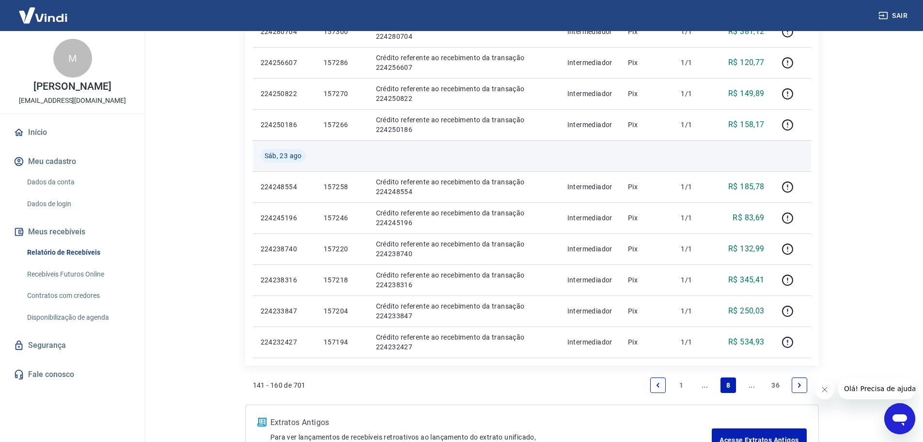
scroll to position [582, 0]
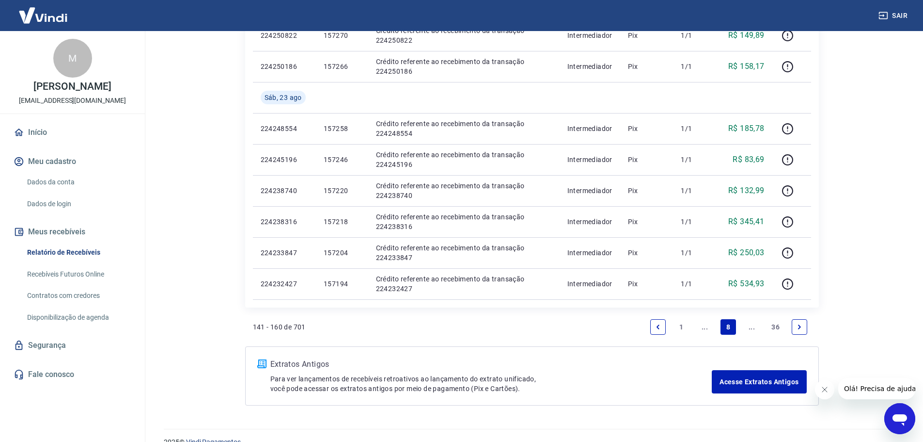
click at [751, 326] on link "..." at bounding box center [753, 327] width 16 height 16
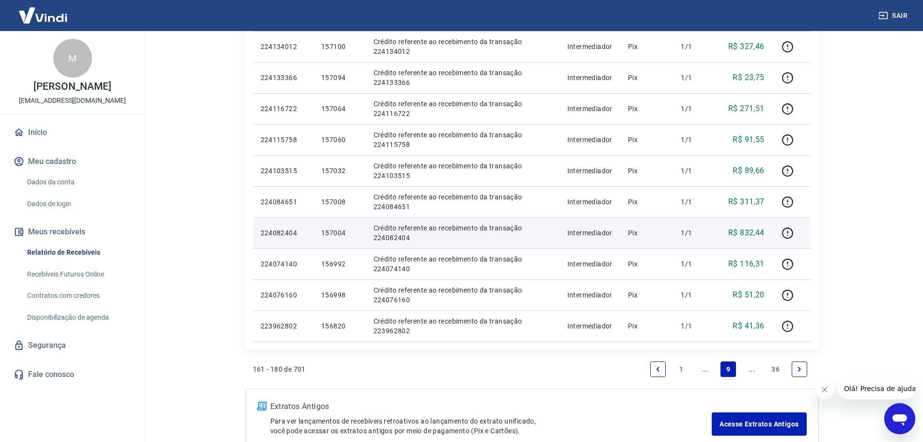
scroll to position [582, 0]
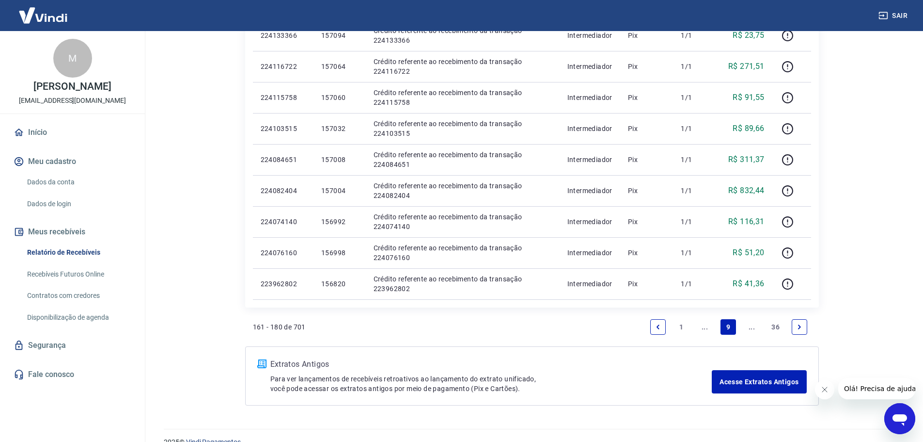
click at [751, 329] on link "..." at bounding box center [753, 327] width 16 height 16
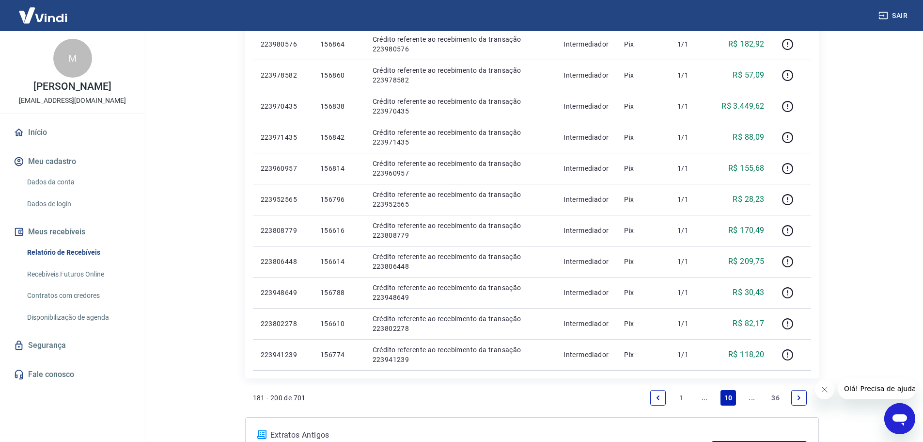
scroll to position [533, 0]
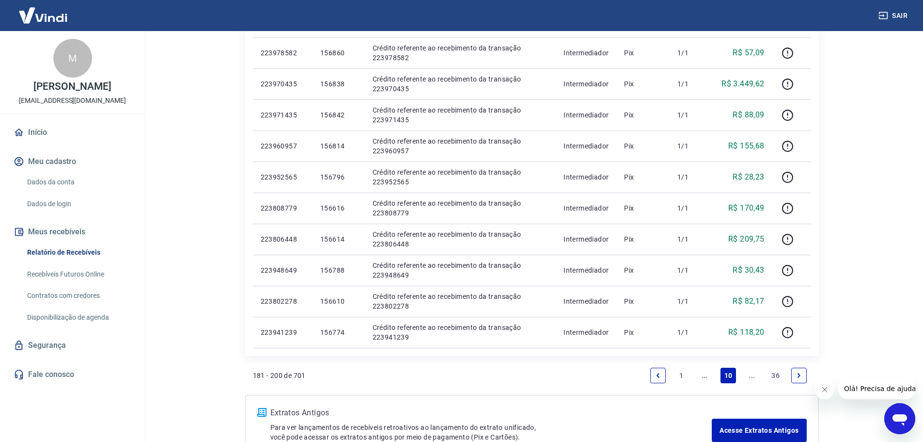
click at [750, 374] on link "..." at bounding box center [753, 375] width 16 height 16
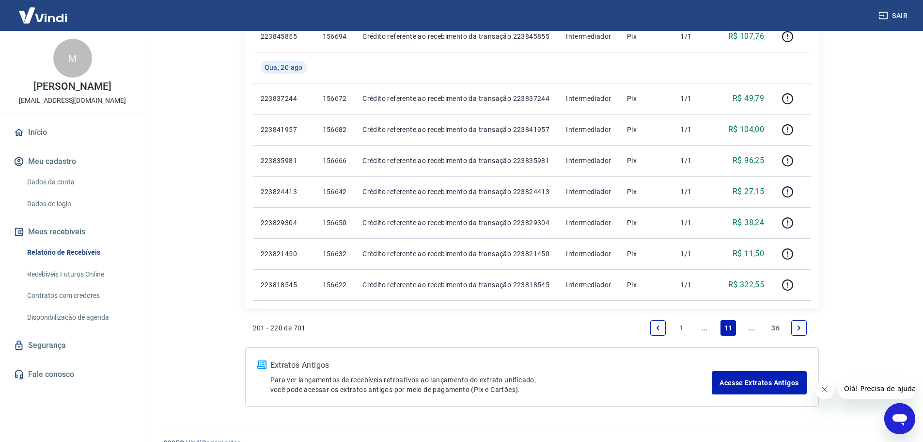
scroll to position [582, 0]
click at [748, 327] on link "..." at bounding box center [753, 327] width 16 height 16
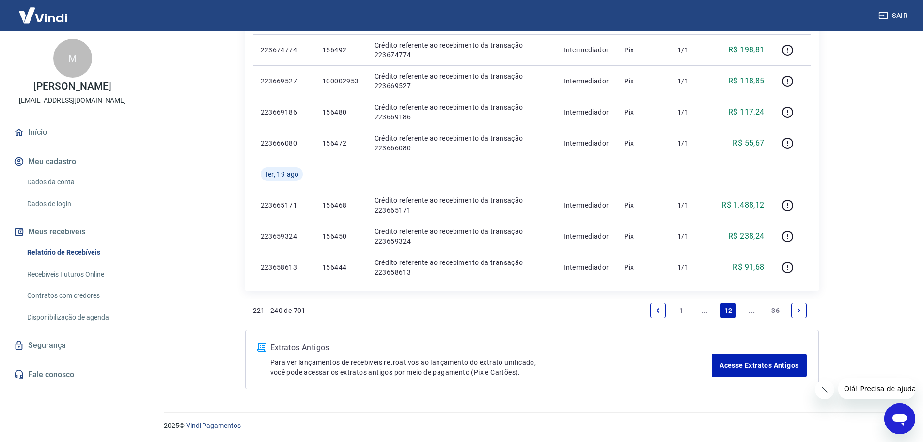
scroll to position [599, 0]
click at [755, 308] on link "..." at bounding box center [753, 310] width 16 height 16
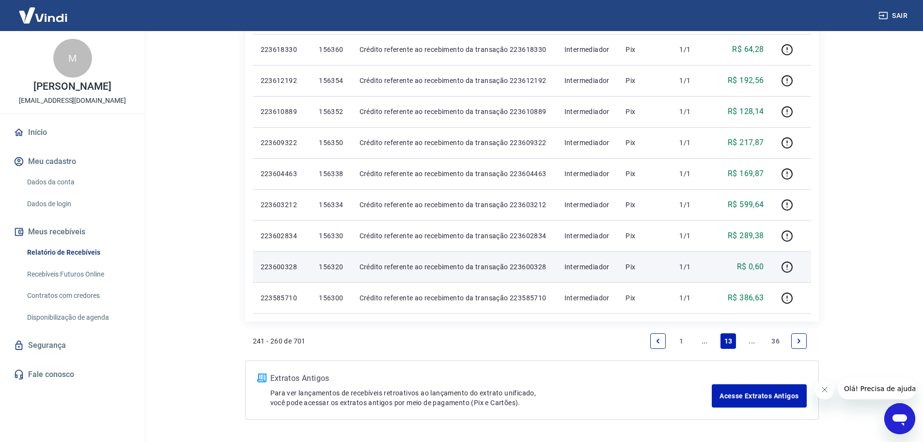
scroll to position [568, 0]
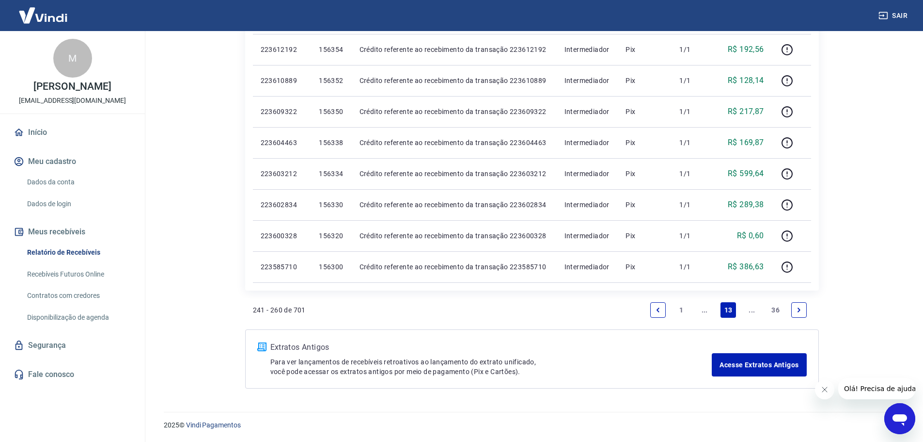
click at [753, 308] on link "..." at bounding box center [753, 310] width 16 height 16
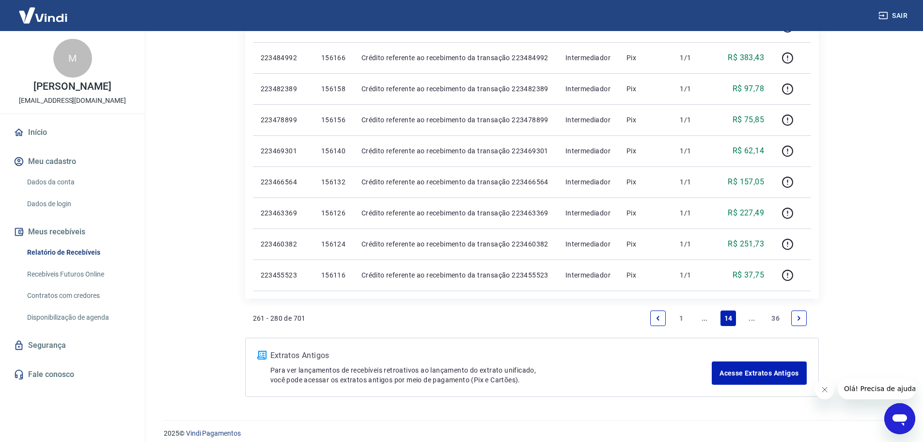
scroll to position [599, 0]
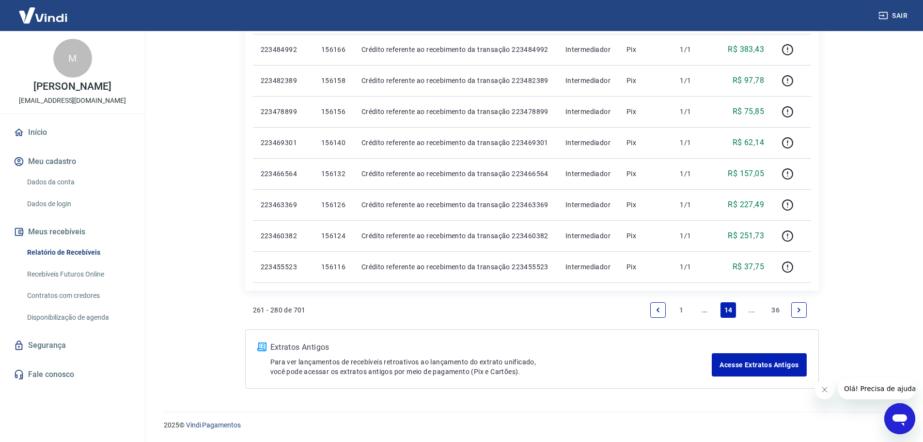
click at [748, 307] on link "..." at bounding box center [753, 310] width 16 height 16
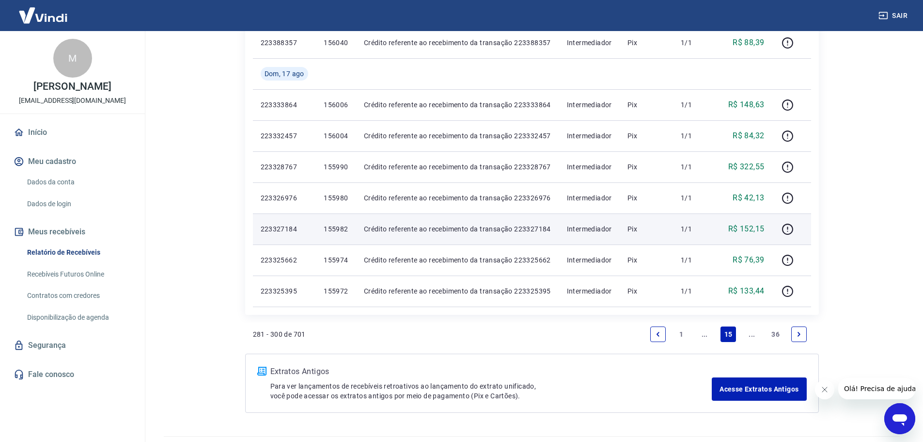
scroll to position [582, 0]
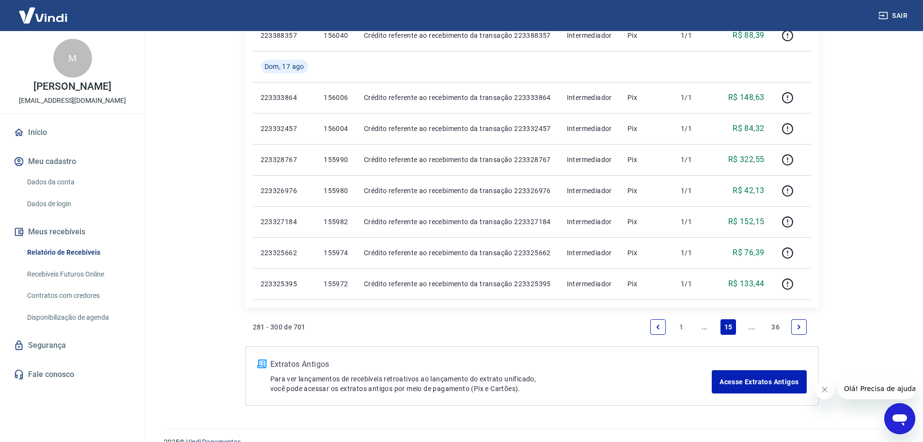
click at [750, 324] on link "..." at bounding box center [753, 327] width 16 height 16
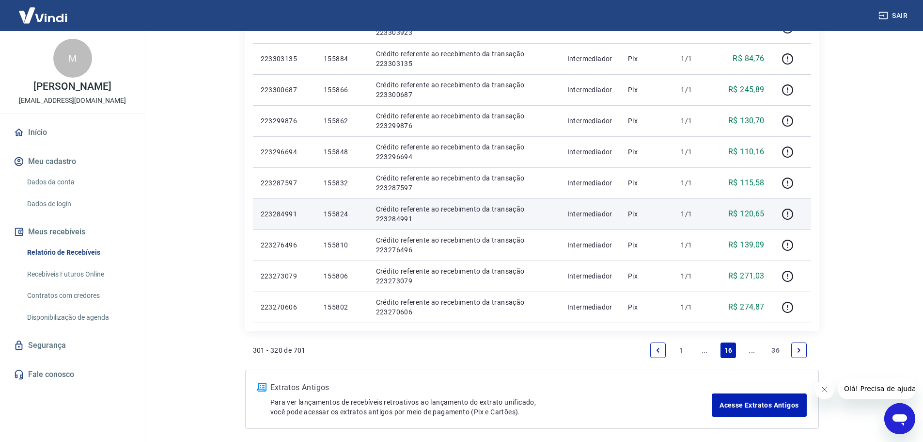
scroll to position [568, 0]
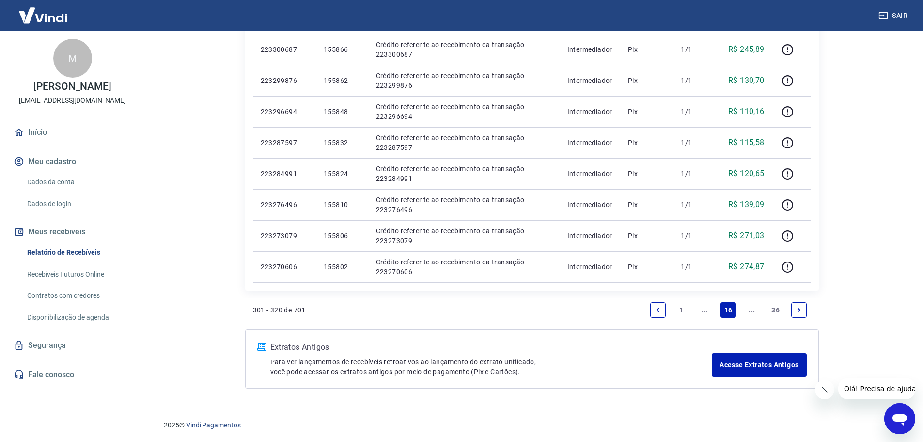
click at [752, 309] on link "..." at bounding box center [753, 310] width 16 height 16
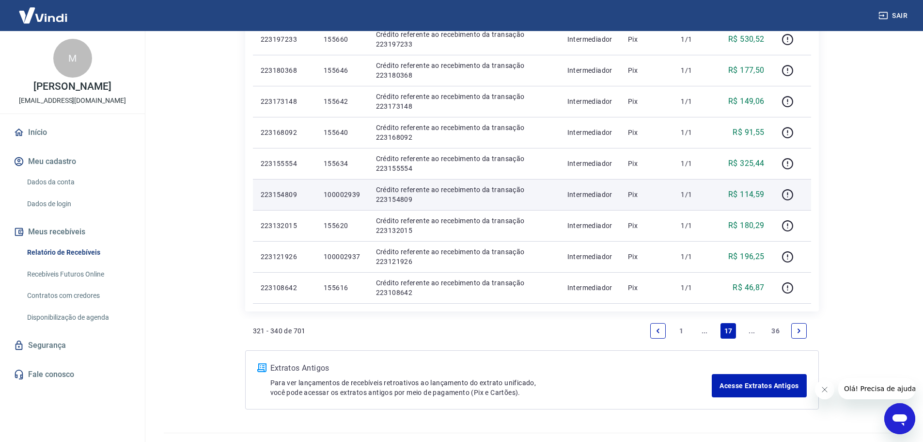
scroll to position [582, 0]
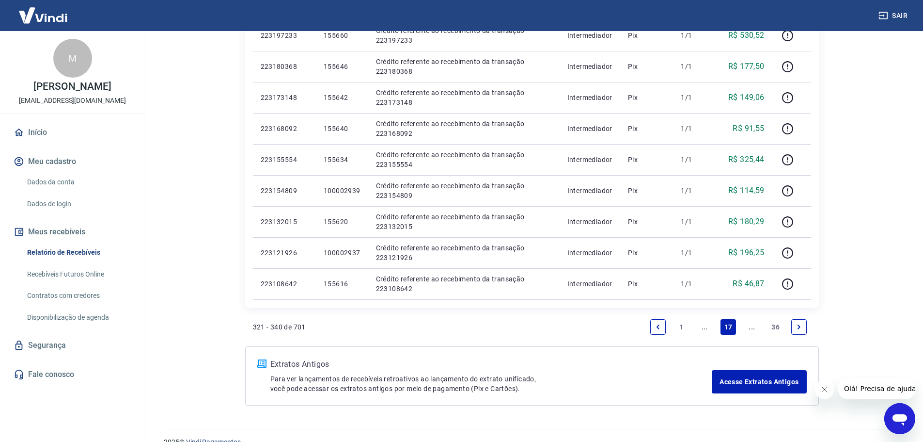
click at [752, 326] on link "..." at bounding box center [753, 327] width 16 height 16
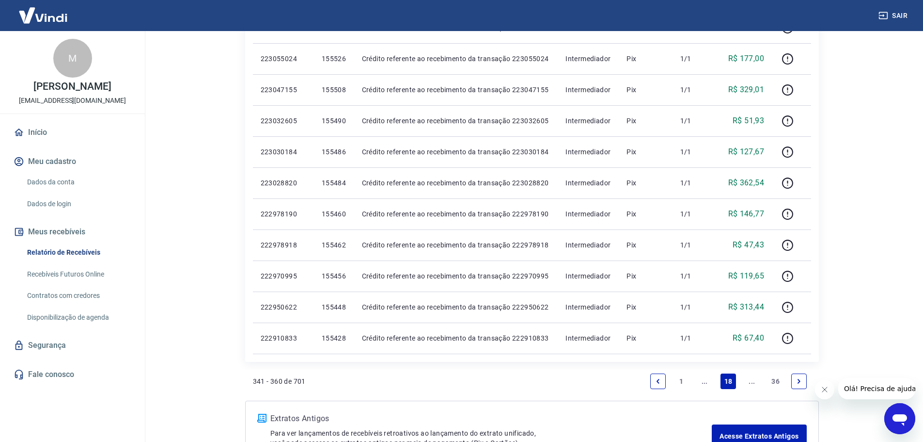
scroll to position [582, 0]
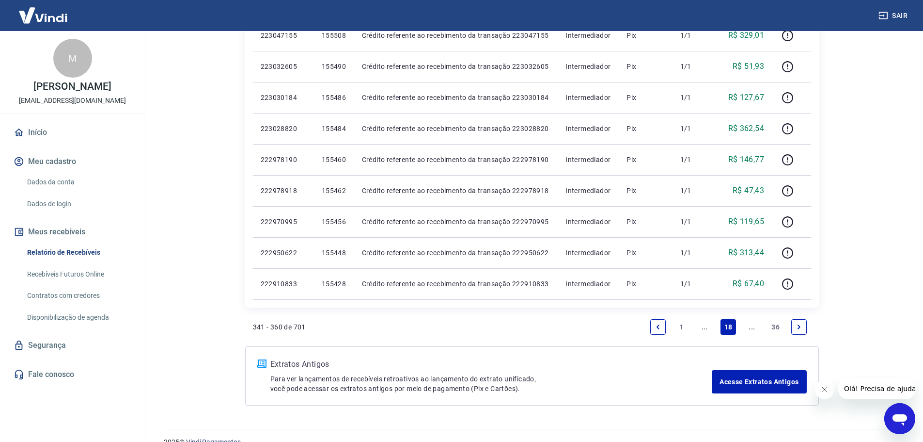
click at [747, 325] on link "..." at bounding box center [753, 327] width 16 height 16
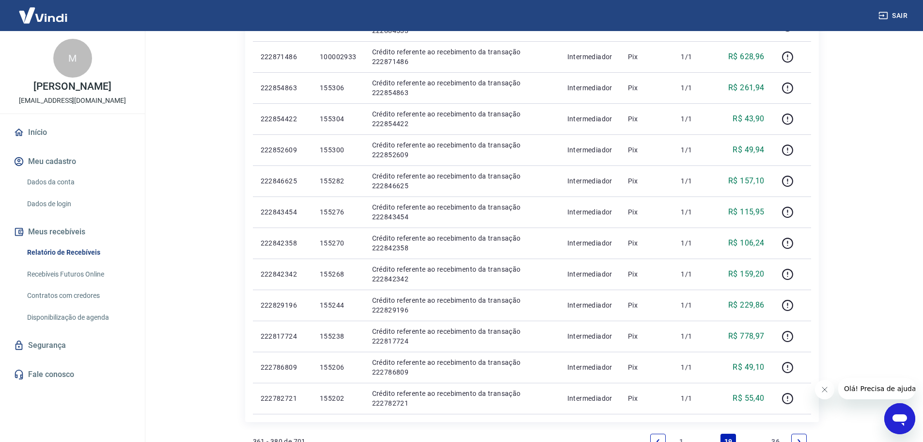
scroll to position [568, 0]
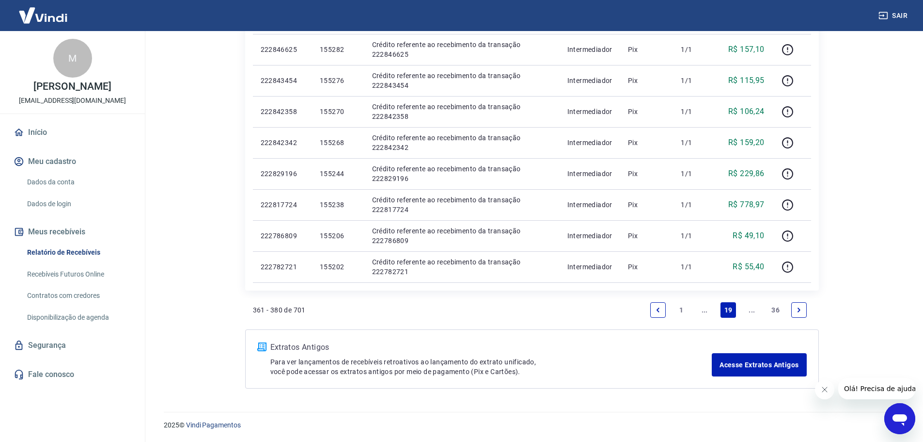
click at [751, 306] on link "..." at bounding box center [753, 310] width 16 height 16
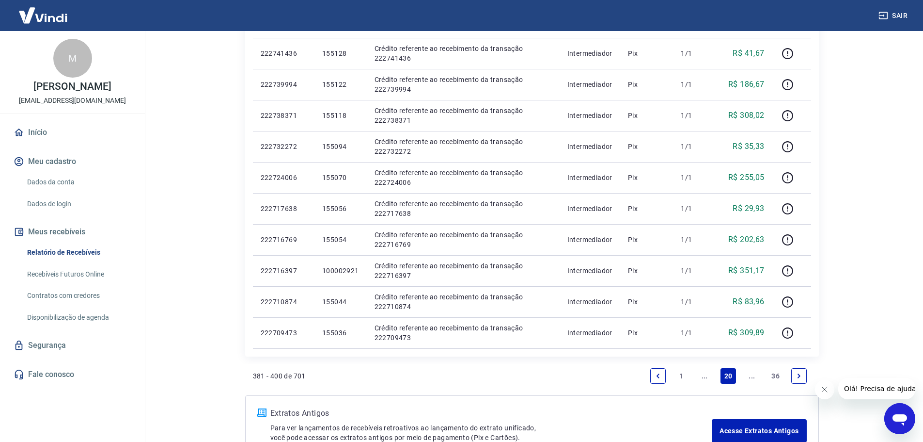
scroll to position [533, 0]
click at [751, 376] on link "..." at bounding box center [753, 375] width 16 height 16
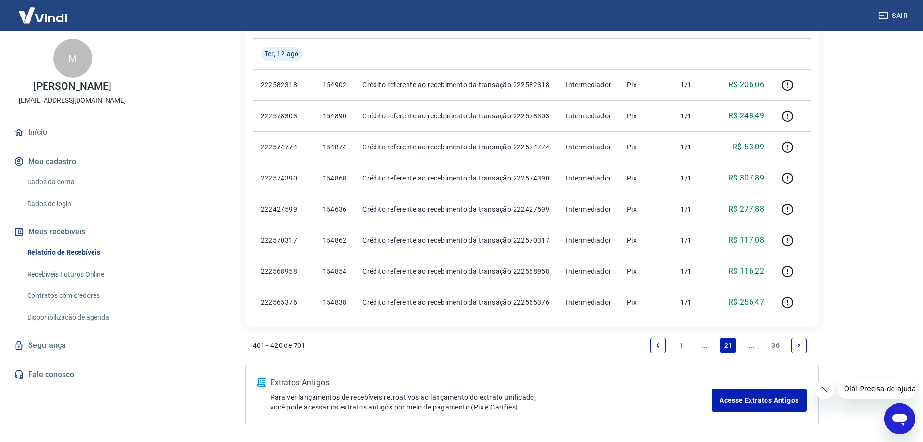
scroll to position [599, 0]
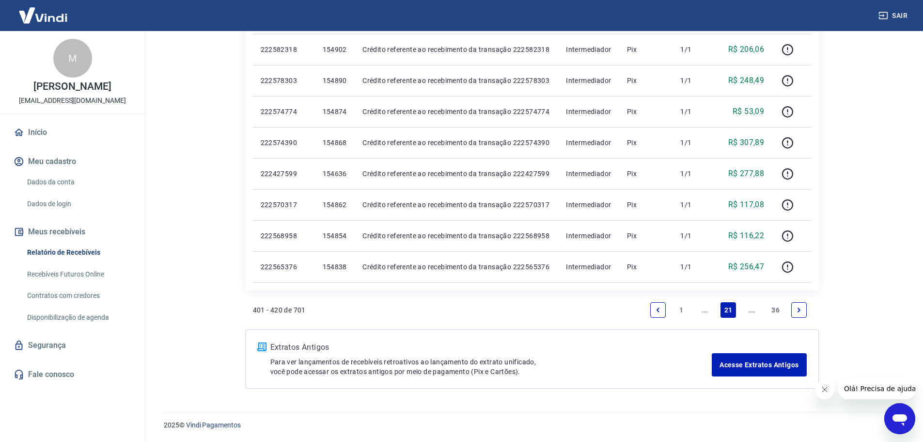
click at [750, 309] on link "..." at bounding box center [753, 310] width 16 height 16
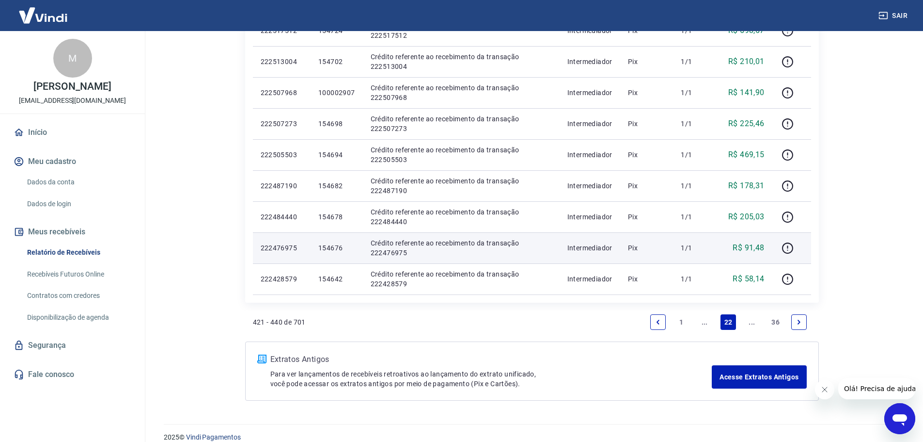
scroll to position [568, 0]
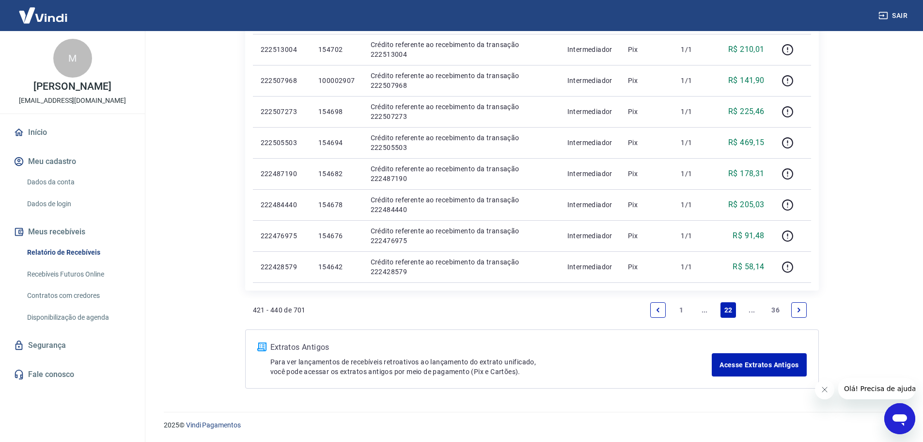
click at [753, 308] on link "..." at bounding box center [753, 310] width 16 height 16
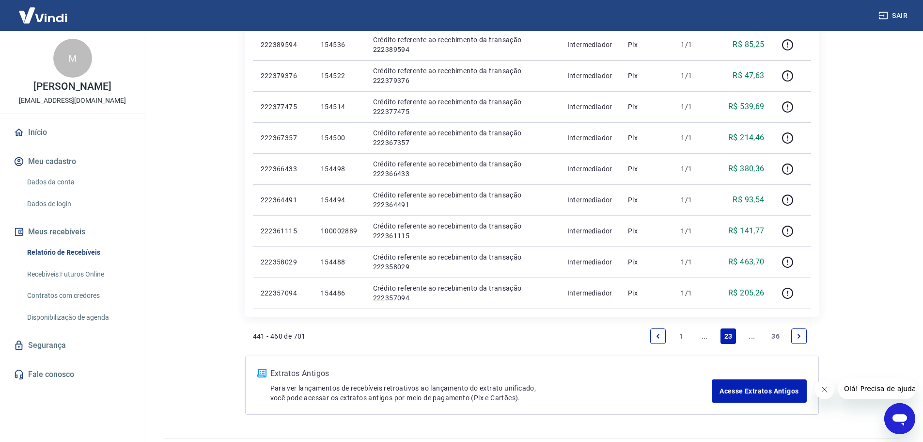
scroll to position [582, 0]
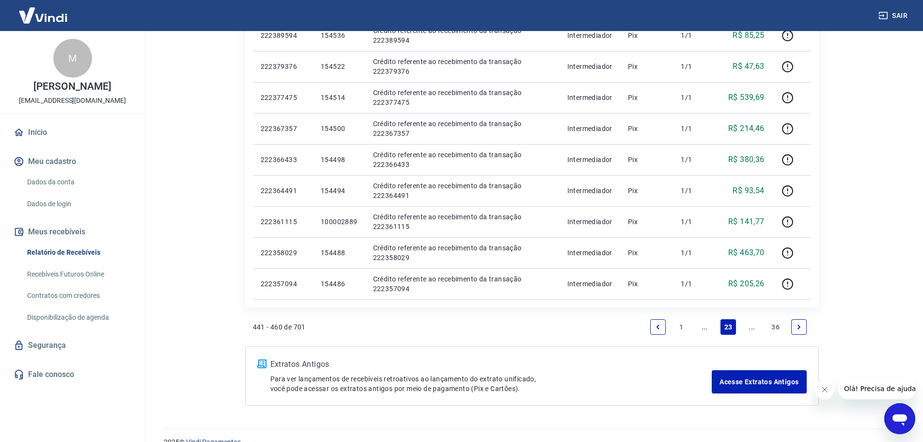
click at [753, 324] on link "..." at bounding box center [753, 327] width 16 height 16
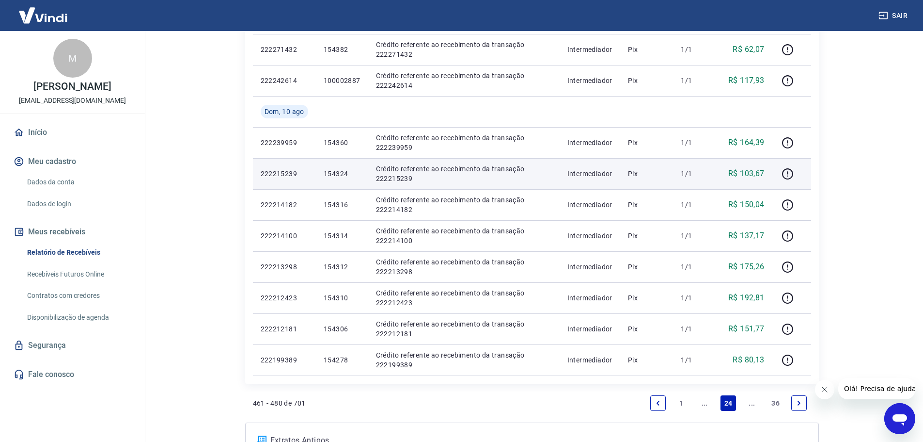
scroll to position [533, 0]
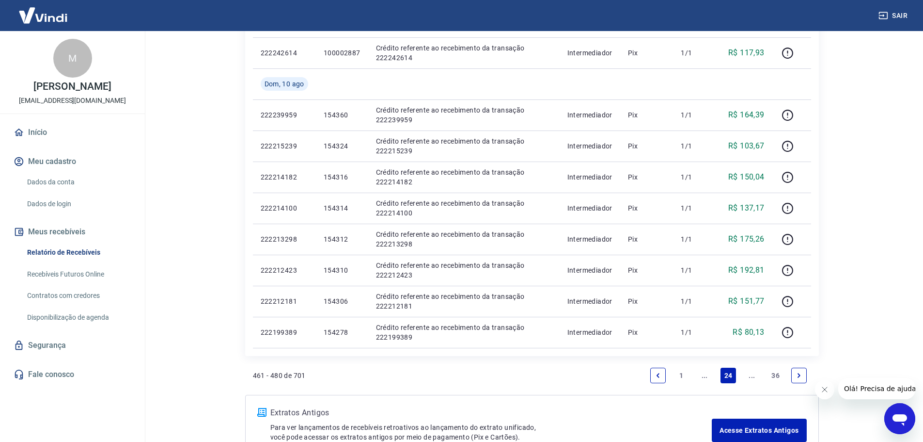
click at [752, 375] on link "..." at bounding box center [753, 375] width 16 height 16
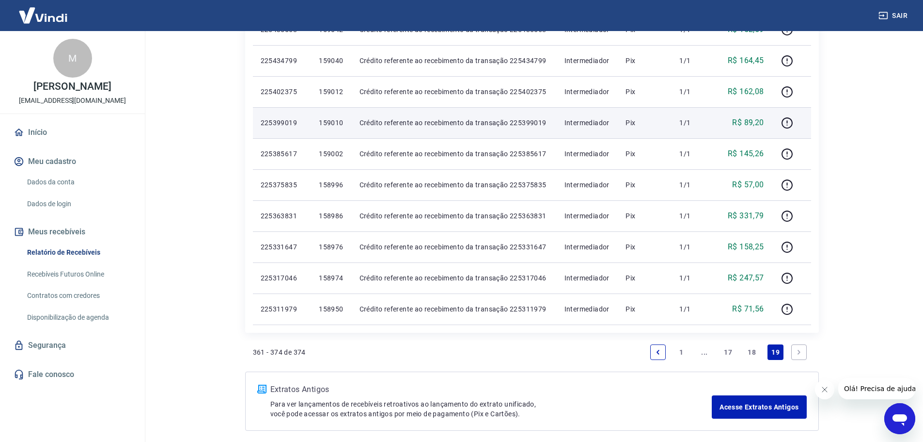
scroll to position [381, 0]
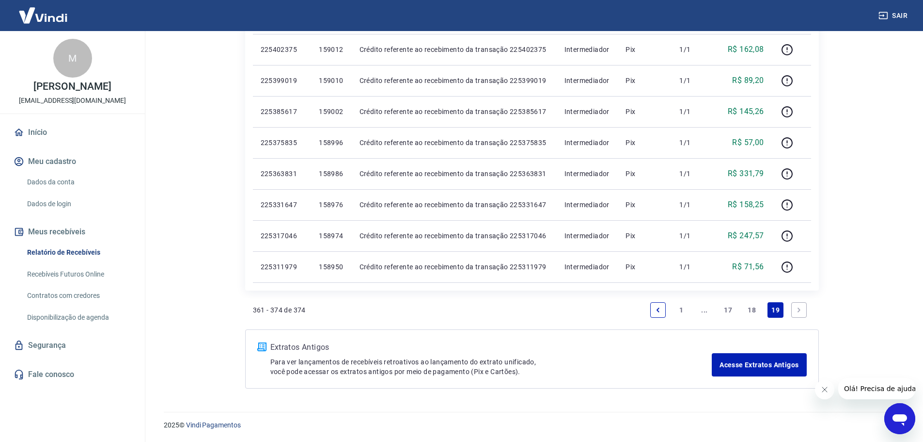
click at [752, 306] on link "18" at bounding box center [752, 310] width 16 height 16
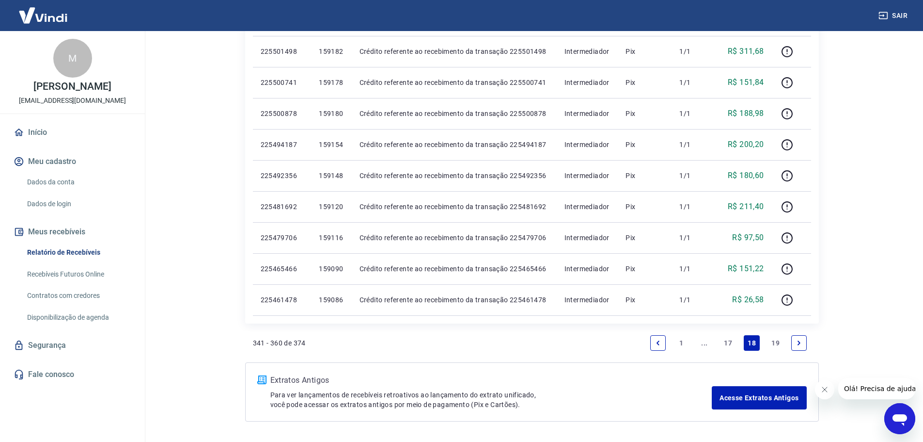
scroll to position [599, 0]
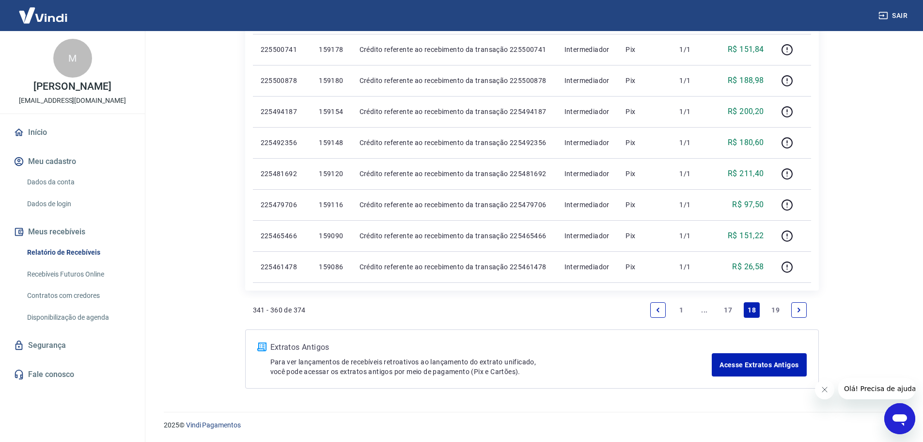
click at [732, 307] on link "17" at bounding box center [728, 310] width 16 height 16
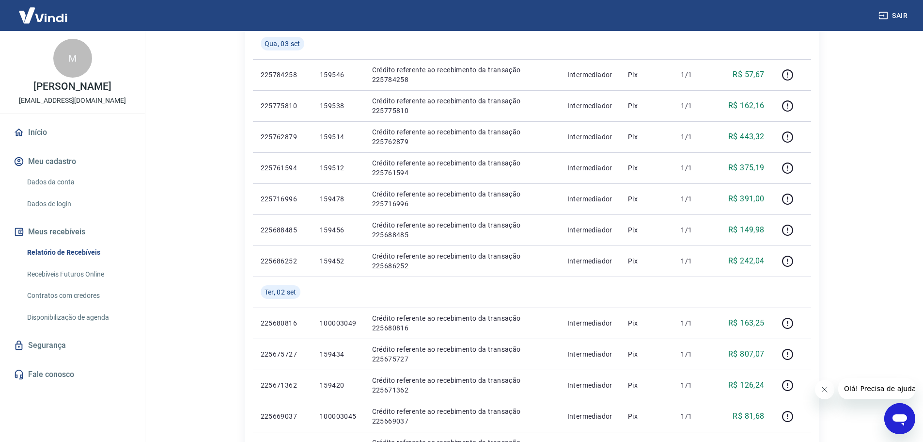
scroll to position [194, 0]
